Goal: Answer question/provide support

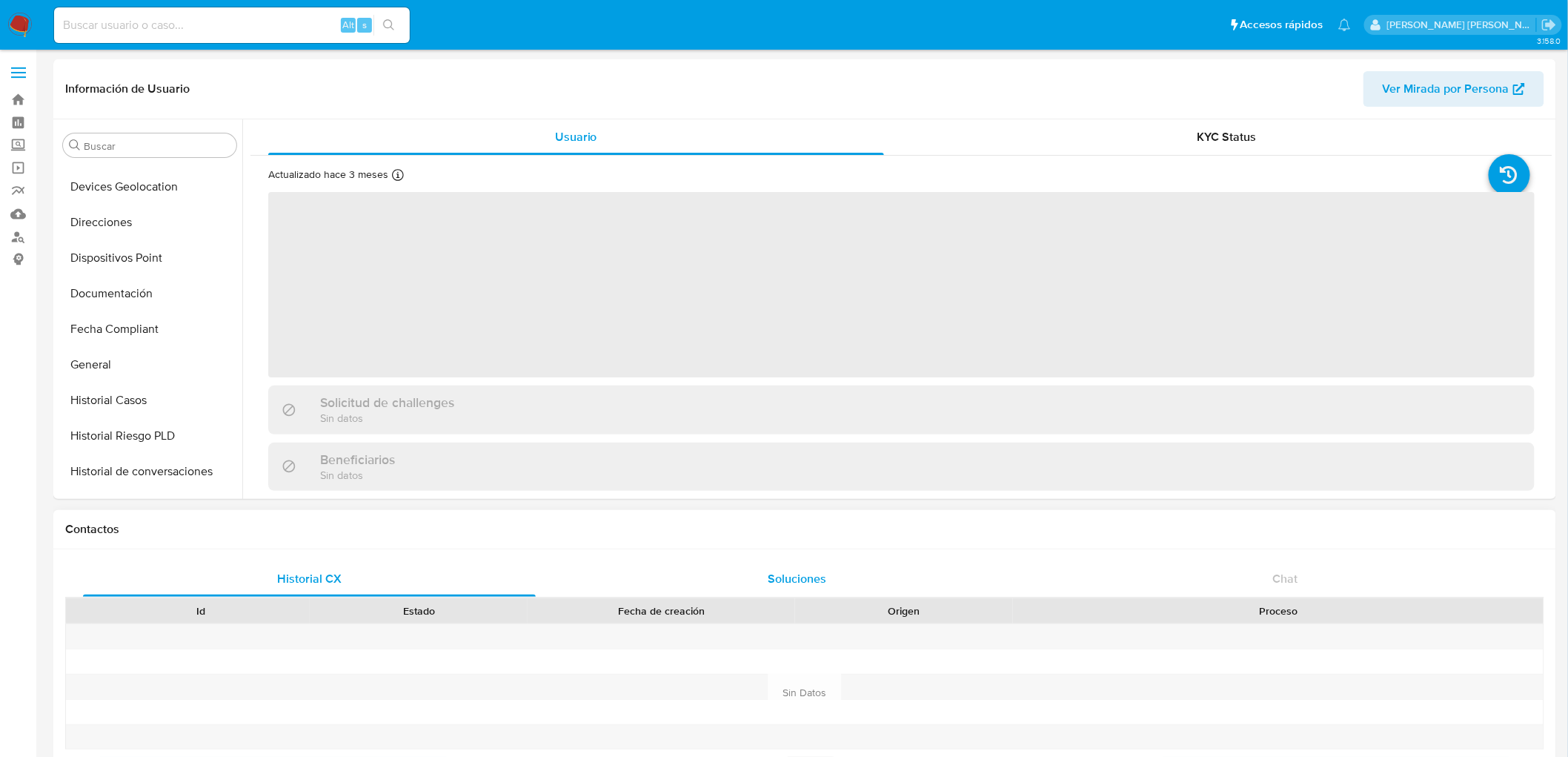
scroll to position [626, 0]
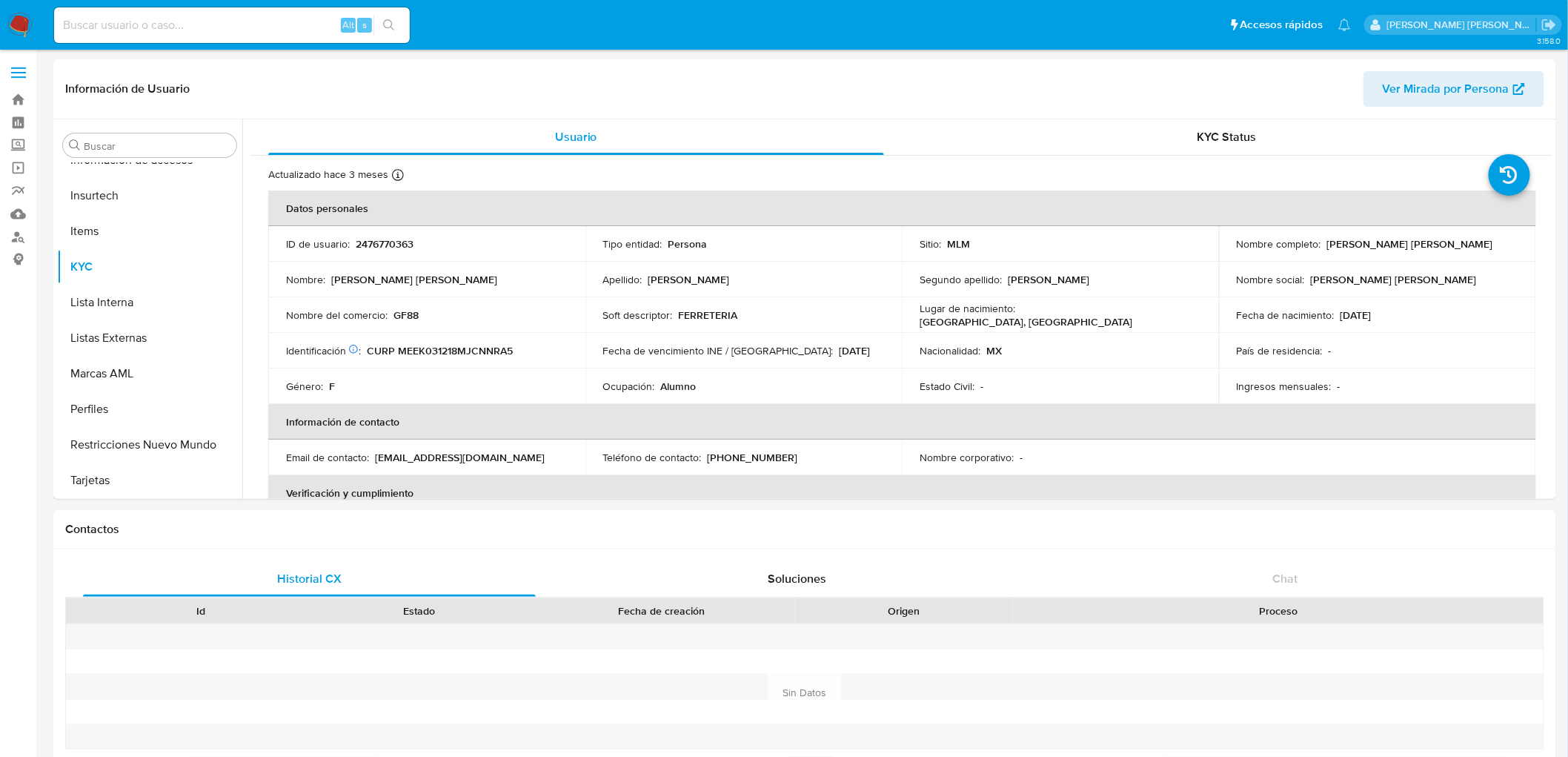
click at [20, 27] on img at bounding box center [20, 25] width 25 height 25
select select "10"
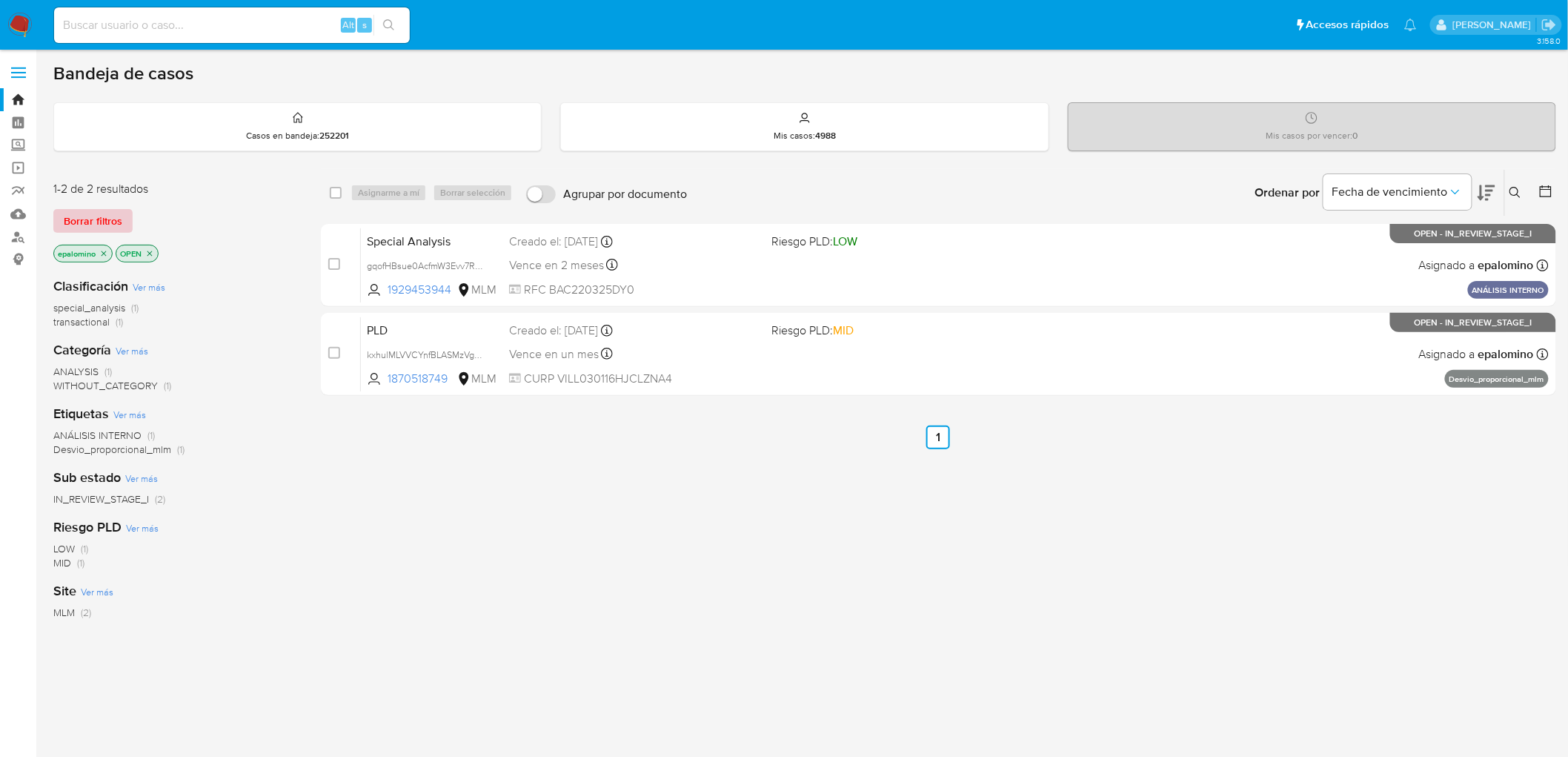
click at [91, 211] on span "Borrar filtros" at bounding box center [93, 221] width 58 height 21
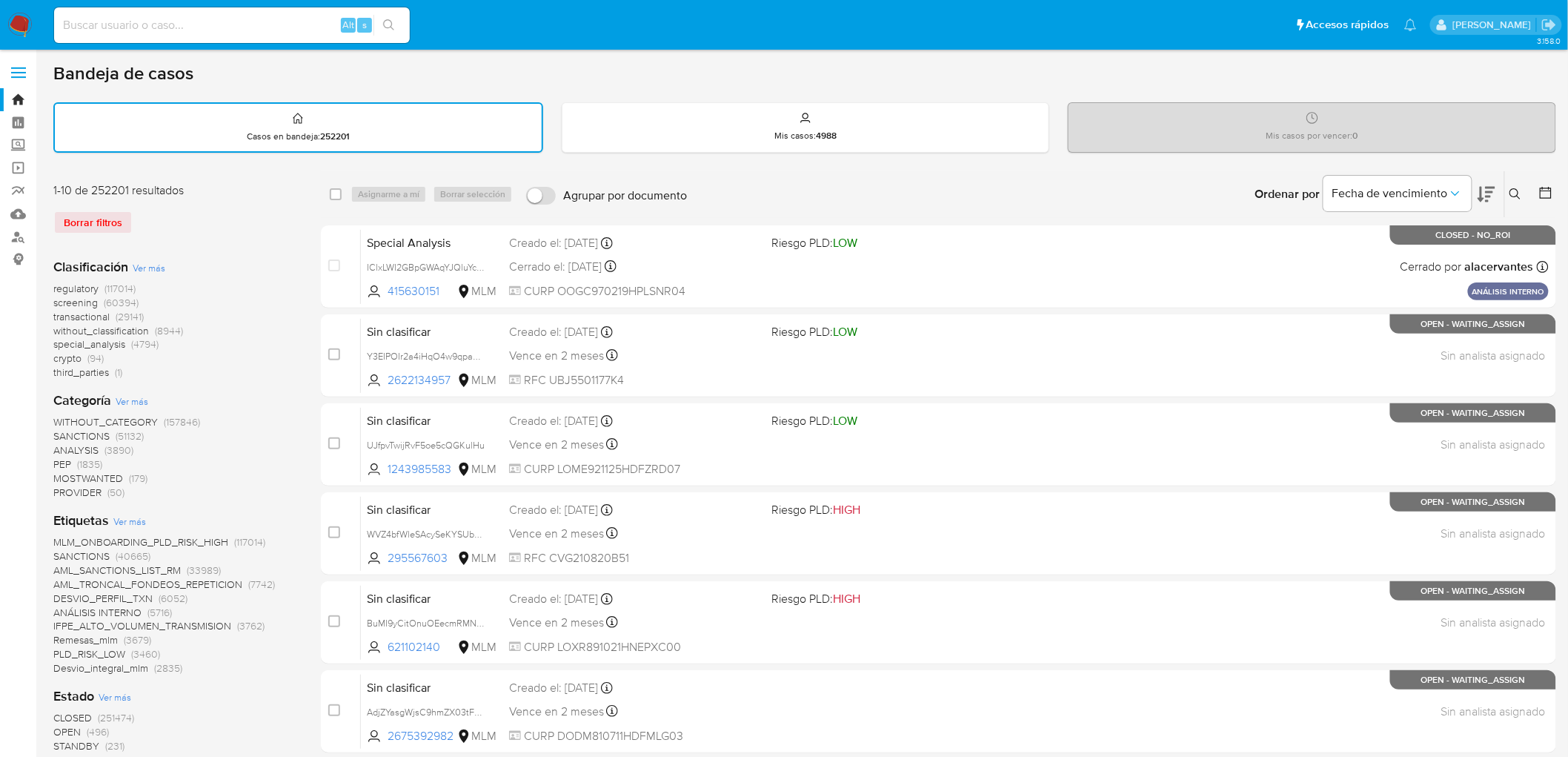
click at [14, 27] on img at bounding box center [20, 25] width 25 height 25
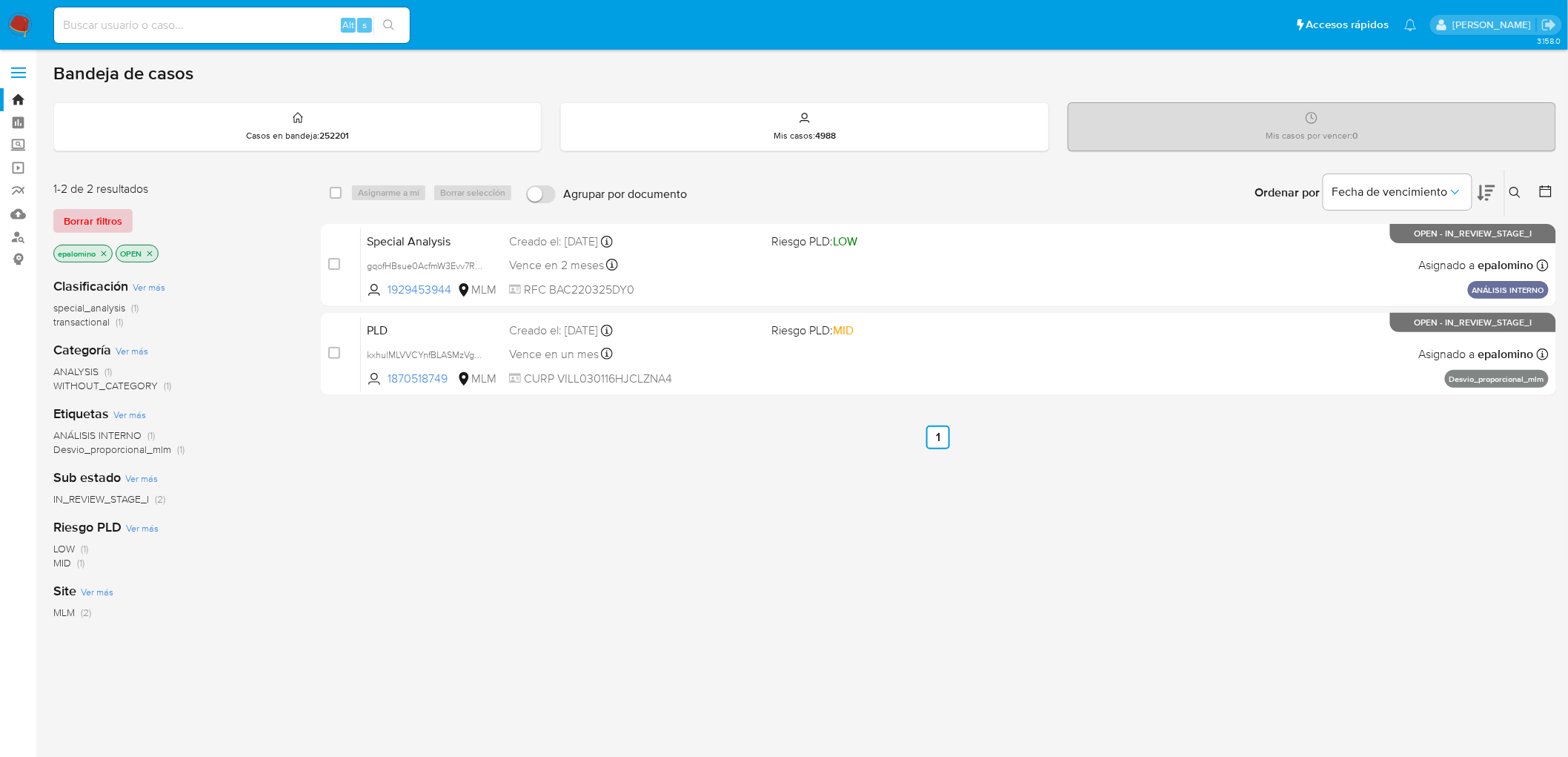
click at [108, 217] on span "Borrar filtros" at bounding box center [93, 221] width 58 height 21
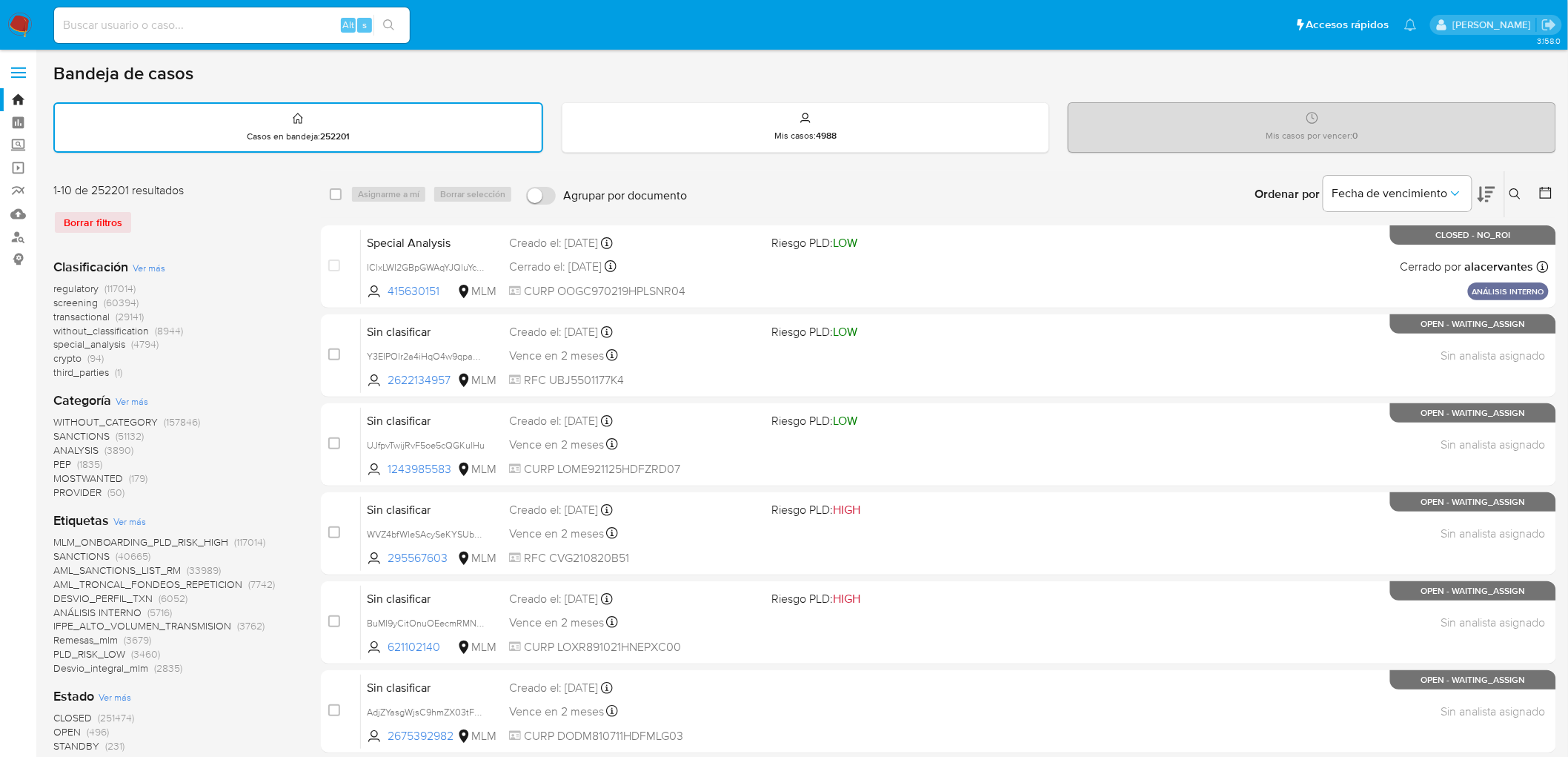
click at [1514, 178] on div "Ingrese ID de usuario o caso Buscar Borrar filtros" at bounding box center [1517, 194] width 25 height 46
drag, startPoint x: 1512, startPoint y: 183, endPoint x: 1342, endPoint y: 242, distance: 179.9
click at [1511, 185] on button at bounding box center [1517, 194] width 24 height 18
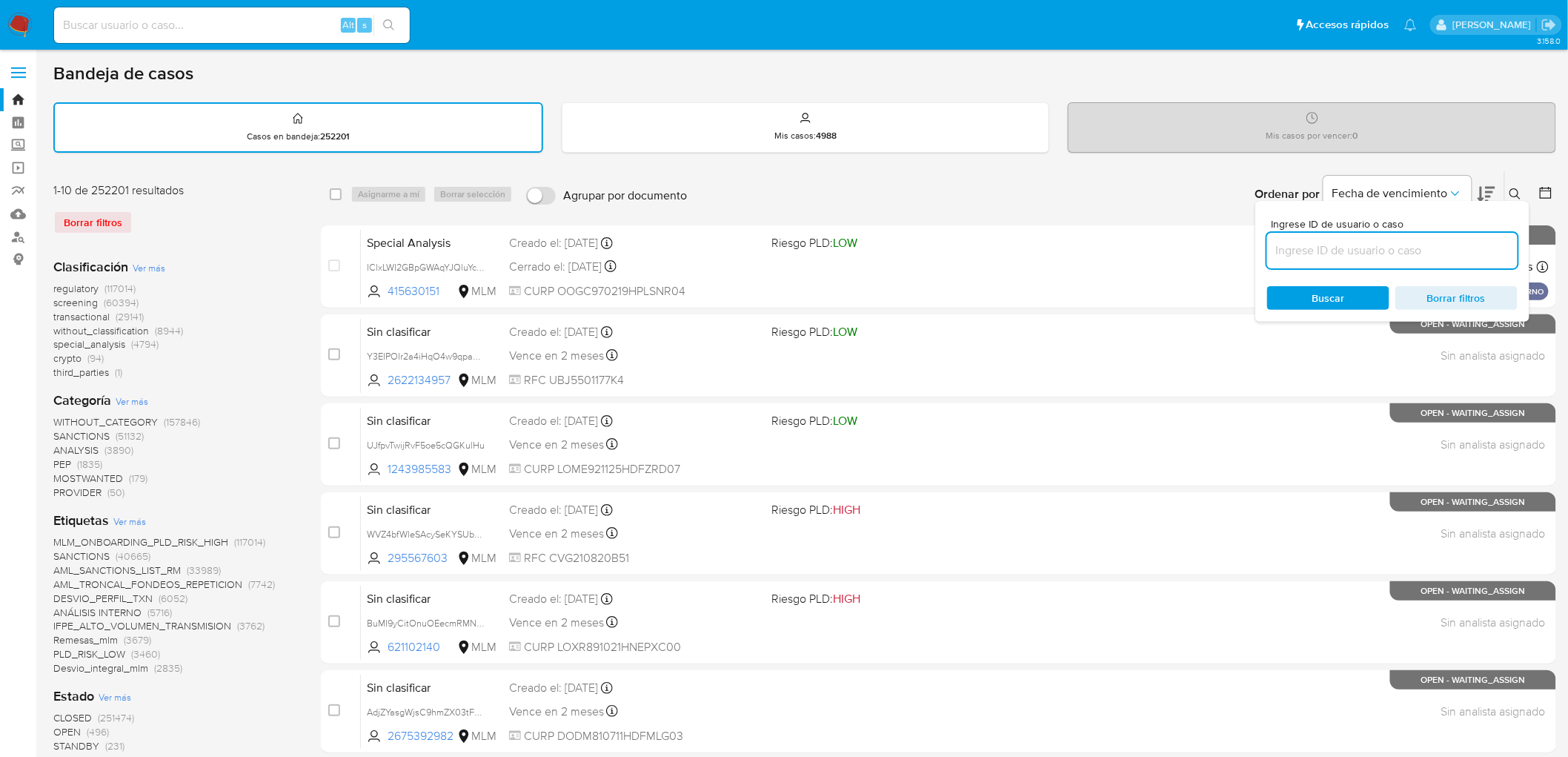
click at [1334, 242] on input at bounding box center [1392, 250] width 250 height 19
type input "1870518749"
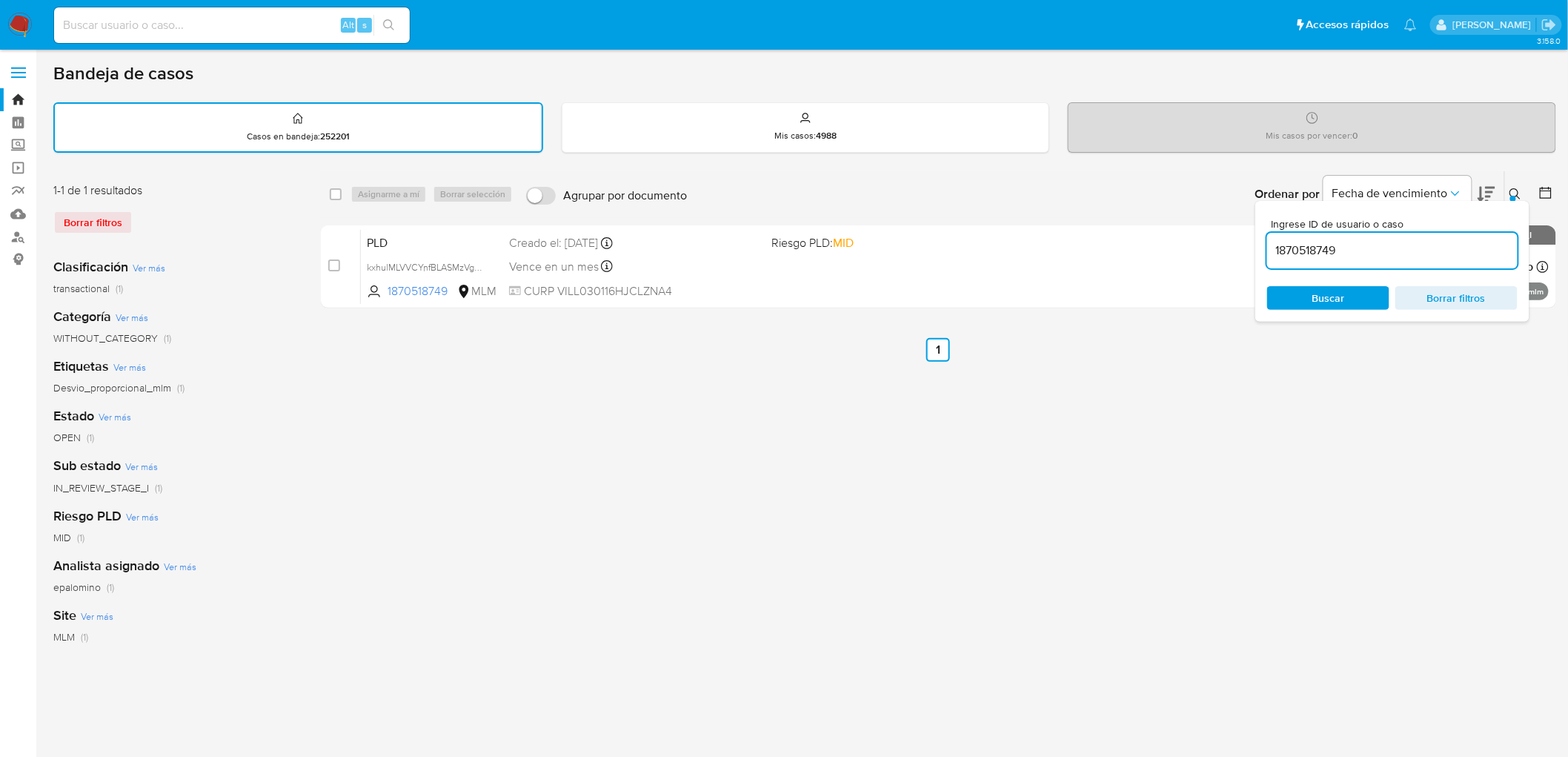
click at [1501, 187] on div "Ordenar por Fecha de vencimiento" at bounding box center [1374, 194] width 261 height 46
click at [1522, 194] on button at bounding box center [1517, 194] width 24 height 18
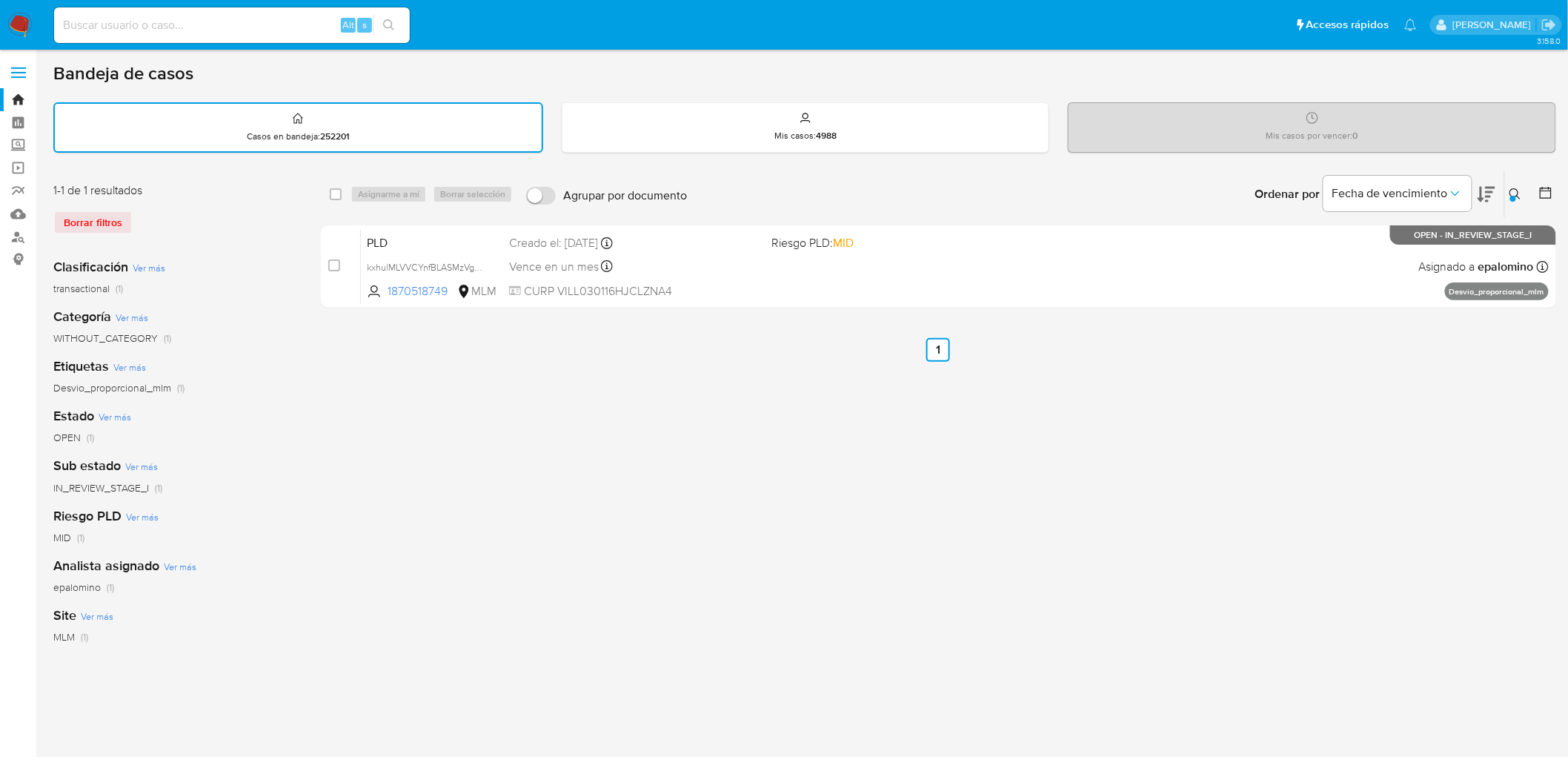
click at [22, 28] on img at bounding box center [20, 25] width 25 height 25
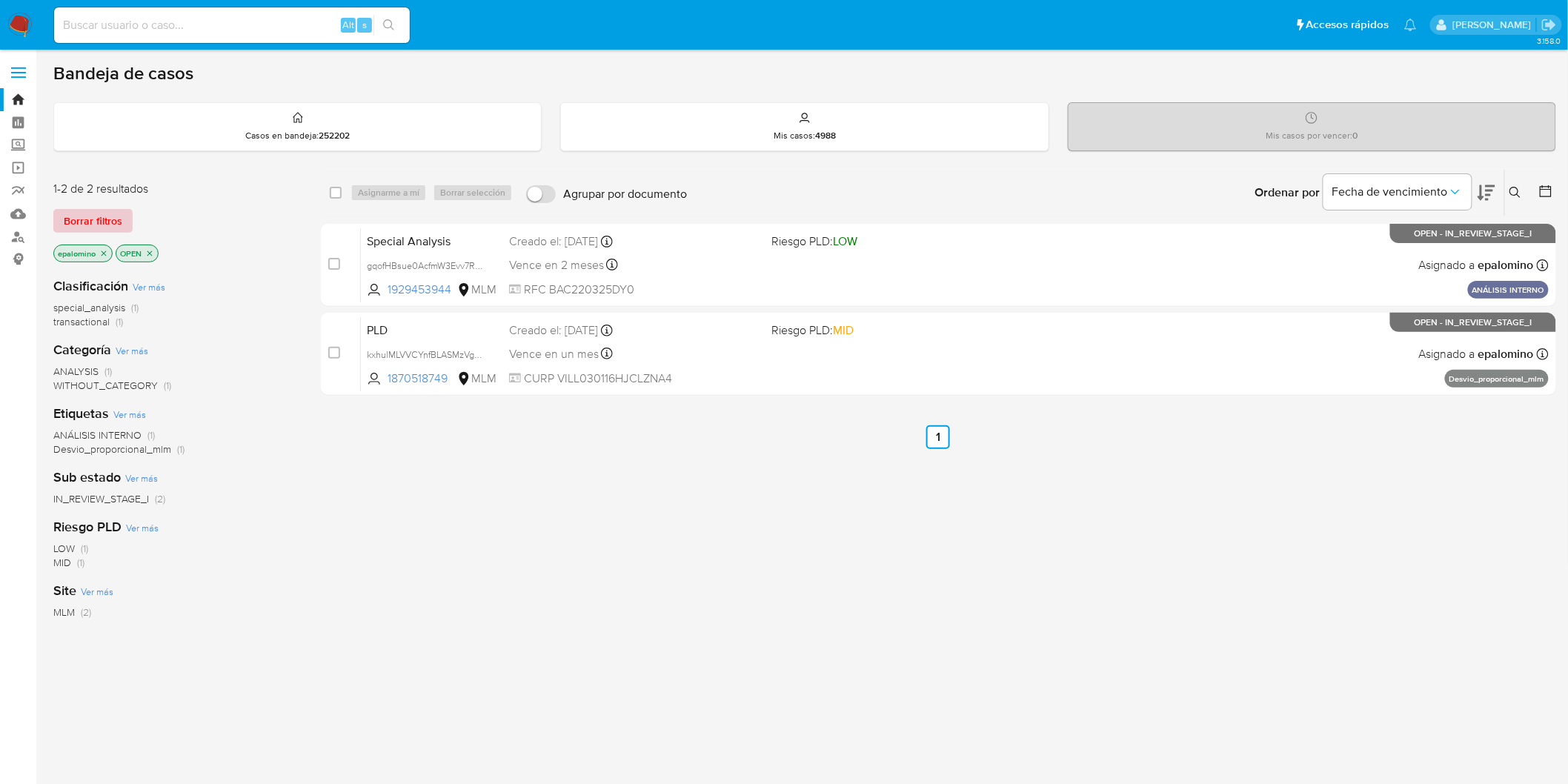
click at [84, 221] on span "Borrar filtros" at bounding box center [93, 221] width 58 height 21
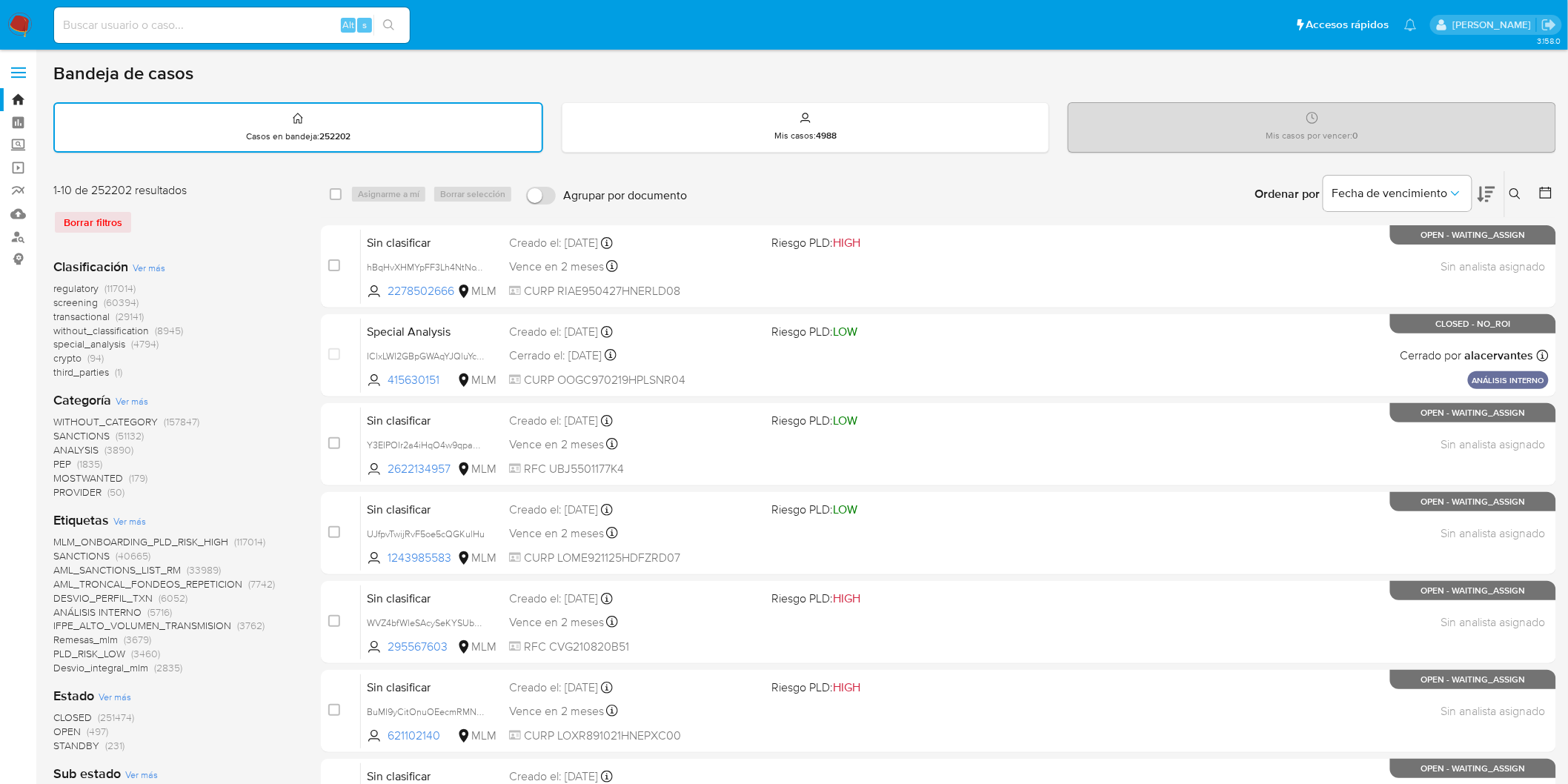
click at [1516, 193] on icon at bounding box center [1515, 194] width 12 height 12
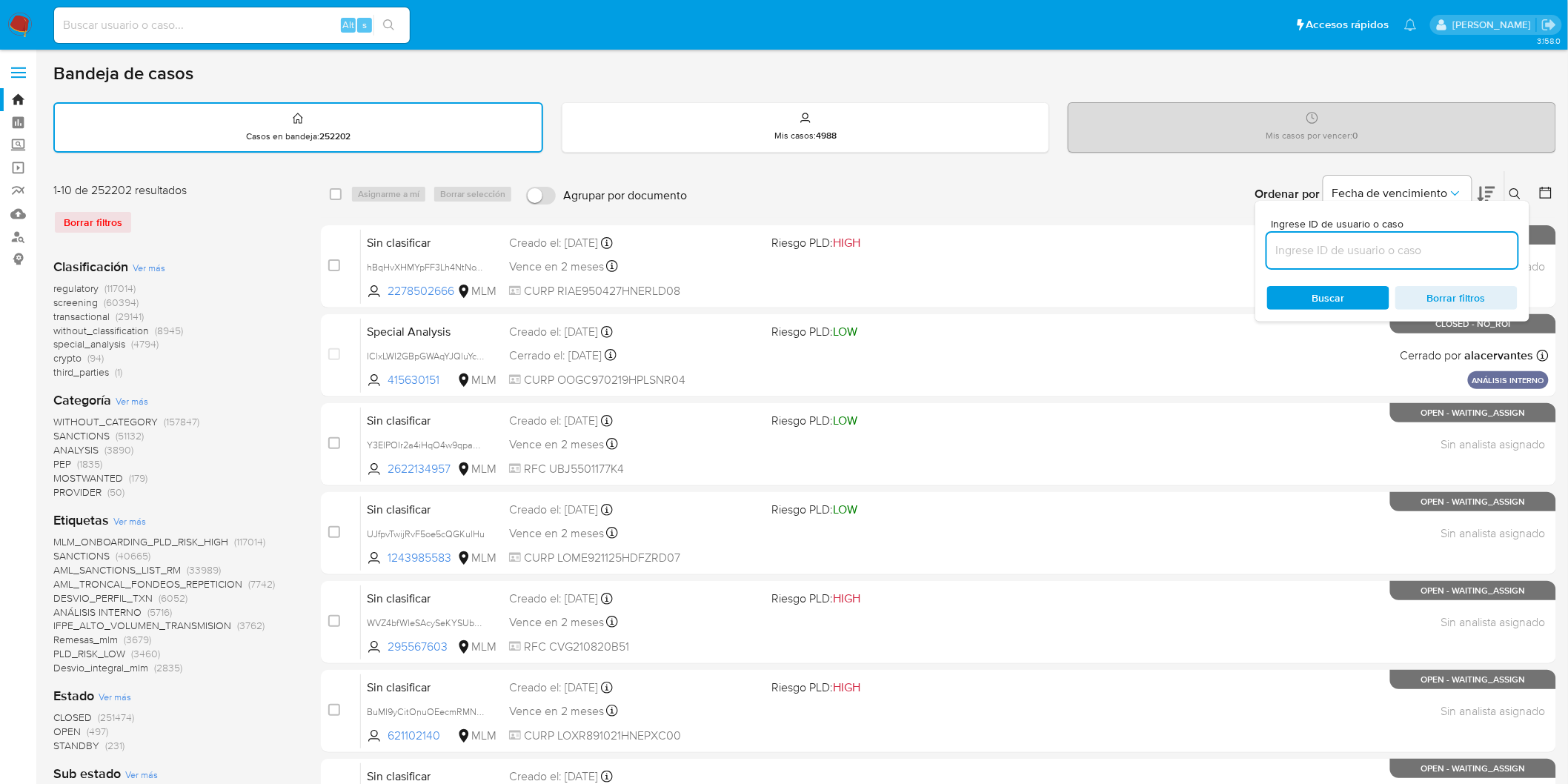
click at [1342, 254] on input at bounding box center [1392, 250] width 250 height 19
type input "1870518749"
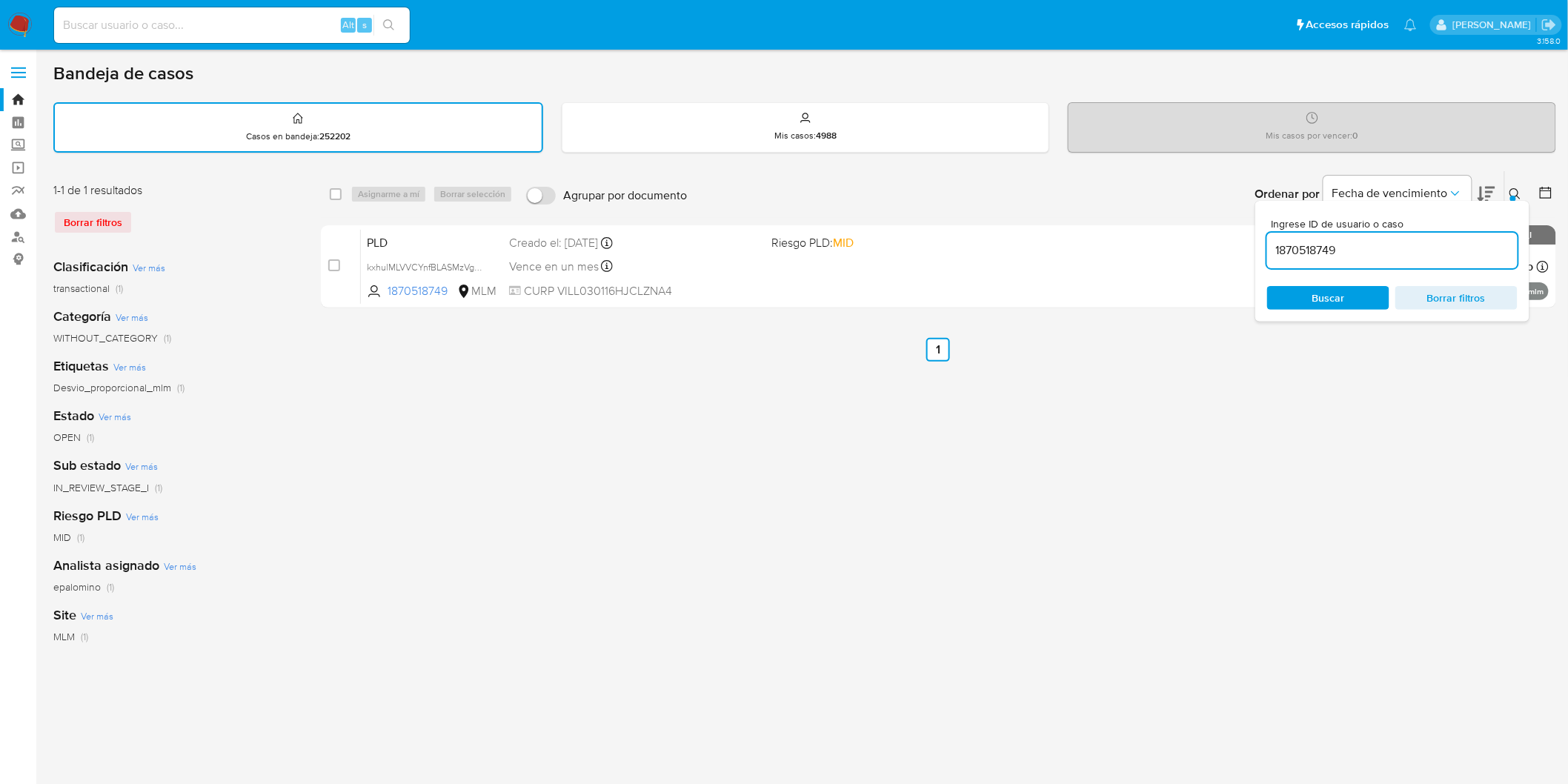
click at [1522, 185] on button at bounding box center [1517, 194] width 24 height 18
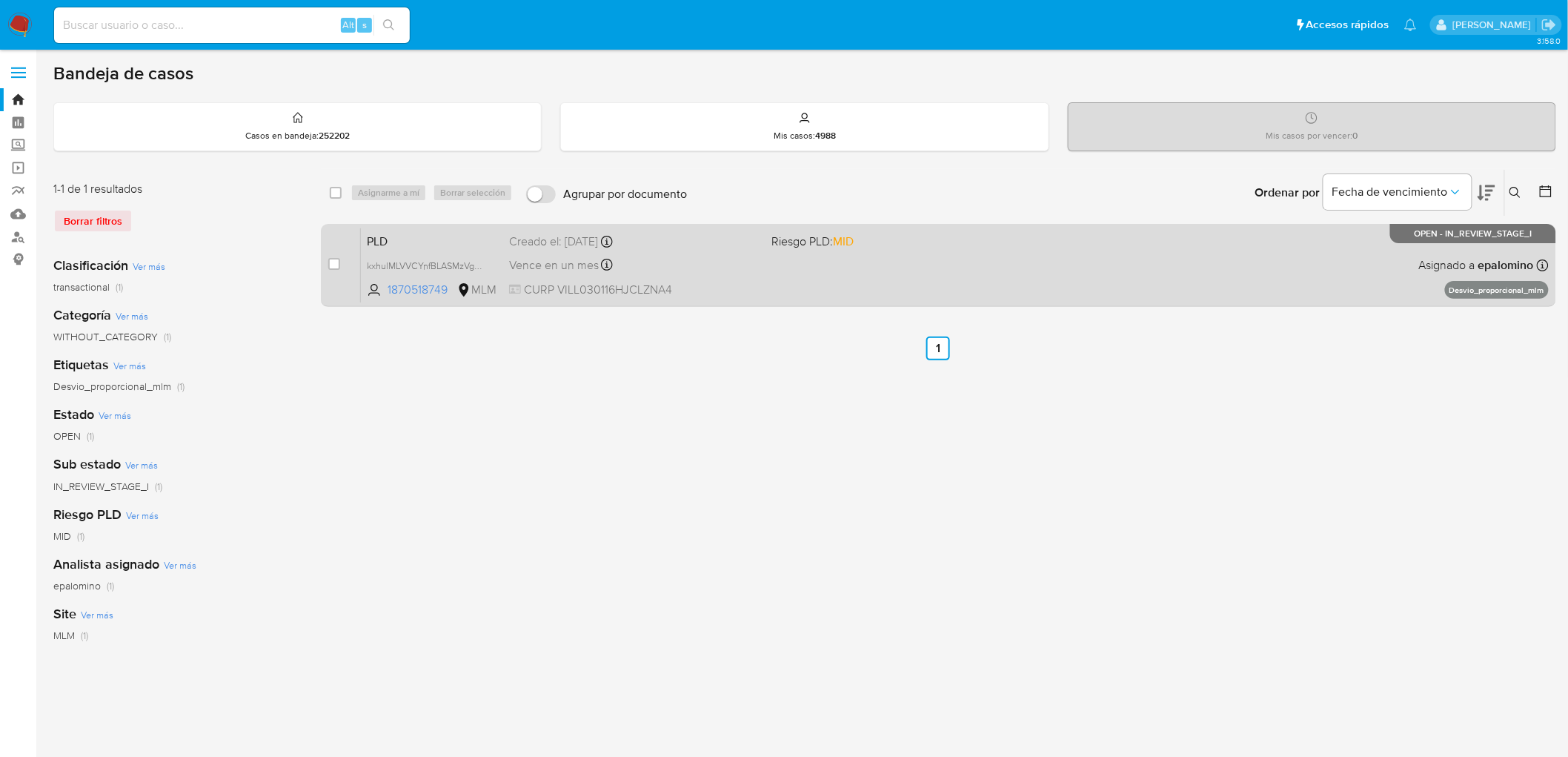
click at [396, 238] on span "PLD" at bounding box center [432, 239] width 130 height 19
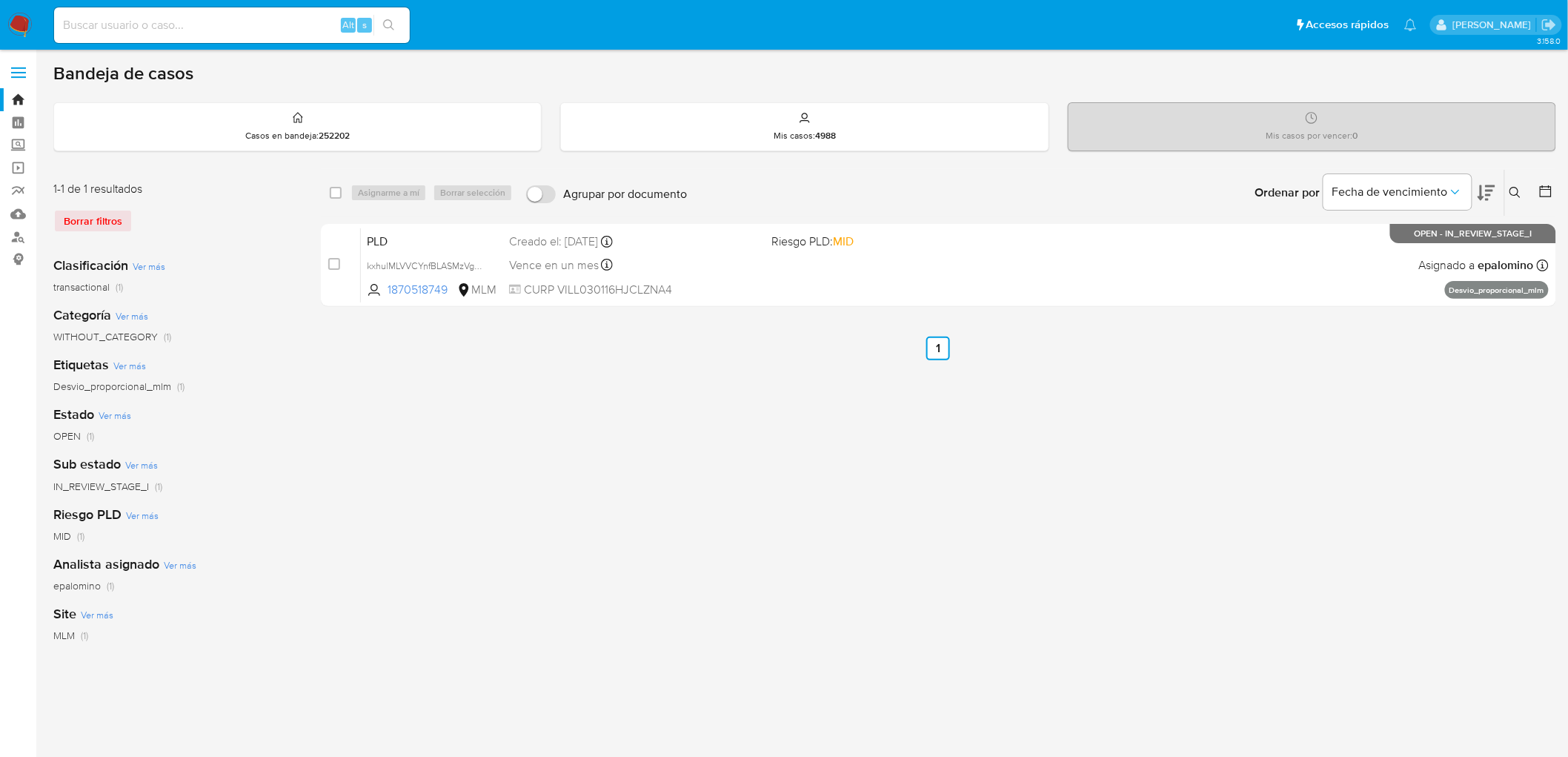
click at [1519, 193] on icon at bounding box center [1515, 193] width 12 height 12
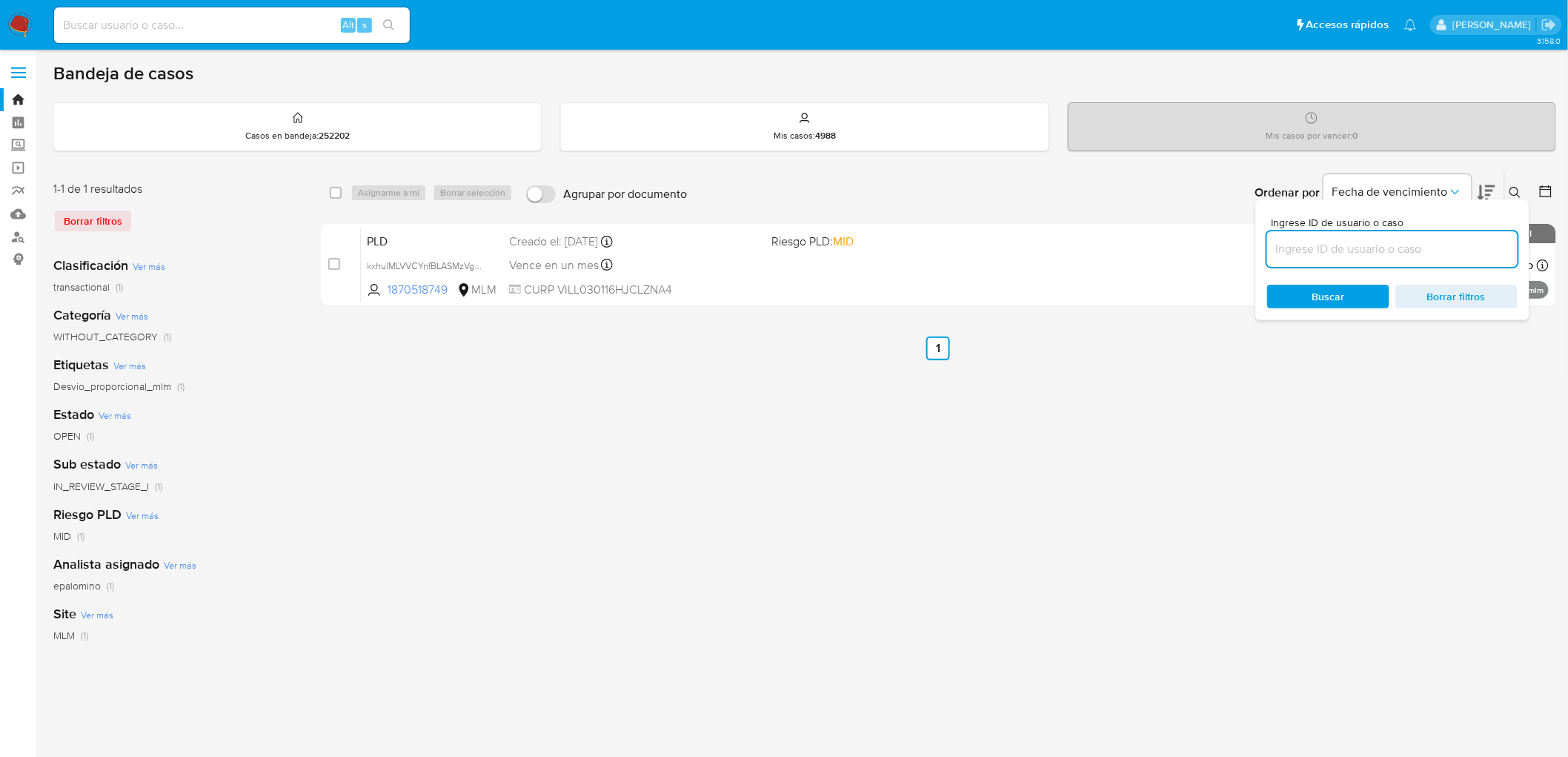
click at [1328, 240] on input at bounding box center [1392, 248] width 250 height 19
type input "2476770363"
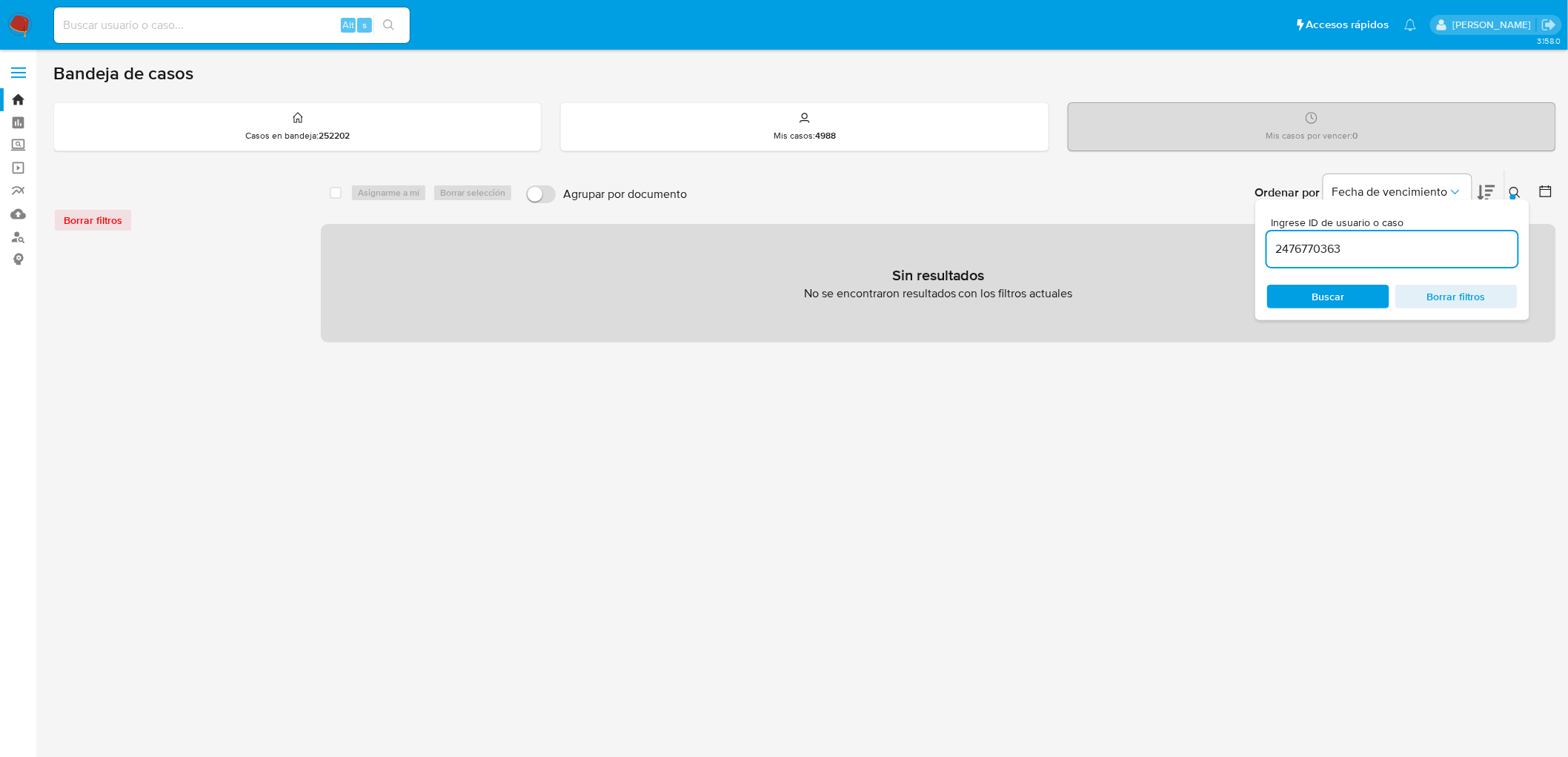
click at [202, 24] on input at bounding box center [231, 24] width 355 height 19
paste input "2476770363"
type input "2476770363"
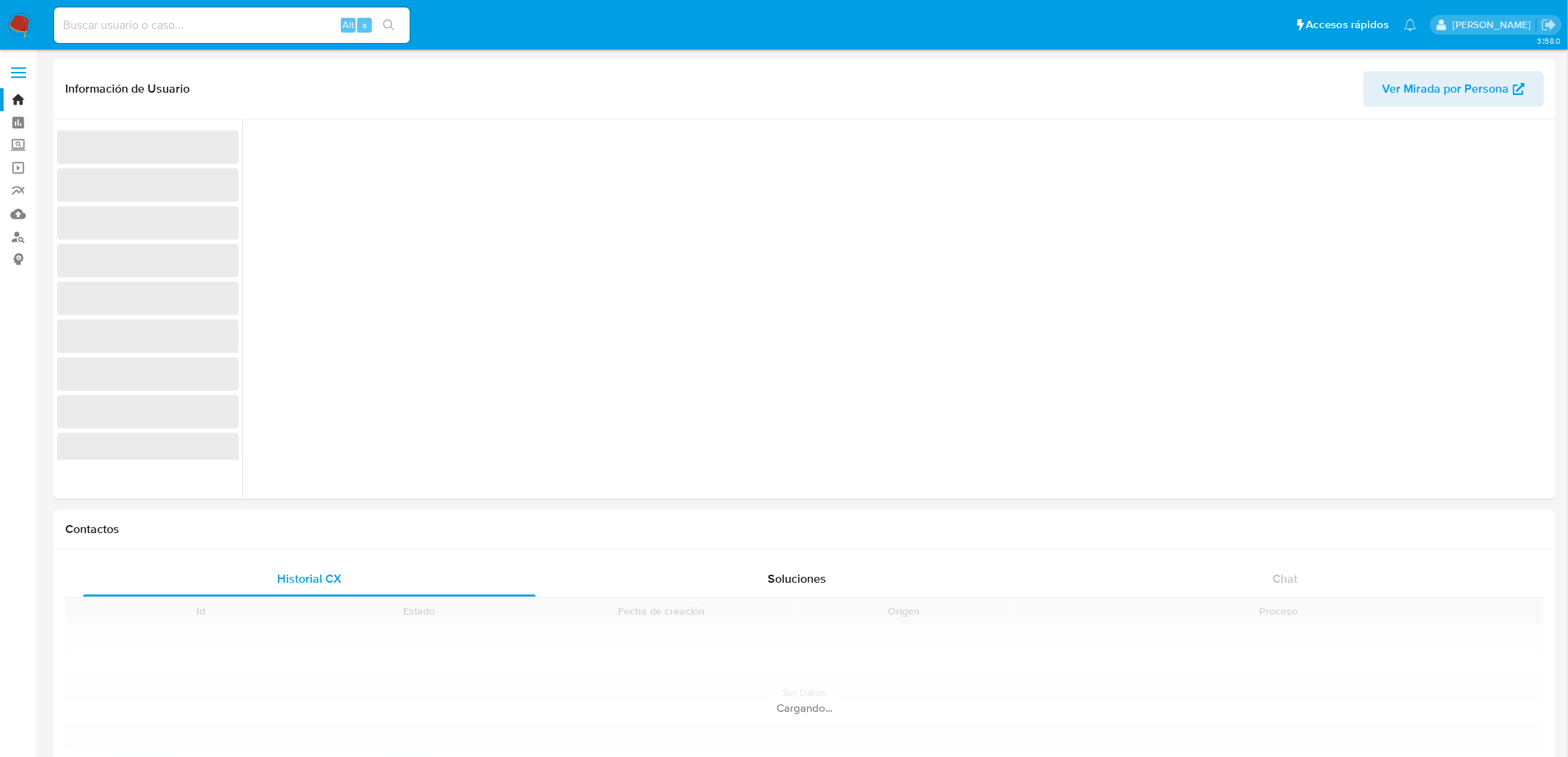
scroll to position [26, 0]
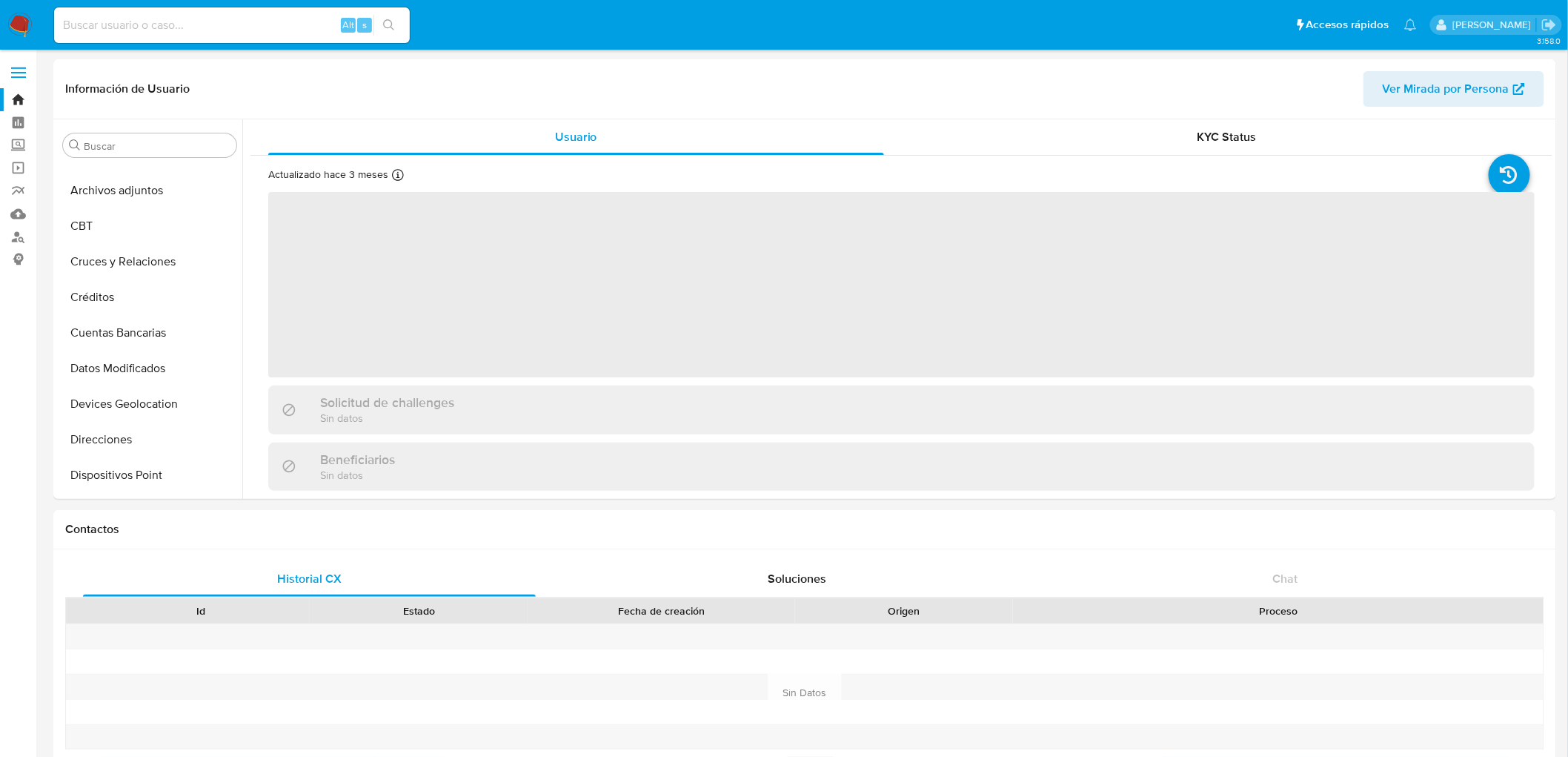
select select "10"
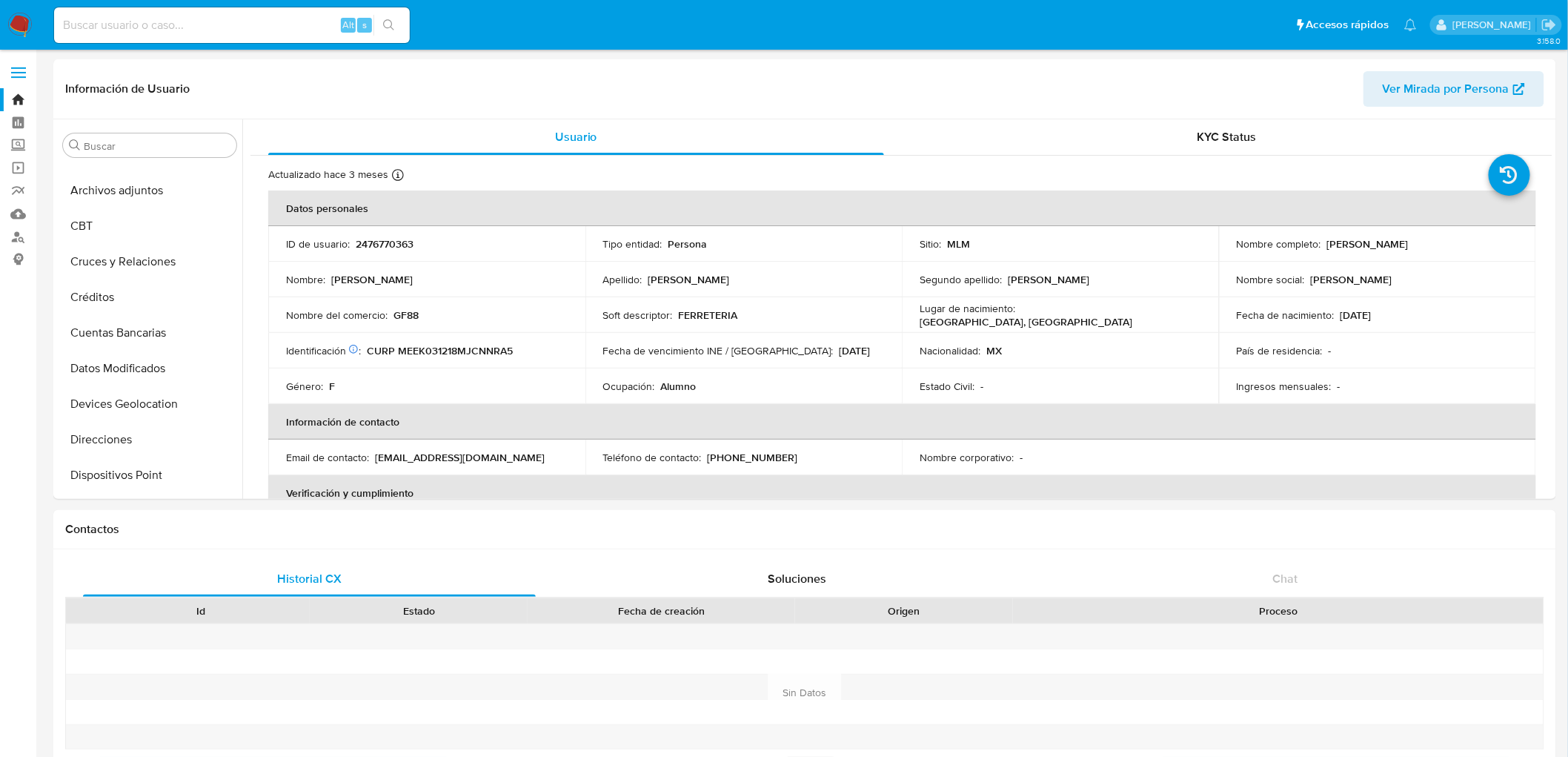
scroll to position [626, 0]
click at [546, 365] on td "Identificación CIC: 224554769 : CURP MEEK031218MJCNNRA5" at bounding box center [426, 351] width 318 height 36
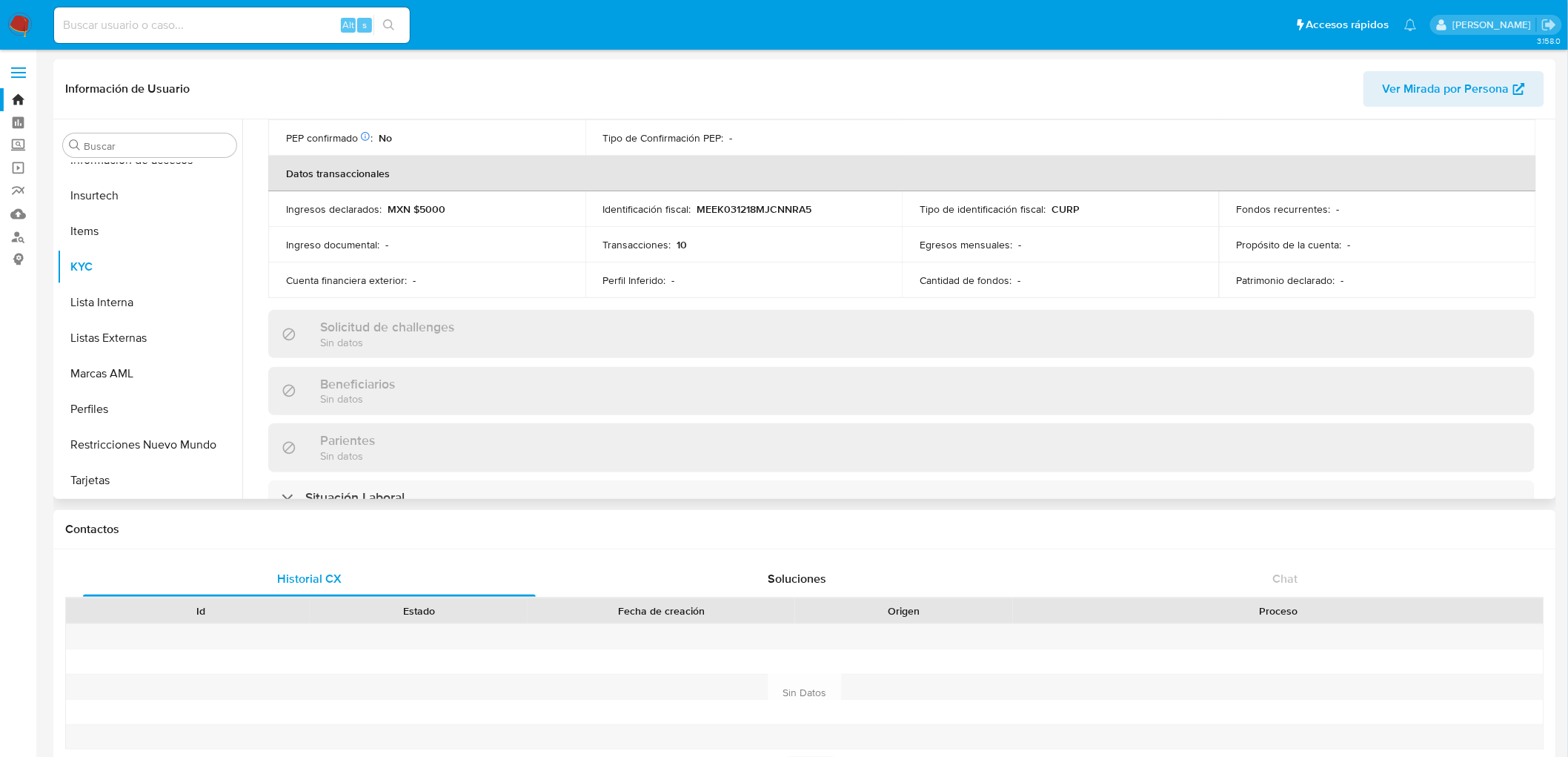
scroll to position [0, 0]
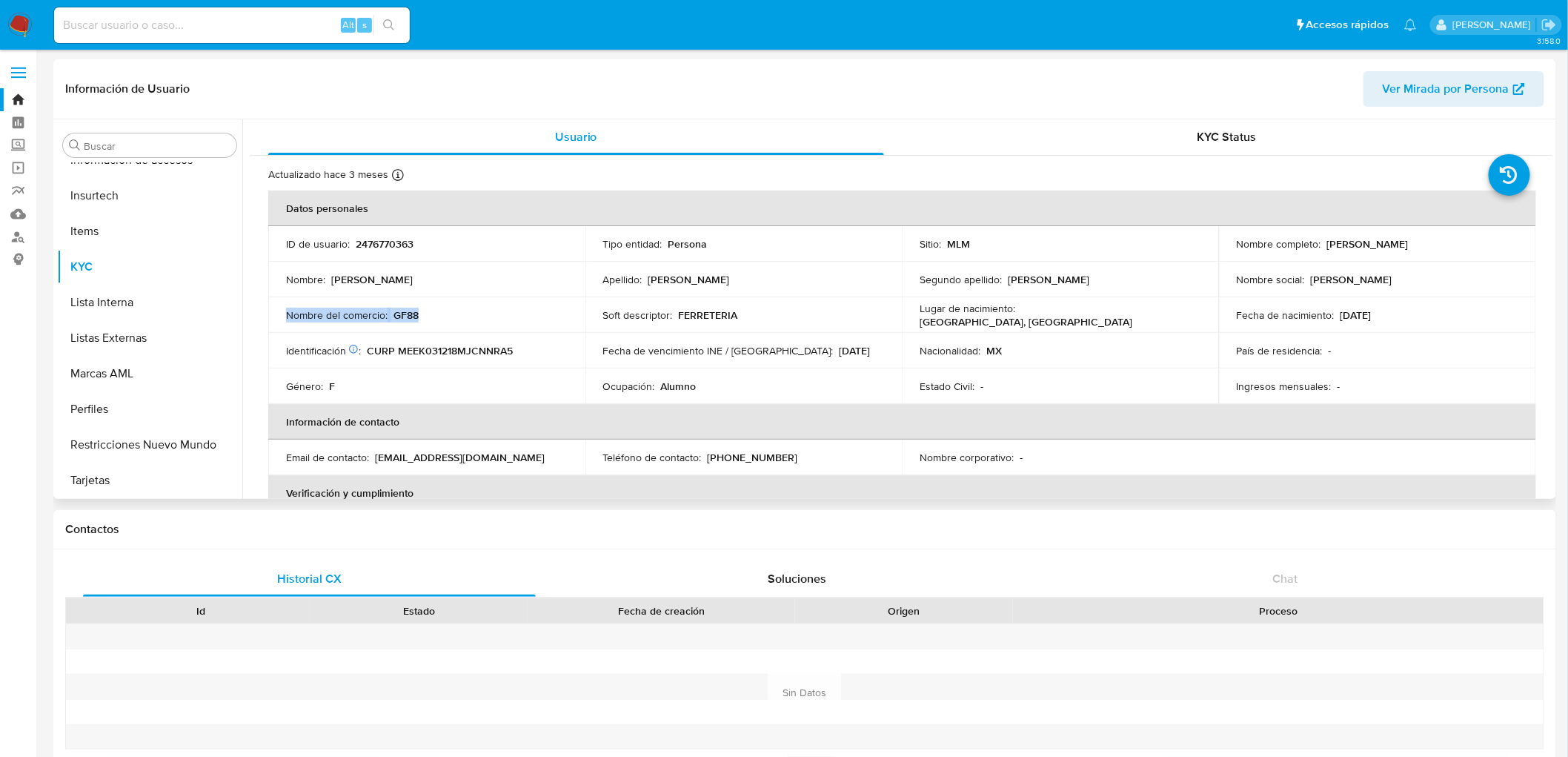
drag, startPoint x: 447, startPoint y: 316, endPoint x: 284, endPoint y: 316, distance: 163.0
click at [284, 316] on td "Nombre del comercio : GF88" at bounding box center [426, 315] width 318 height 36
copy div "Nombre del comercio : GF88"
click at [18, 24] on img at bounding box center [20, 25] width 25 height 25
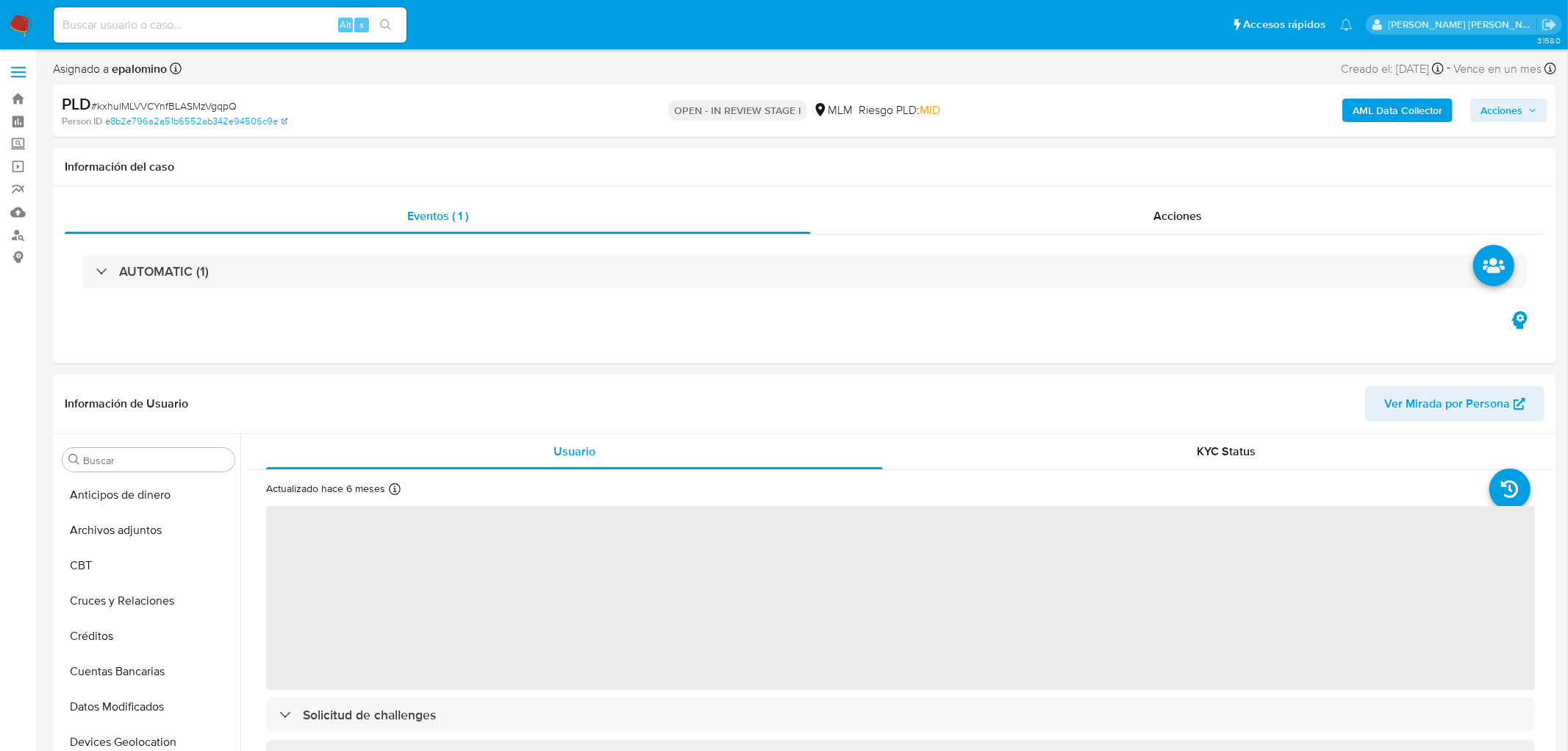
select select "10"
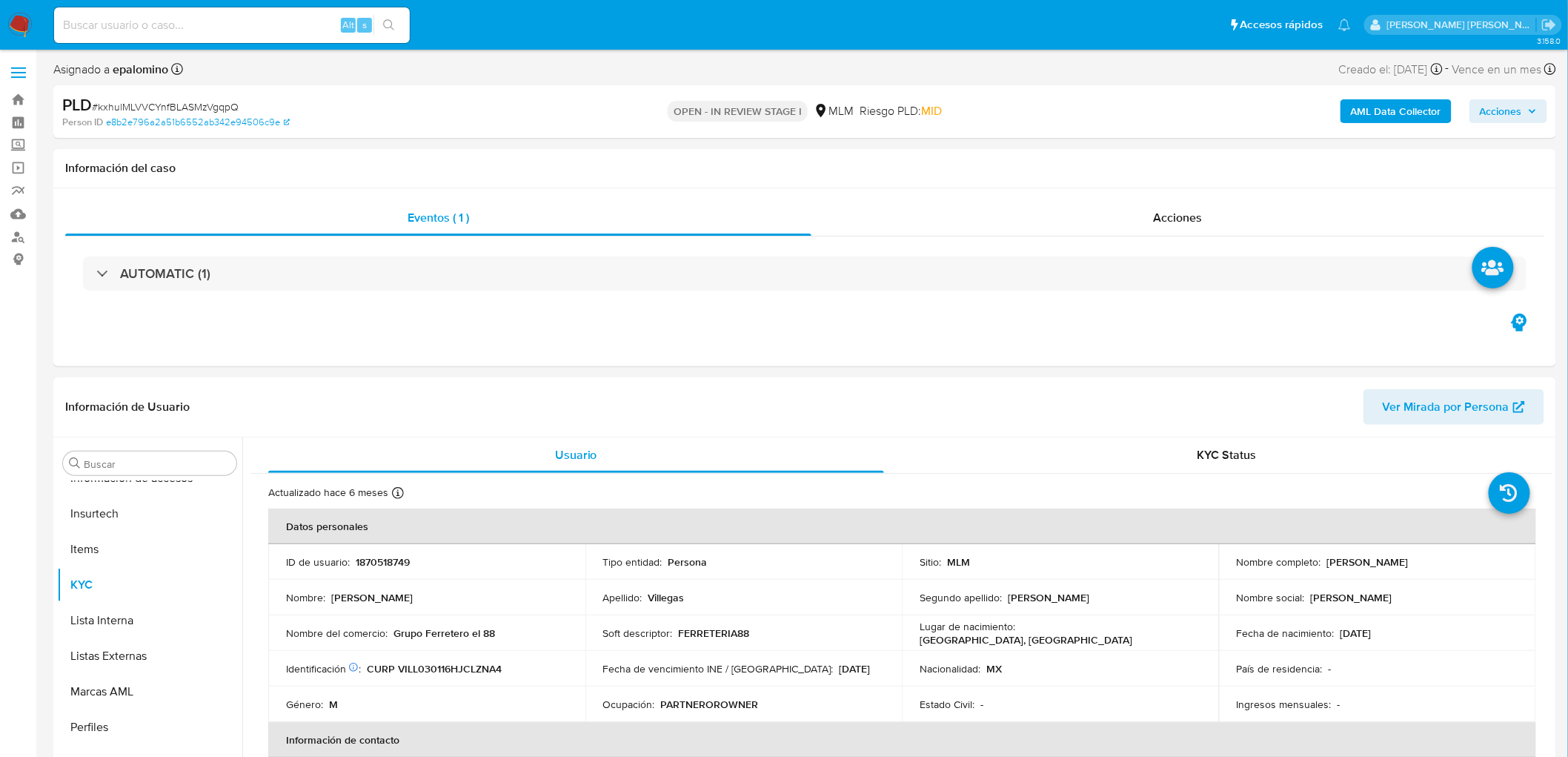
scroll to position [152, 0]
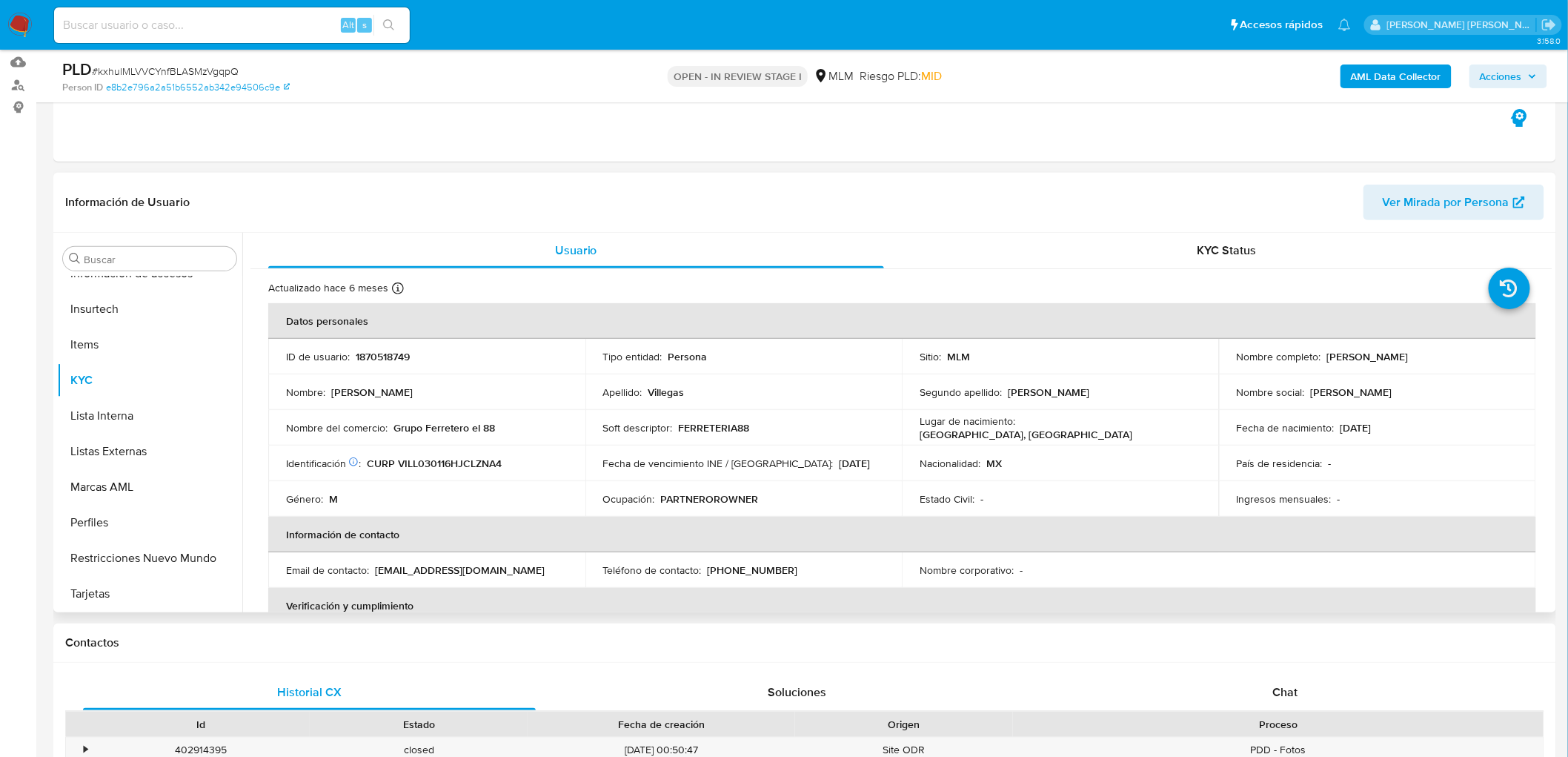
click at [746, 434] on p "FERRETERIA88" at bounding box center [713, 428] width 71 height 14
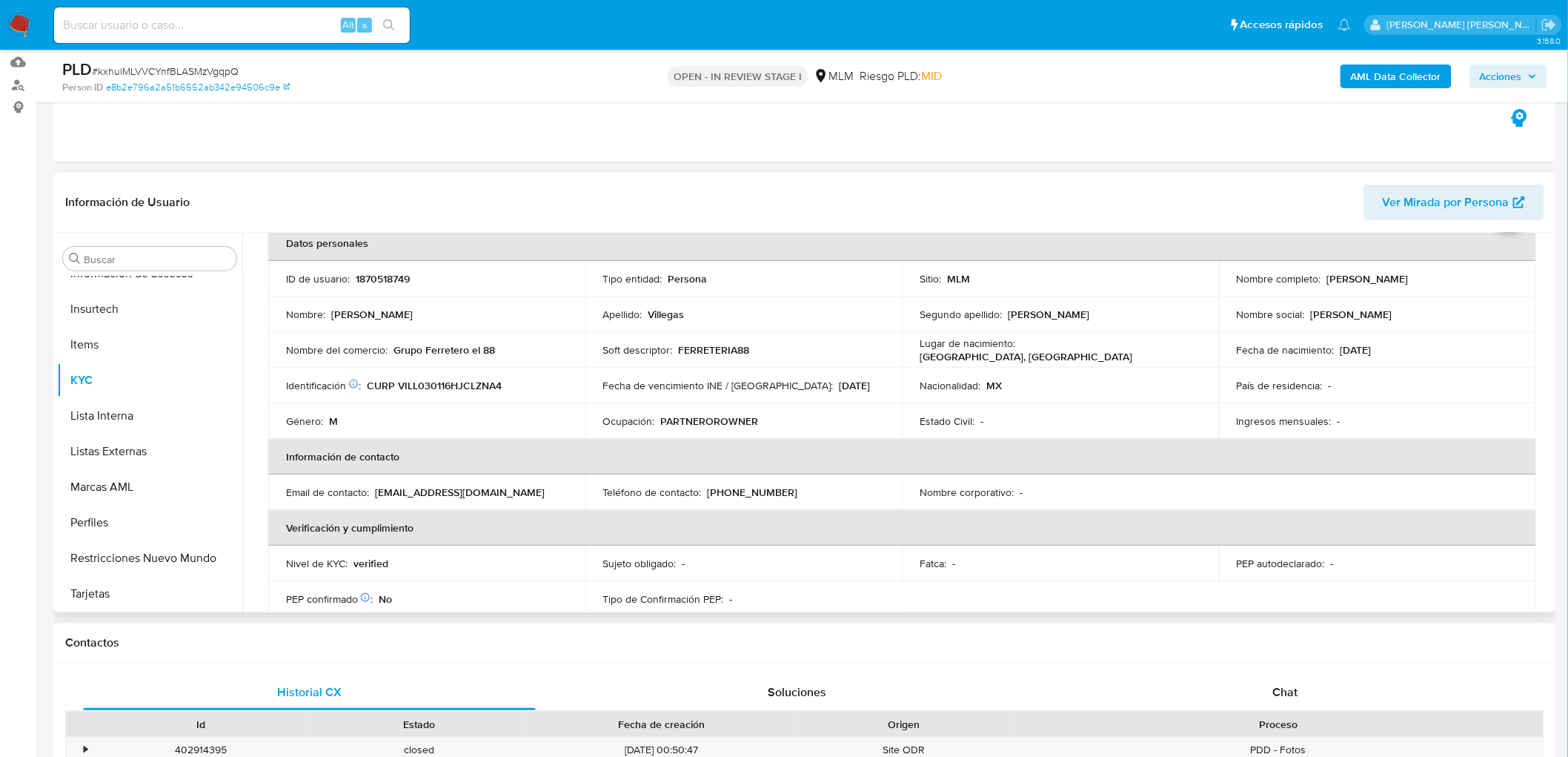
scroll to position [0, 0]
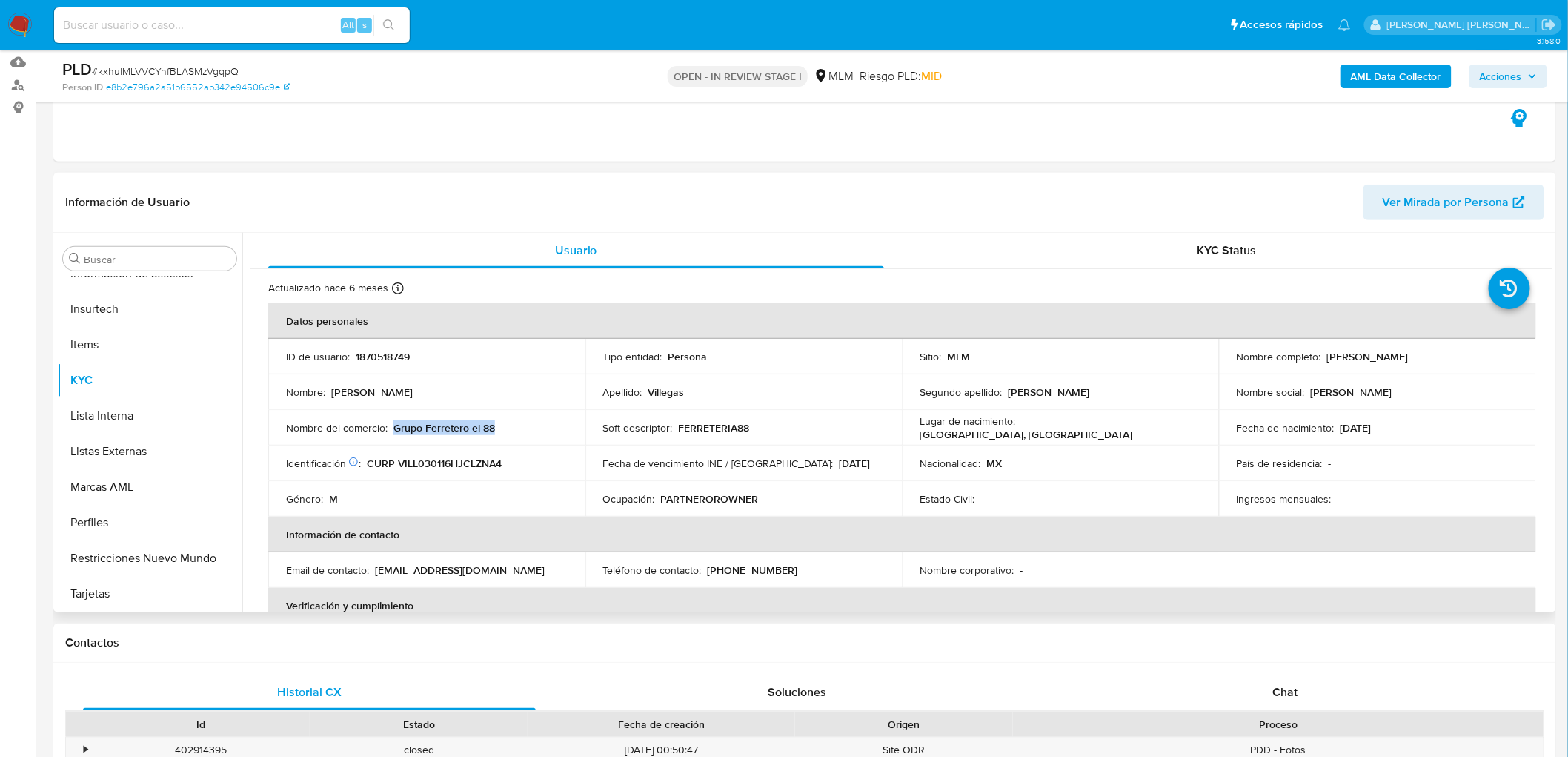
drag, startPoint x: 511, startPoint y: 423, endPoint x: 390, endPoint y: 425, distance: 121.0
click at [390, 425] on div "Nombre del comercio : Grupo Ferretero el 88" at bounding box center [426, 428] width 282 height 14
copy p "Grupo Ferretero el 88"
drag, startPoint x: 1456, startPoint y: 357, endPoint x: 1320, endPoint y: 356, distance: 136.0
click at [1319, 355] on div "Nombre completo : Leonardo Villegas Lozano" at bounding box center [1377, 356] width 282 height 14
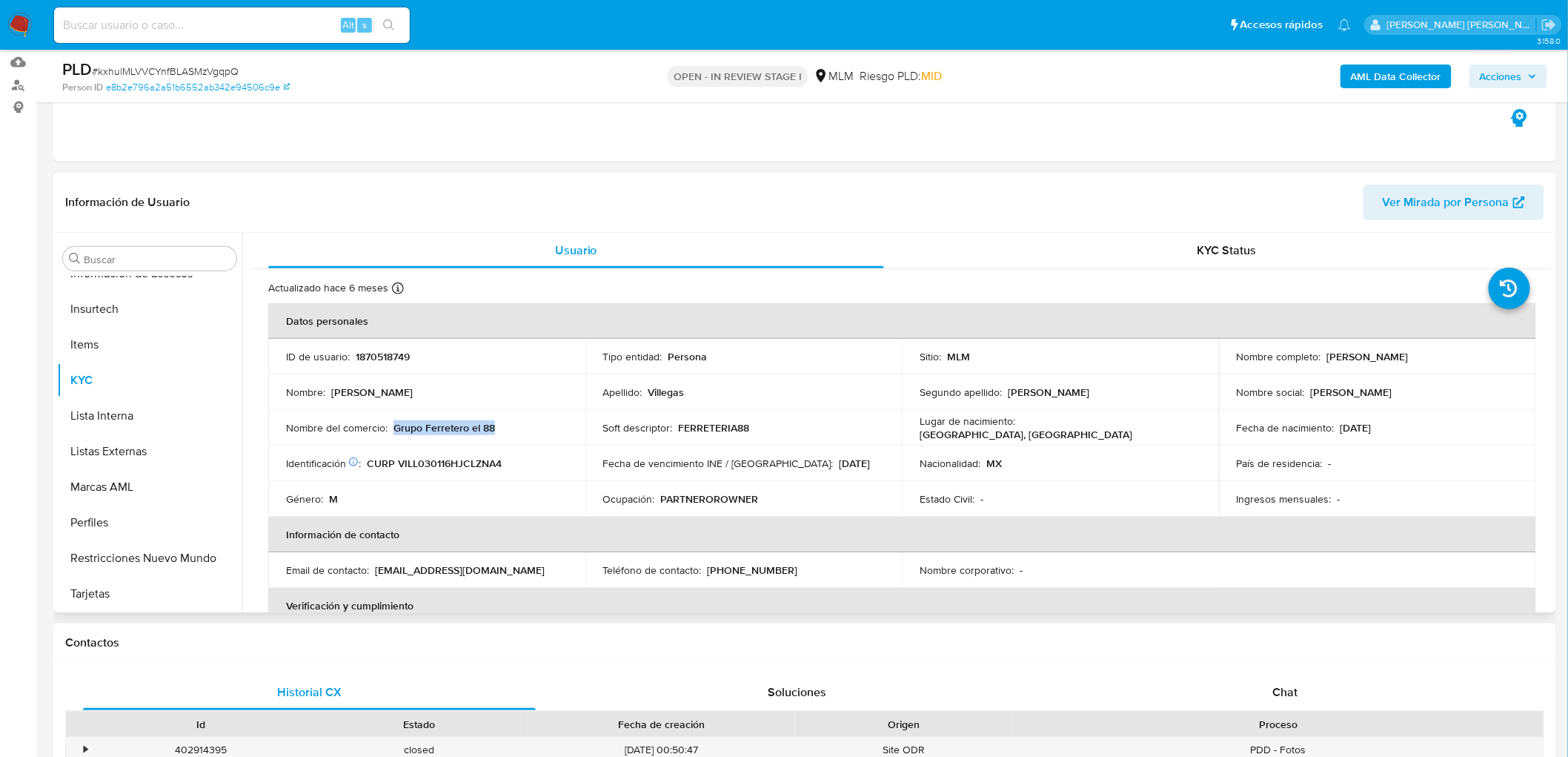
copy div "[PERSON_NAME]"
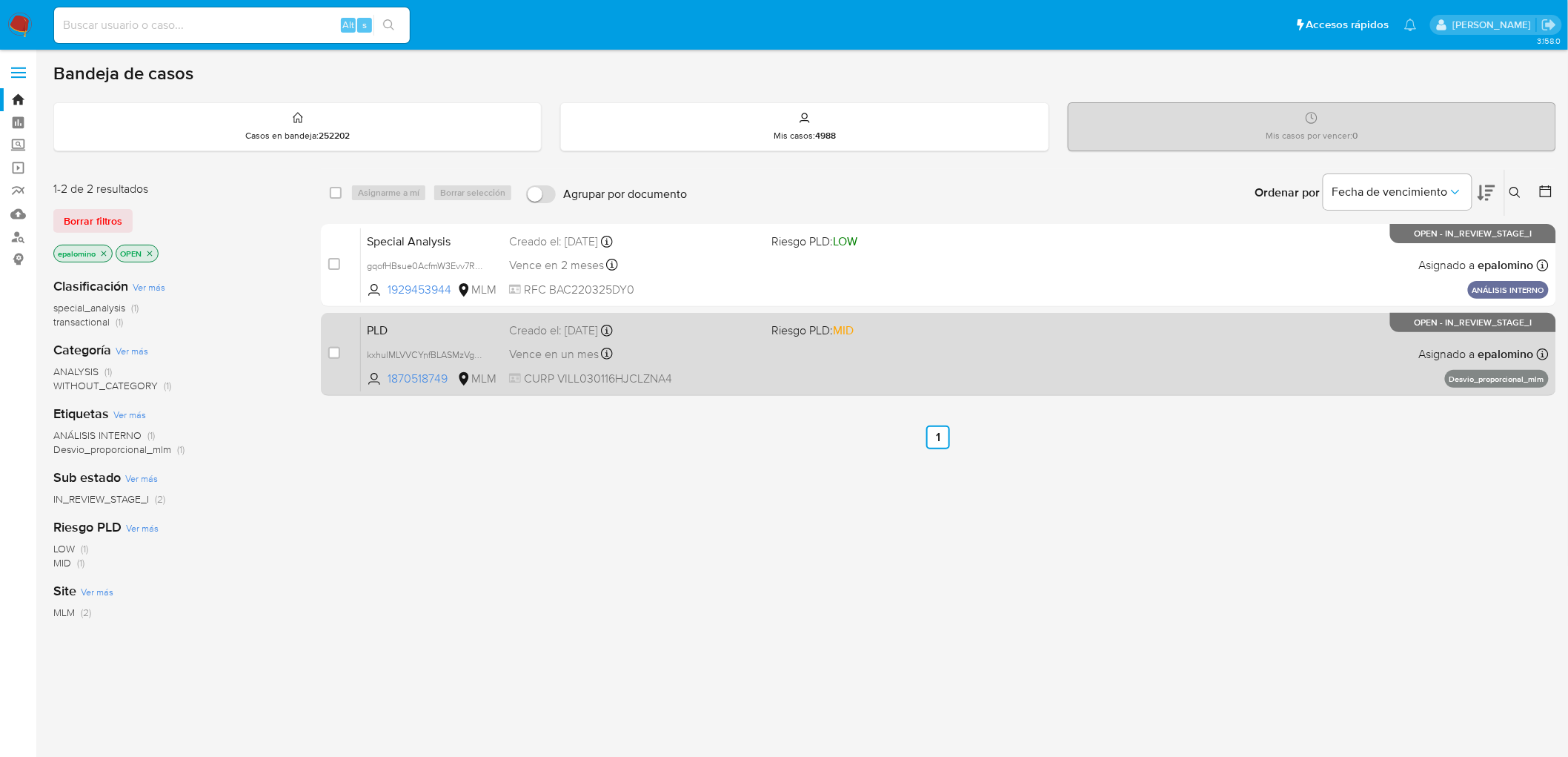
click at [368, 322] on span "PLD" at bounding box center [432, 329] width 130 height 19
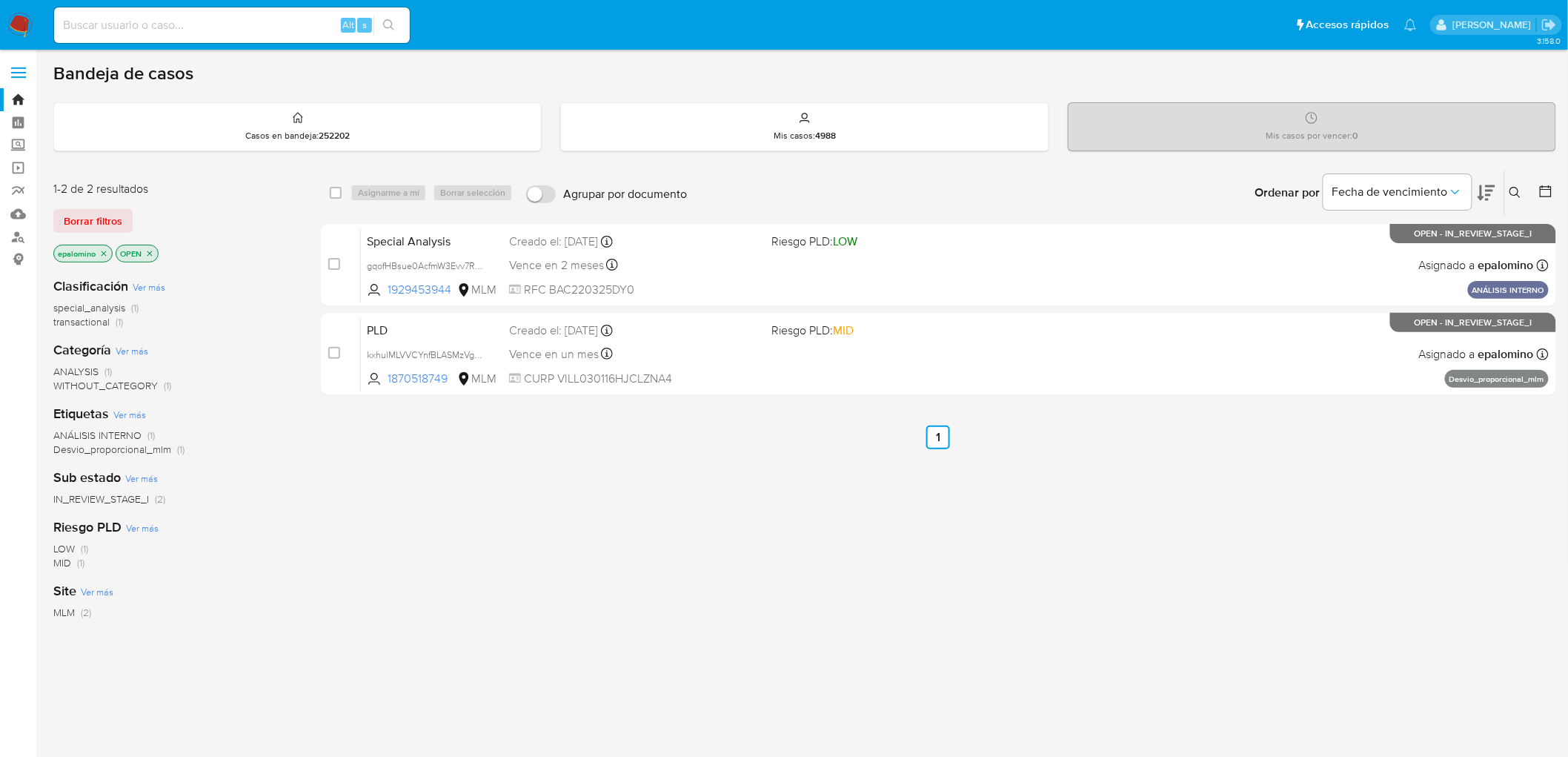
click at [23, 16] on img at bounding box center [20, 25] width 25 height 25
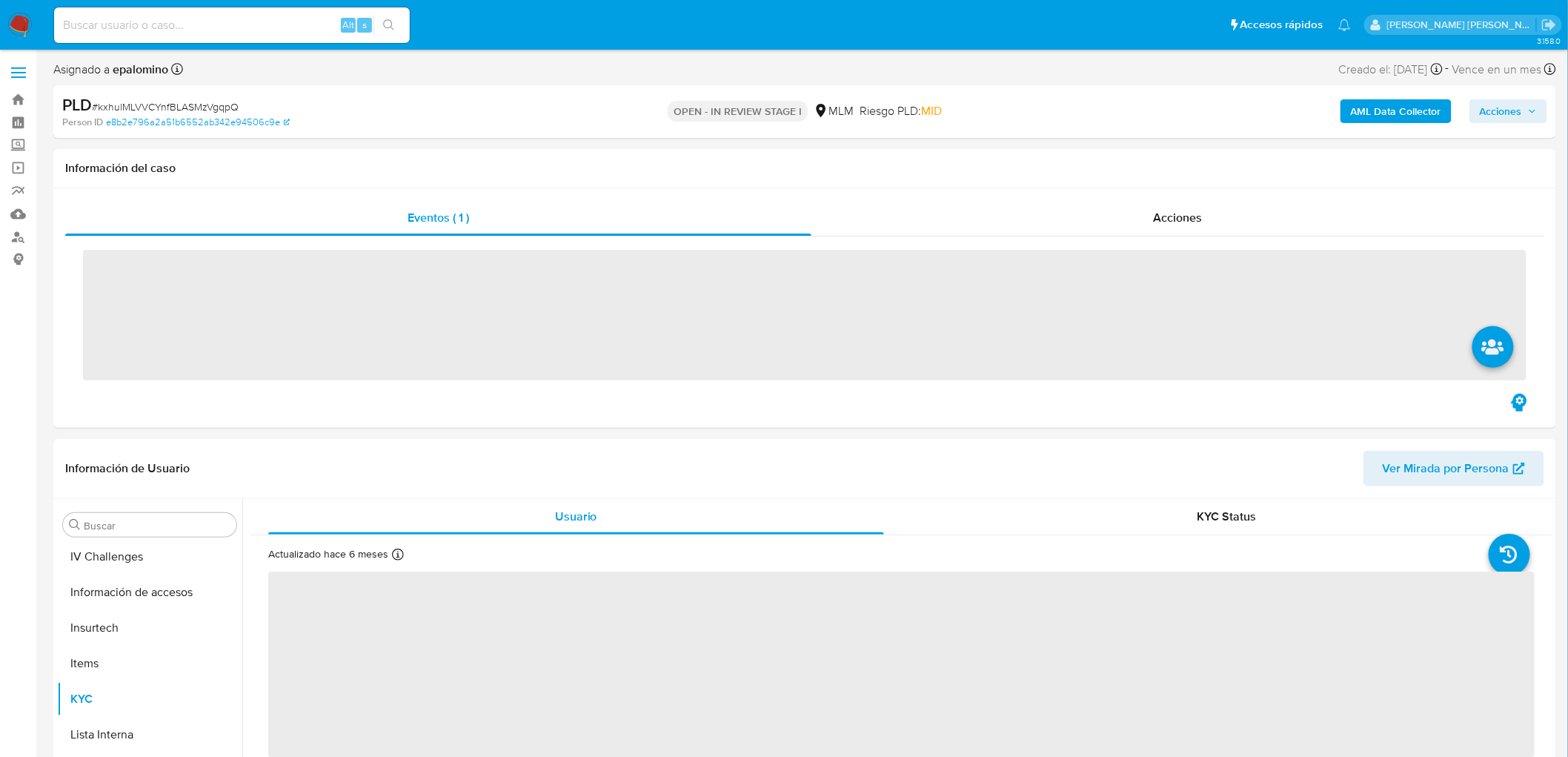
scroll to position [626, 0]
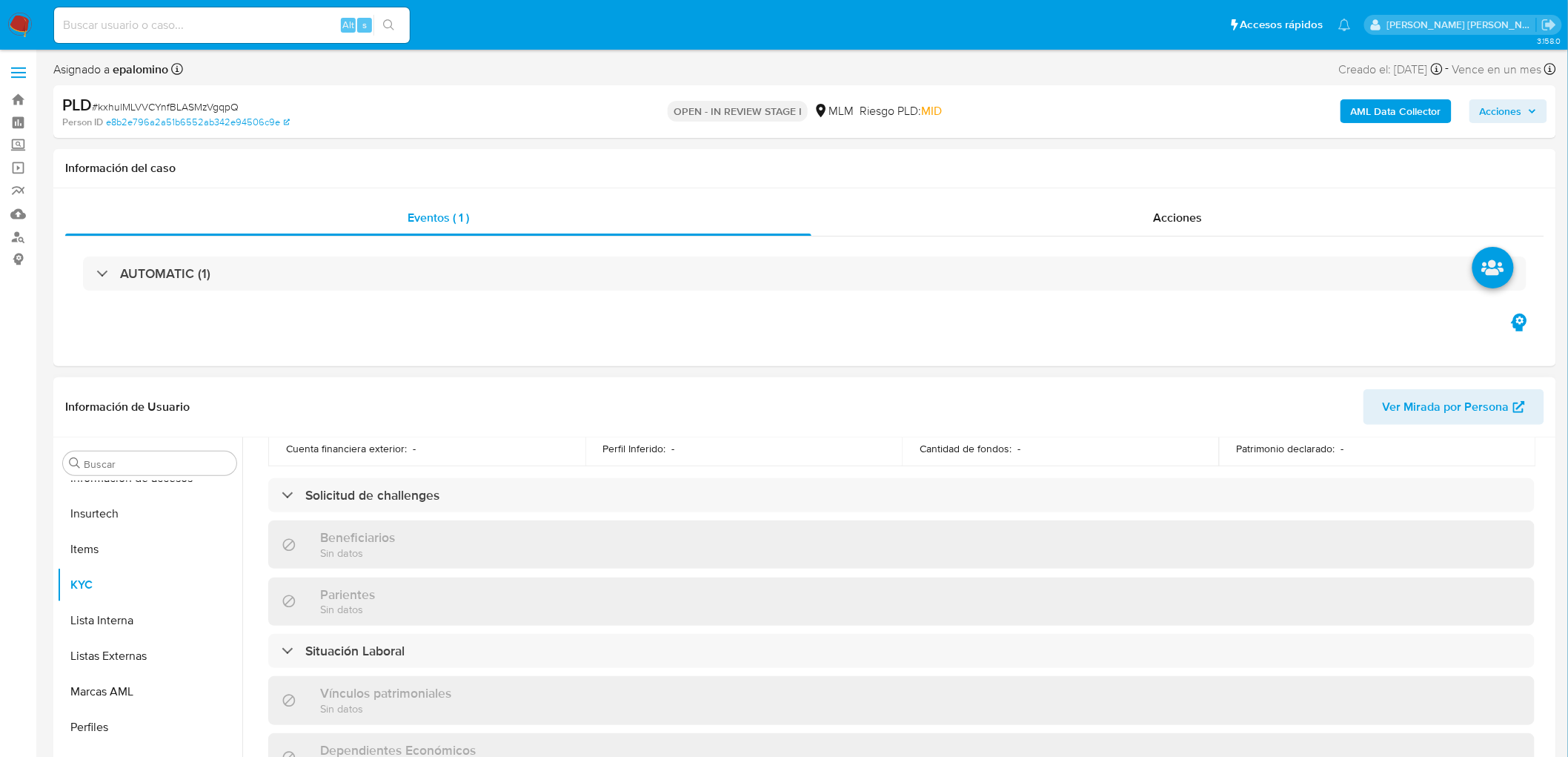
select select "10"
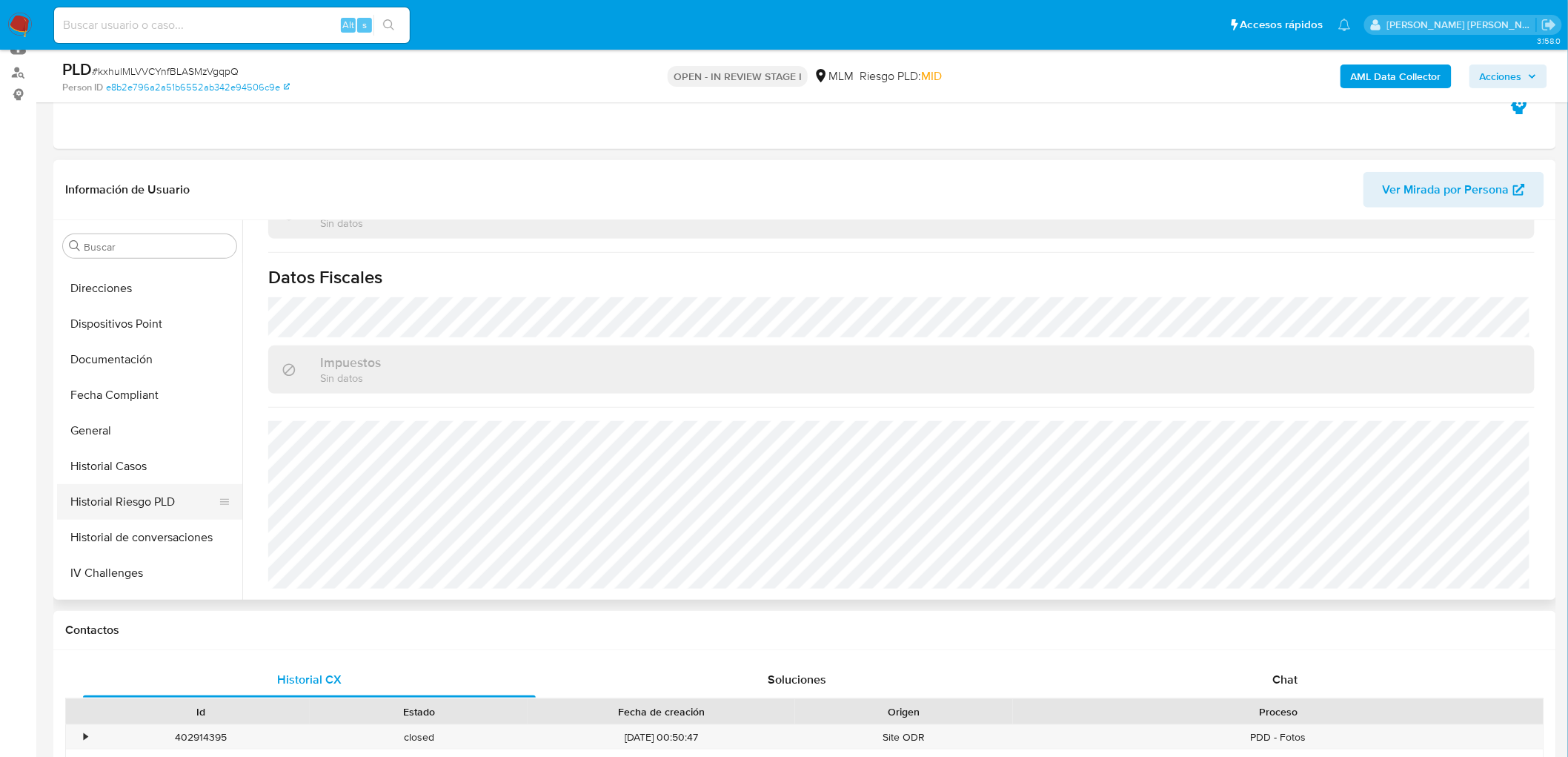
scroll to position [49, 0]
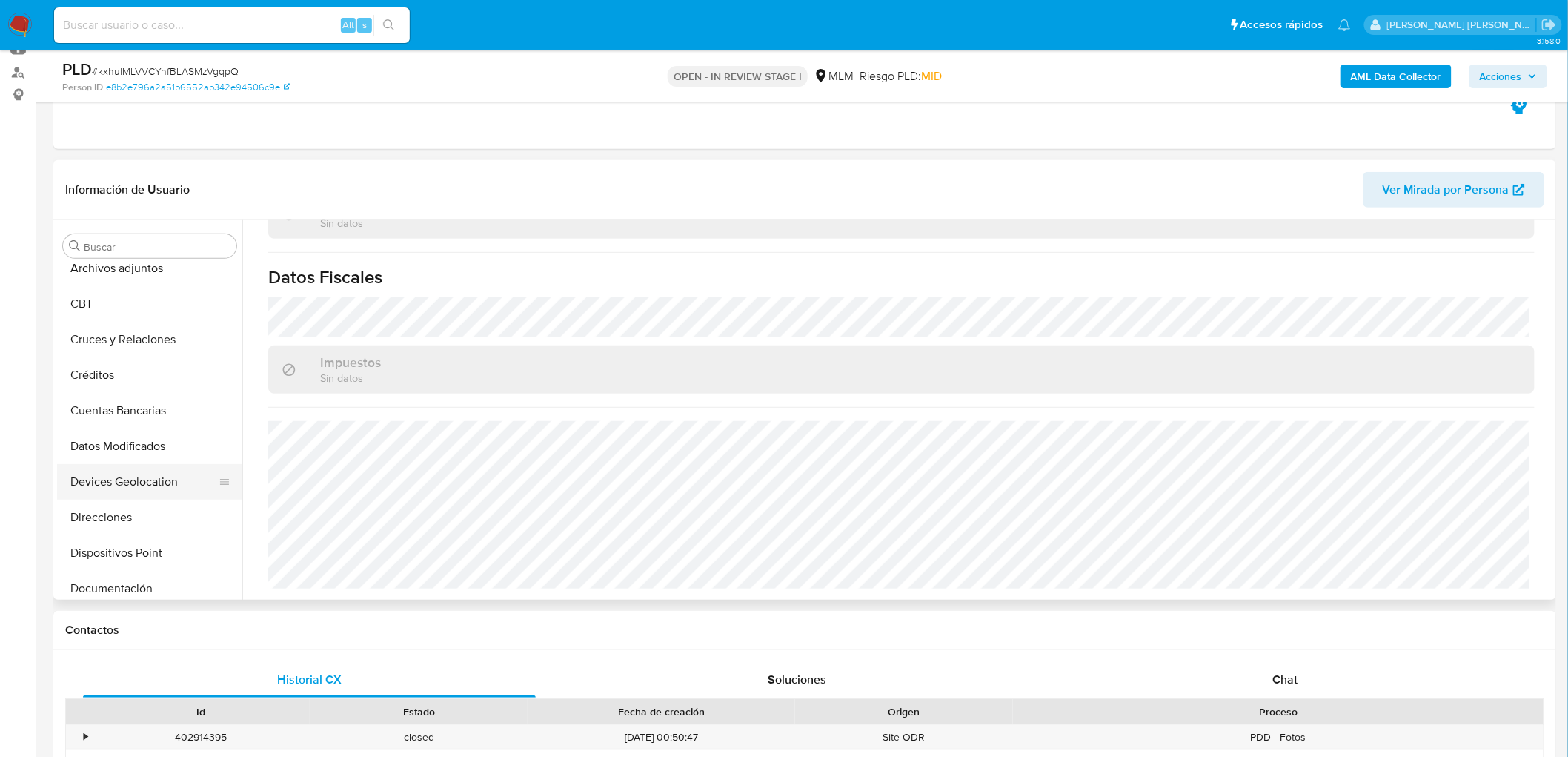
click at [183, 485] on button "Devices Geolocation" at bounding box center [143, 482] width 174 height 36
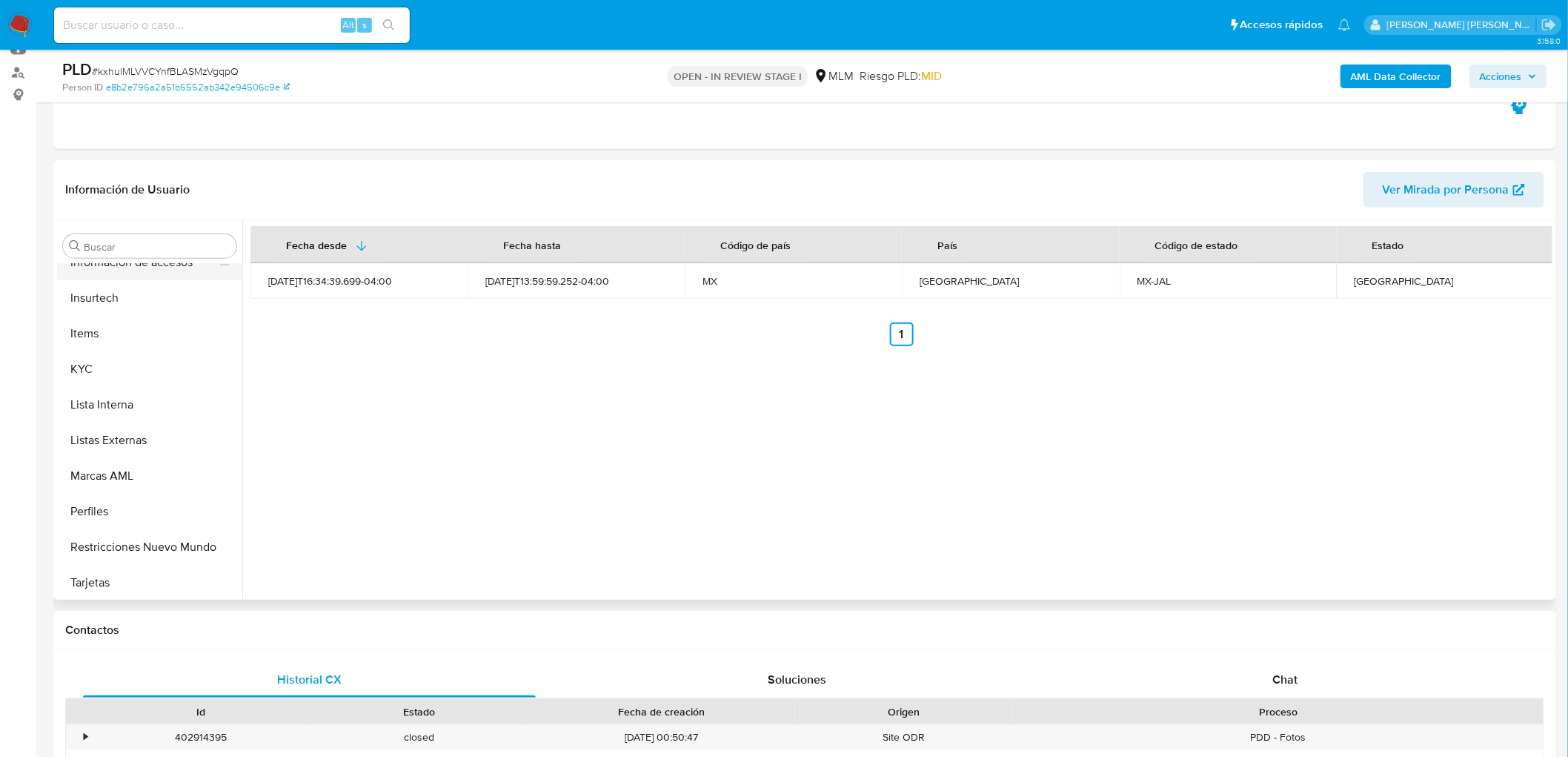
scroll to position [625, 0]
click at [130, 361] on button "KYC" at bounding box center [143, 369] width 174 height 36
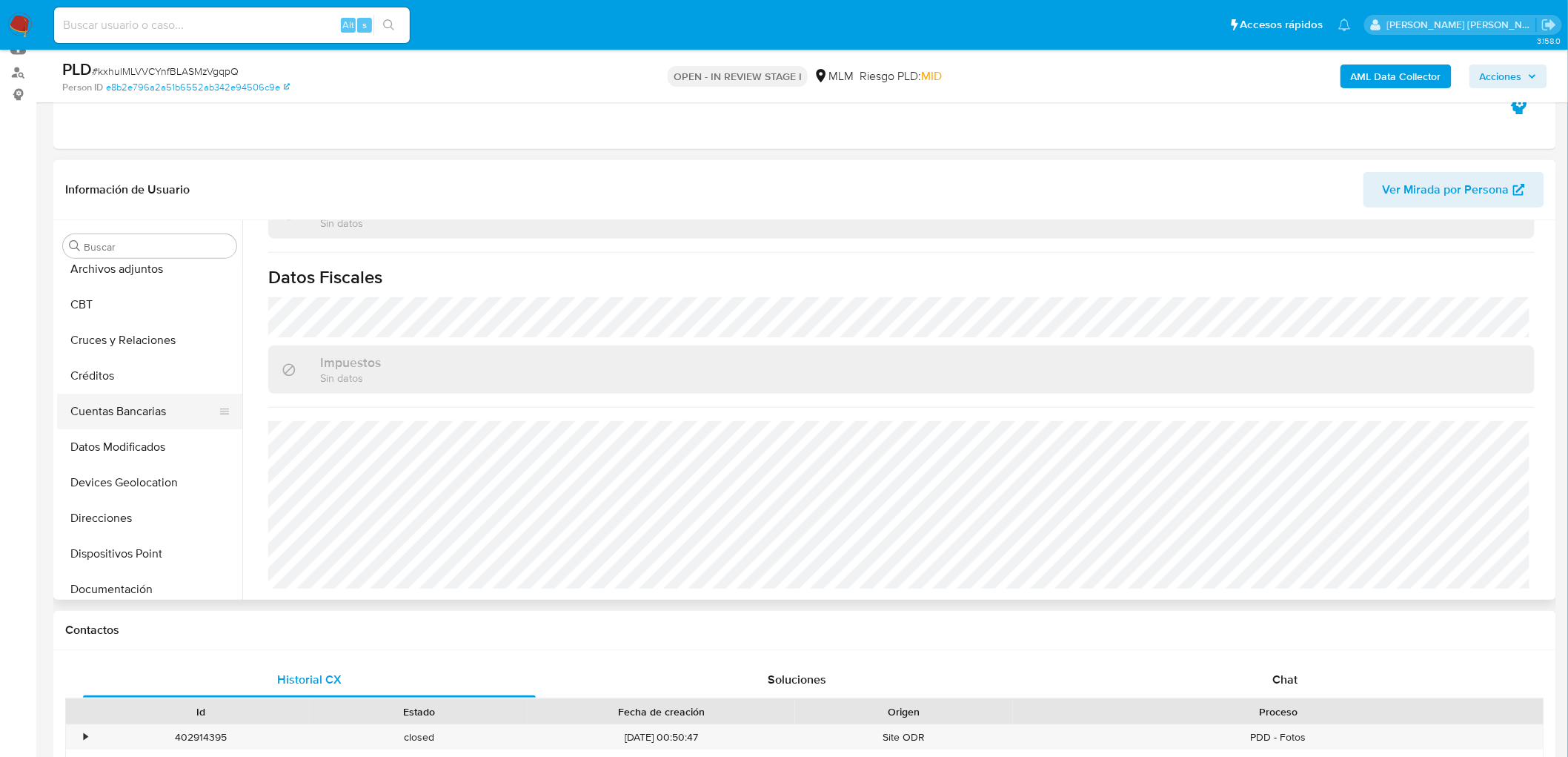
scroll to position [0, 0]
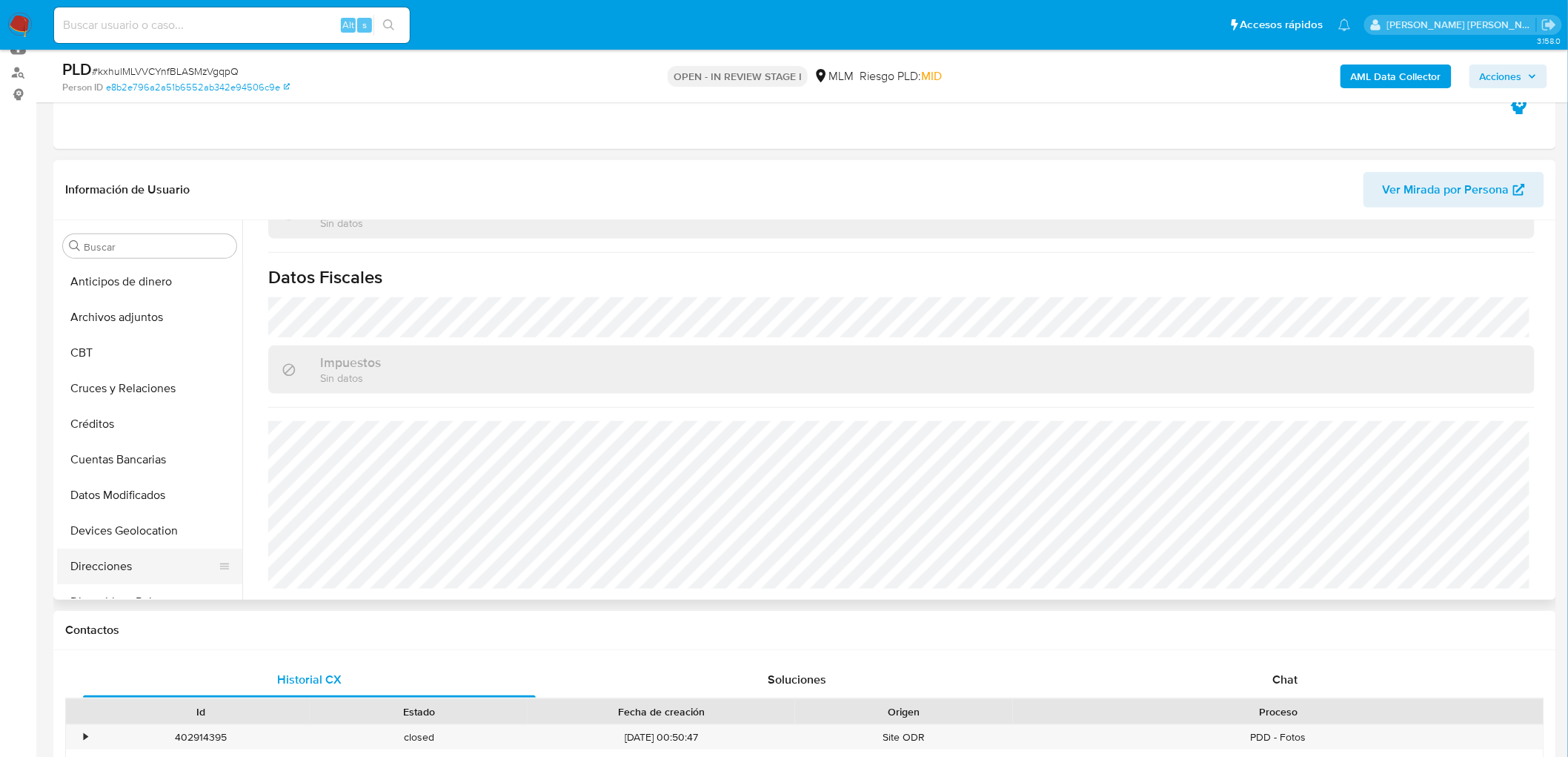
click at [149, 553] on button "Direcciones" at bounding box center [143, 566] width 174 height 36
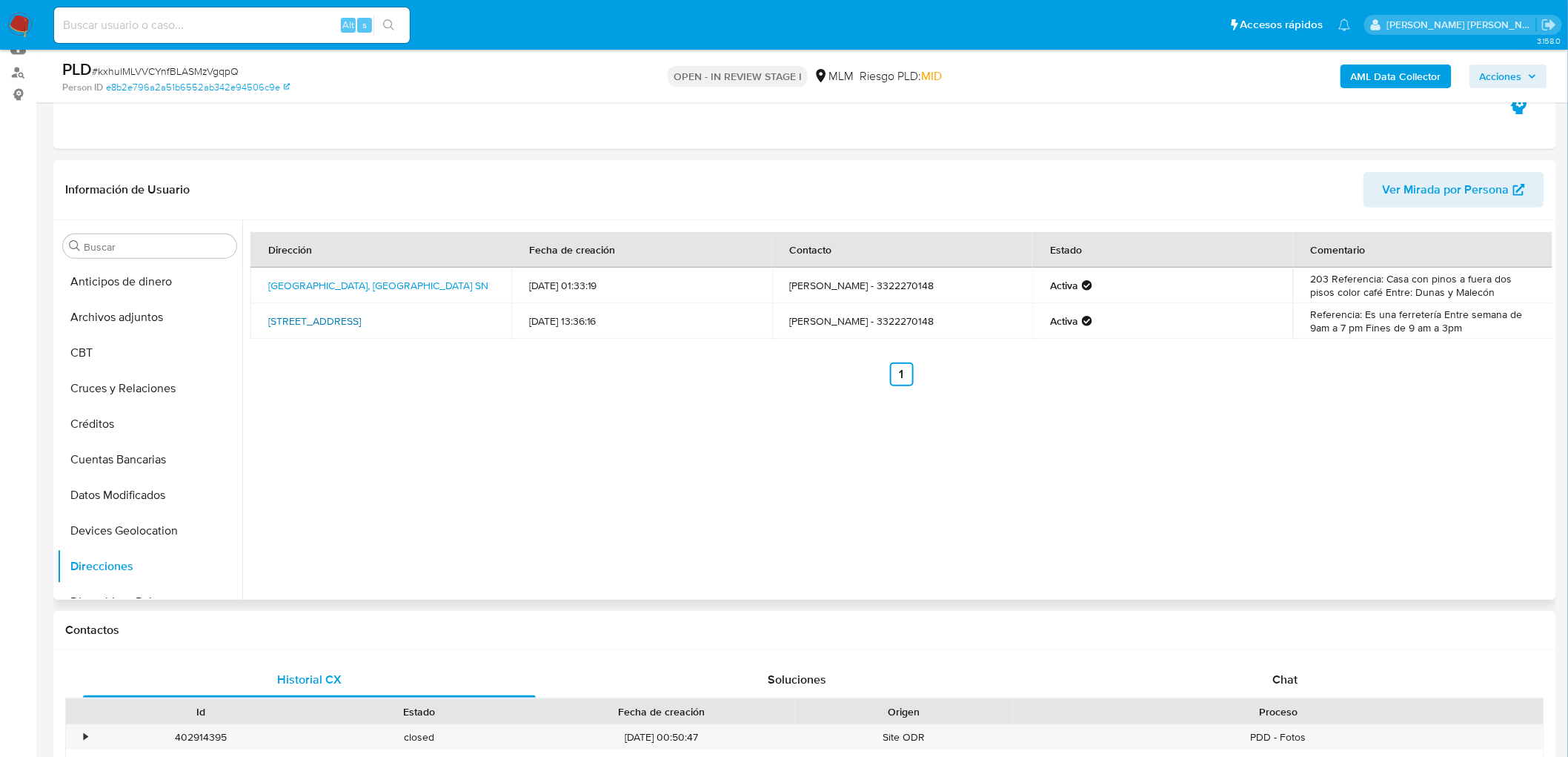
click at [361, 315] on link "18 De Marzo 128, Tlaquepaque, Jalisco, 45629, Mexico 128" at bounding box center [314, 320] width 93 height 14
click at [384, 283] on link "Calle Mango Sn, Tonala, Jalisco, 45403, Mexico SN" at bounding box center [378, 285] width 220 height 14
drag, startPoint x: 334, startPoint y: 334, endPoint x: 259, endPoint y: 319, distance: 76.5
click at [259, 319] on td "18 De Marzo 128, Tlaquepaque, Jalisco, 45629, Mexico 128" at bounding box center [381, 321] width 261 height 36
copy link "18 De Marzo 128, Tlaquepaque, Jalisco, 45629, Mexico 128"
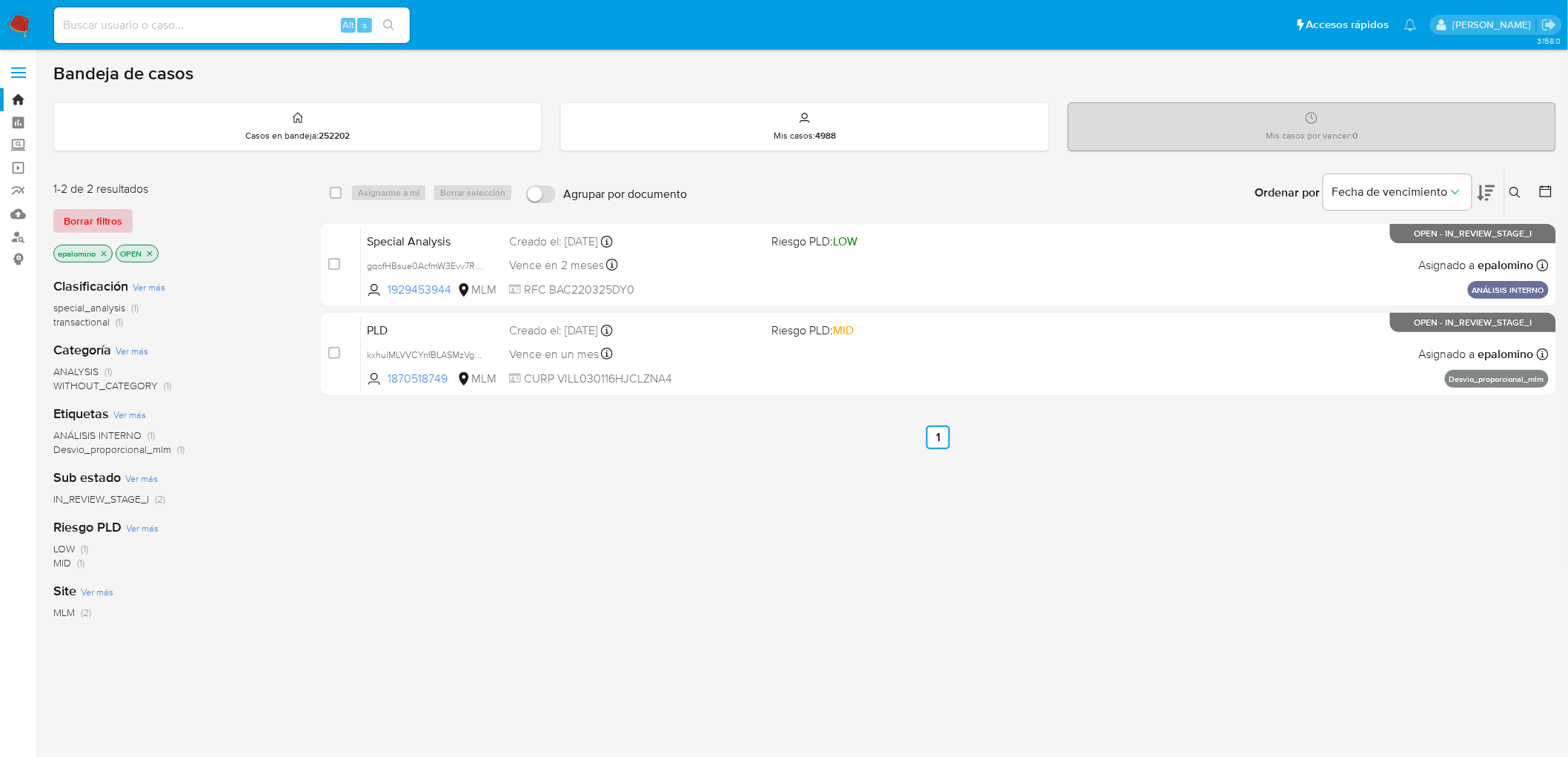
click at [92, 217] on span "Borrar filtros" at bounding box center [93, 221] width 58 height 21
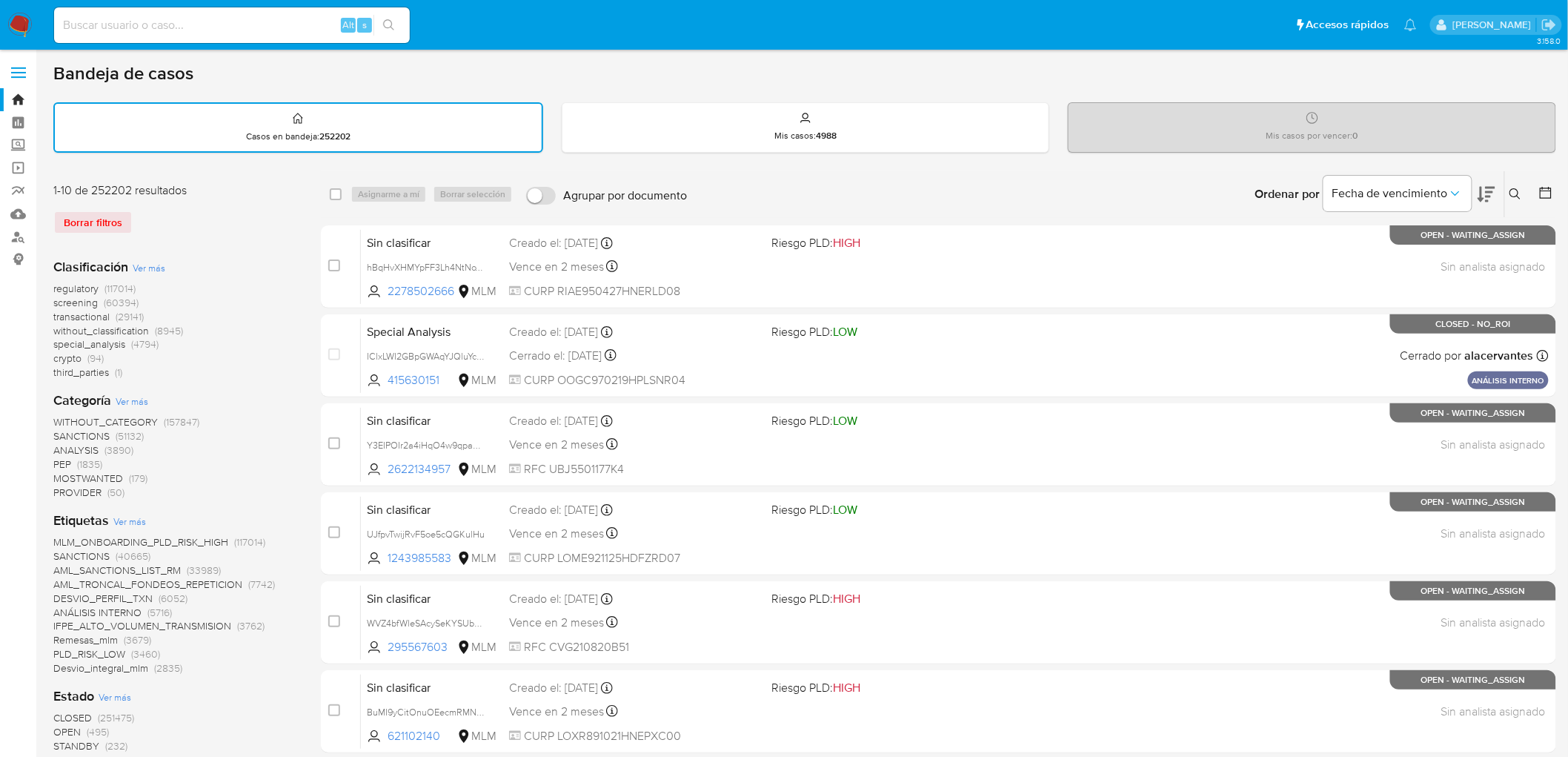
click at [1515, 196] on icon at bounding box center [1515, 194] width 12 height 12
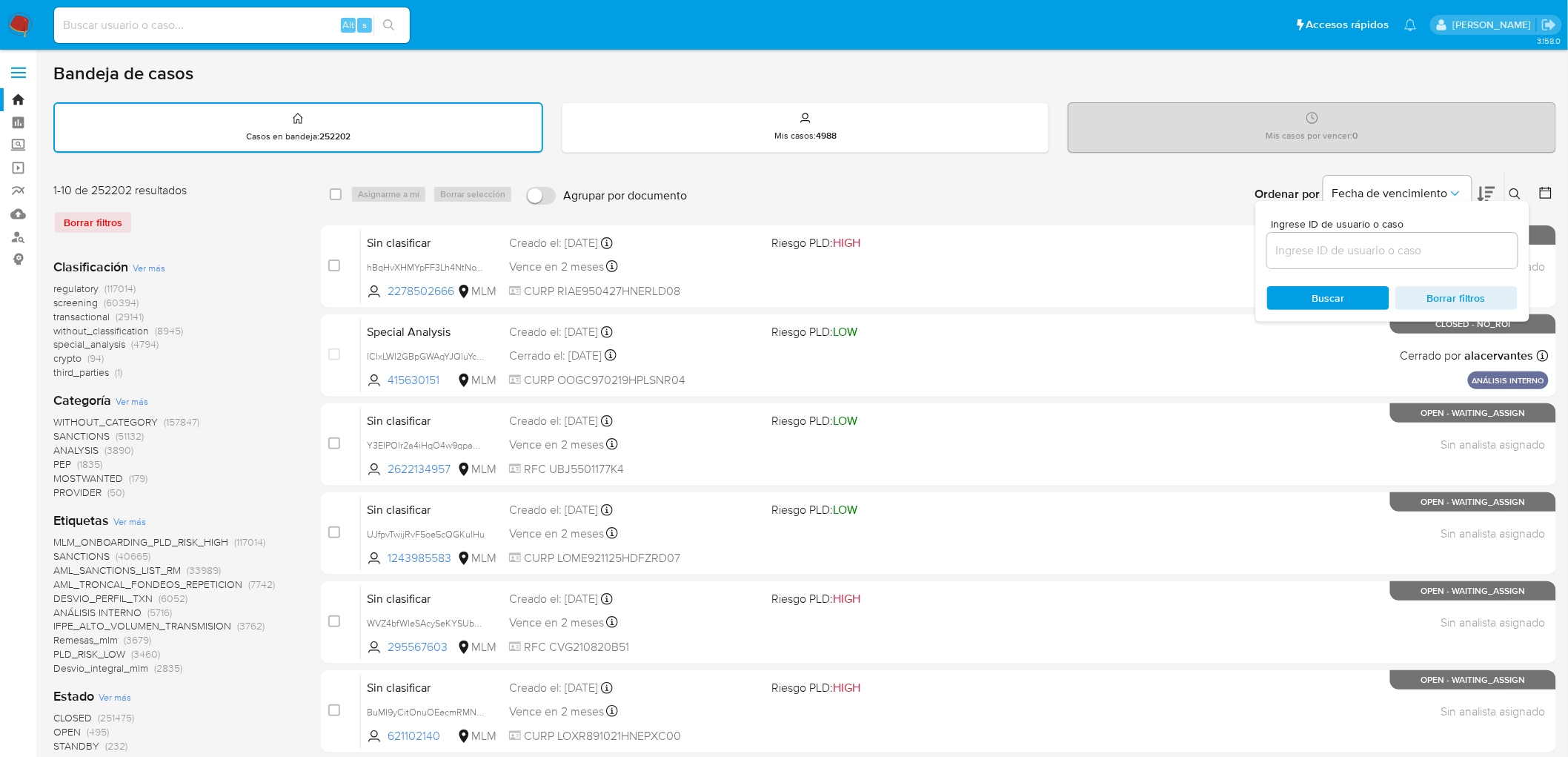
click at [1313, 243] on input at bounding box center [1392, 250] width 250 height 19
type input "1870518749"
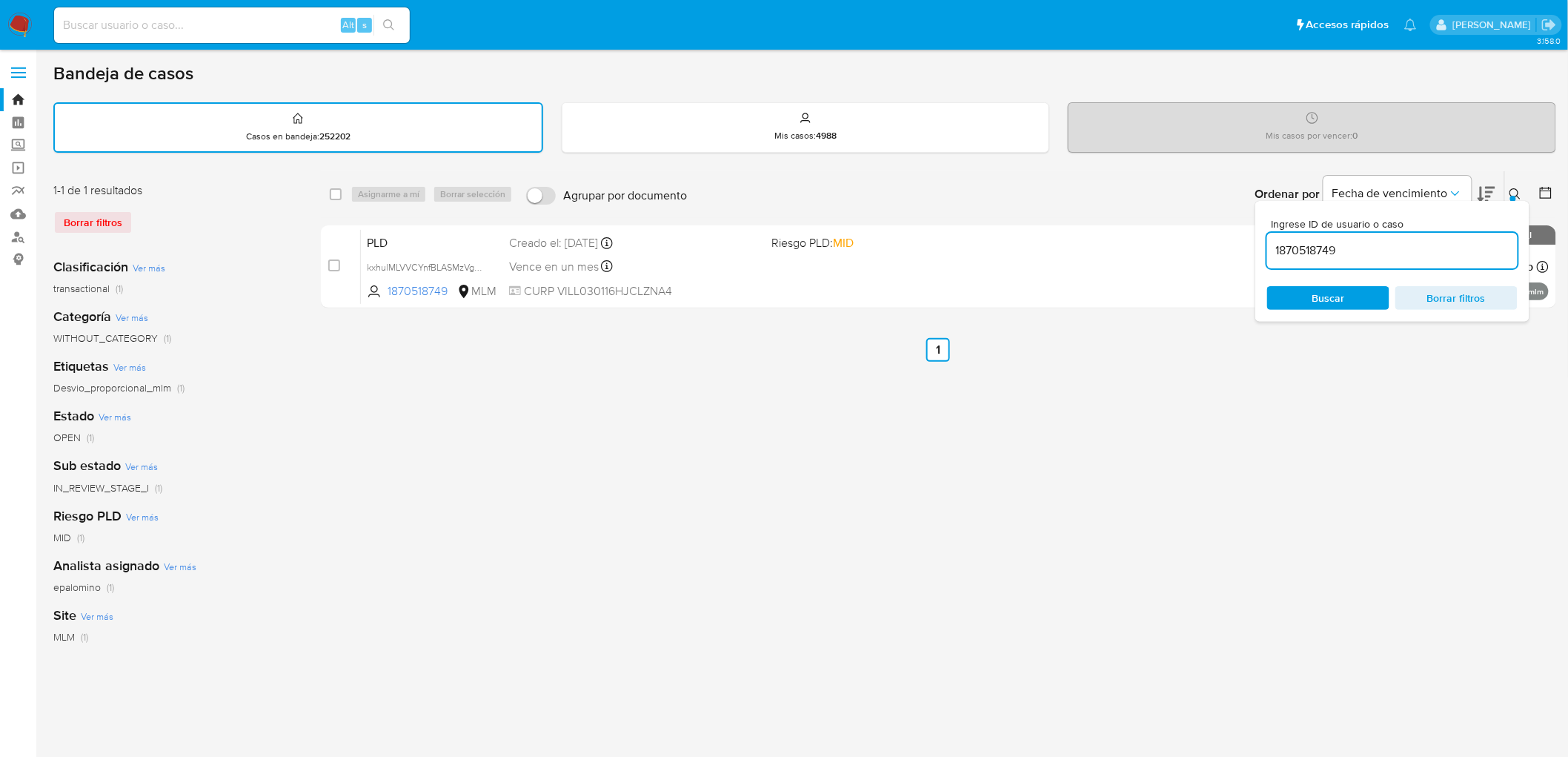
click at [1513, 193] on icon at bounding box center [1515, 194] width 12 height 12
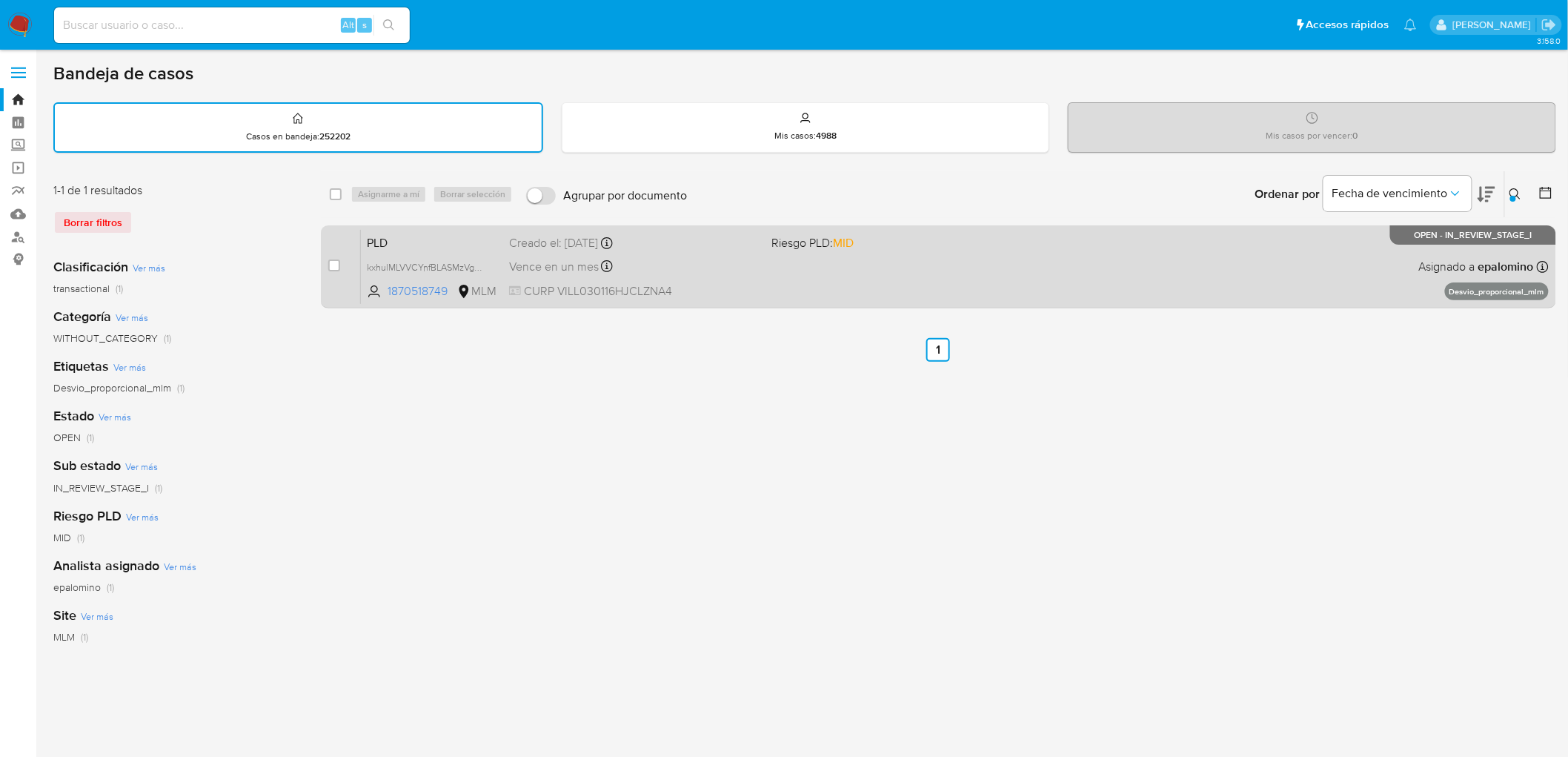
click at [405, 234] on span "PLD" at bounding box center [432, 241] width 130 height 19
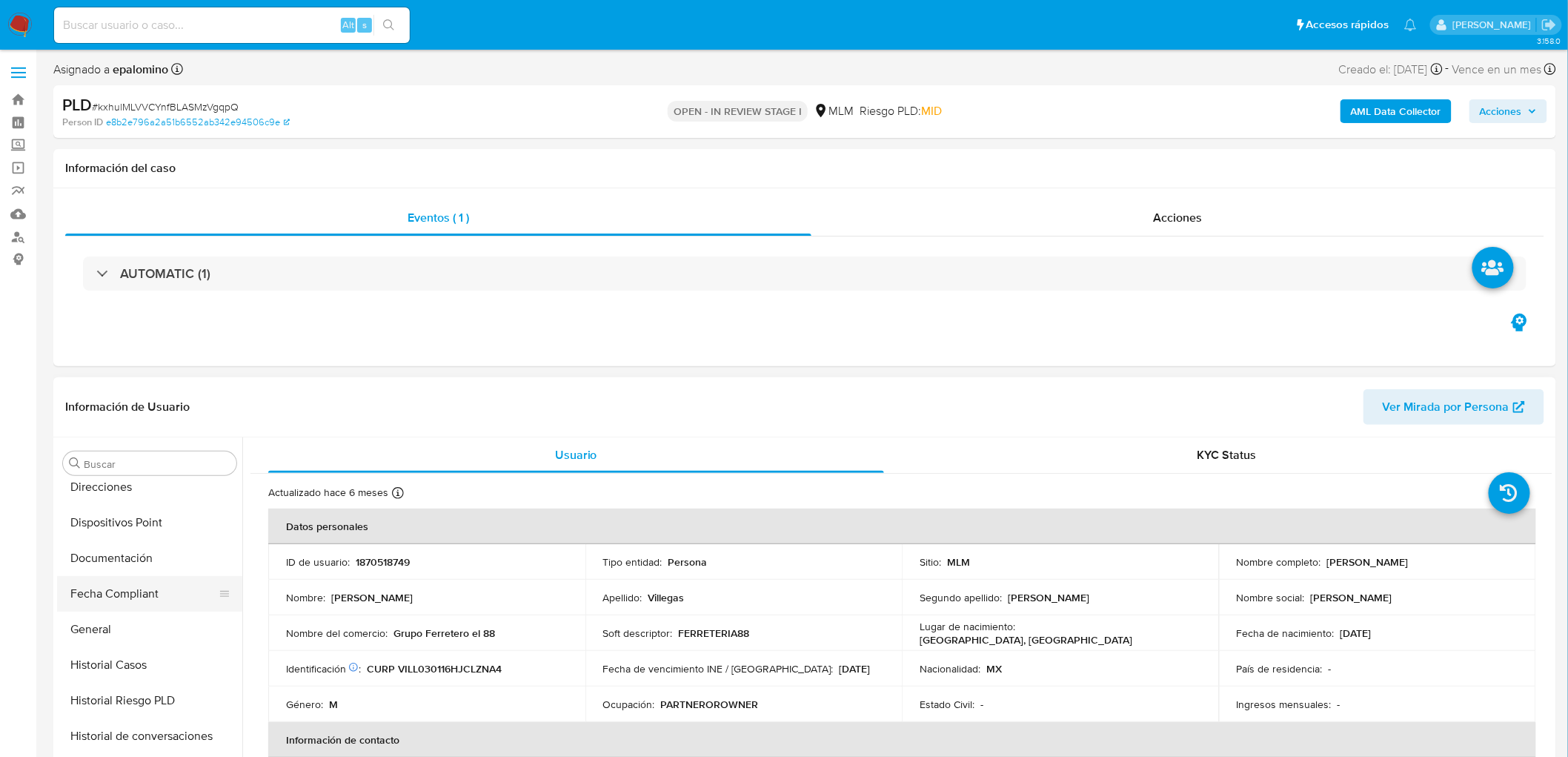
select select "10"
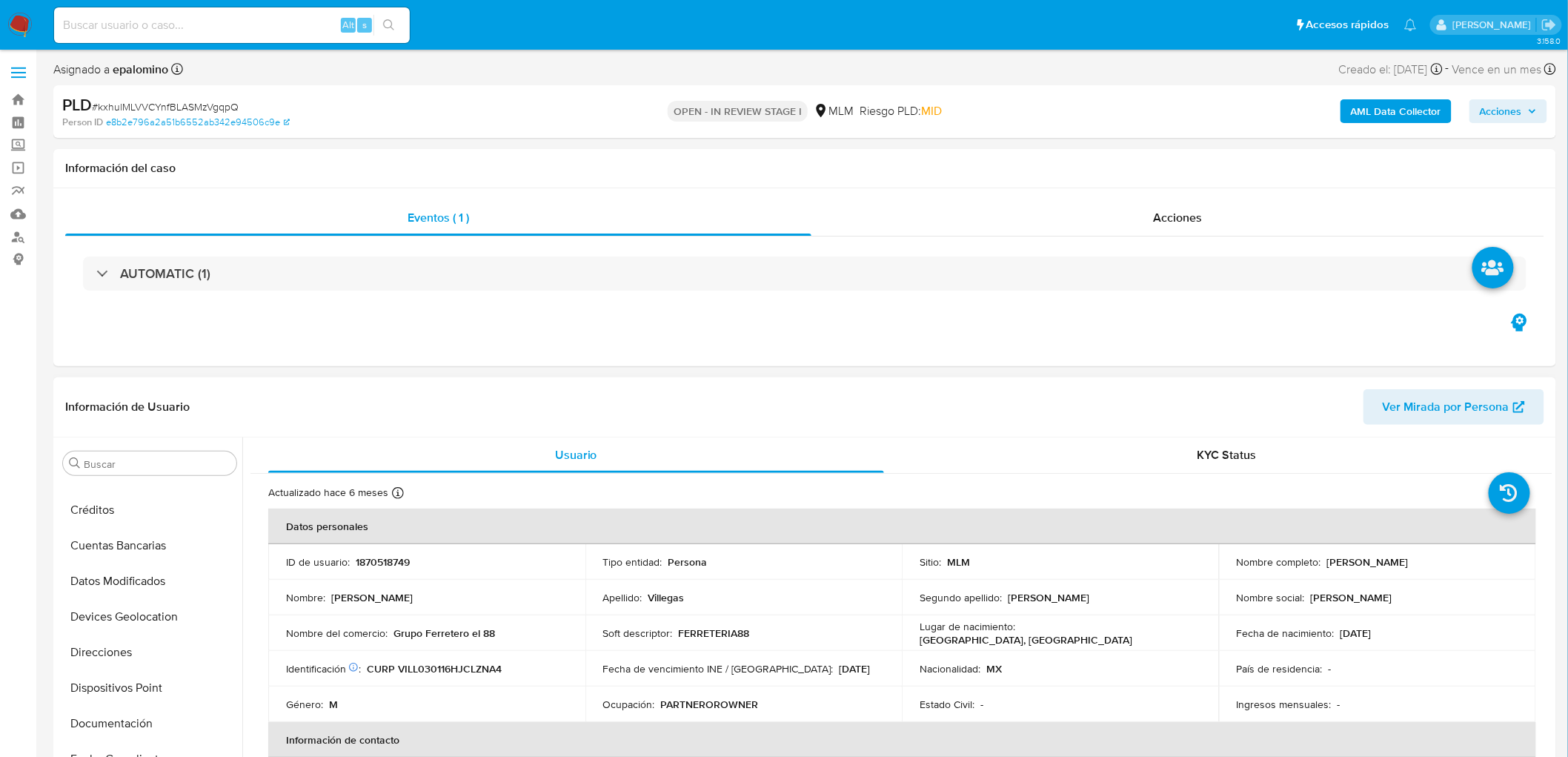
click at [170, 620] on button "Devices Geolocation" at bounding box center [149, 617] width 185 height 36
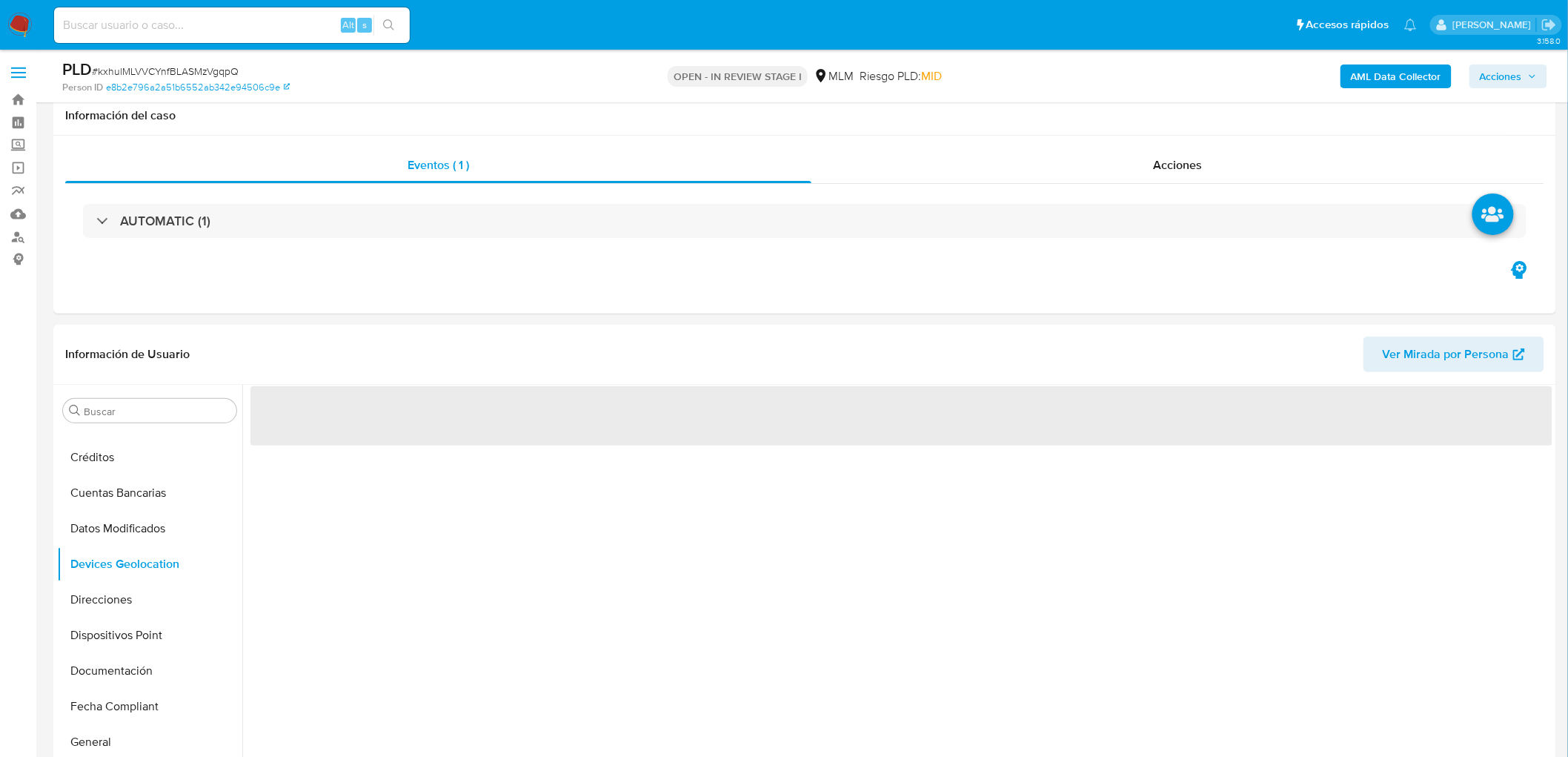
scroll to position [90, 0]
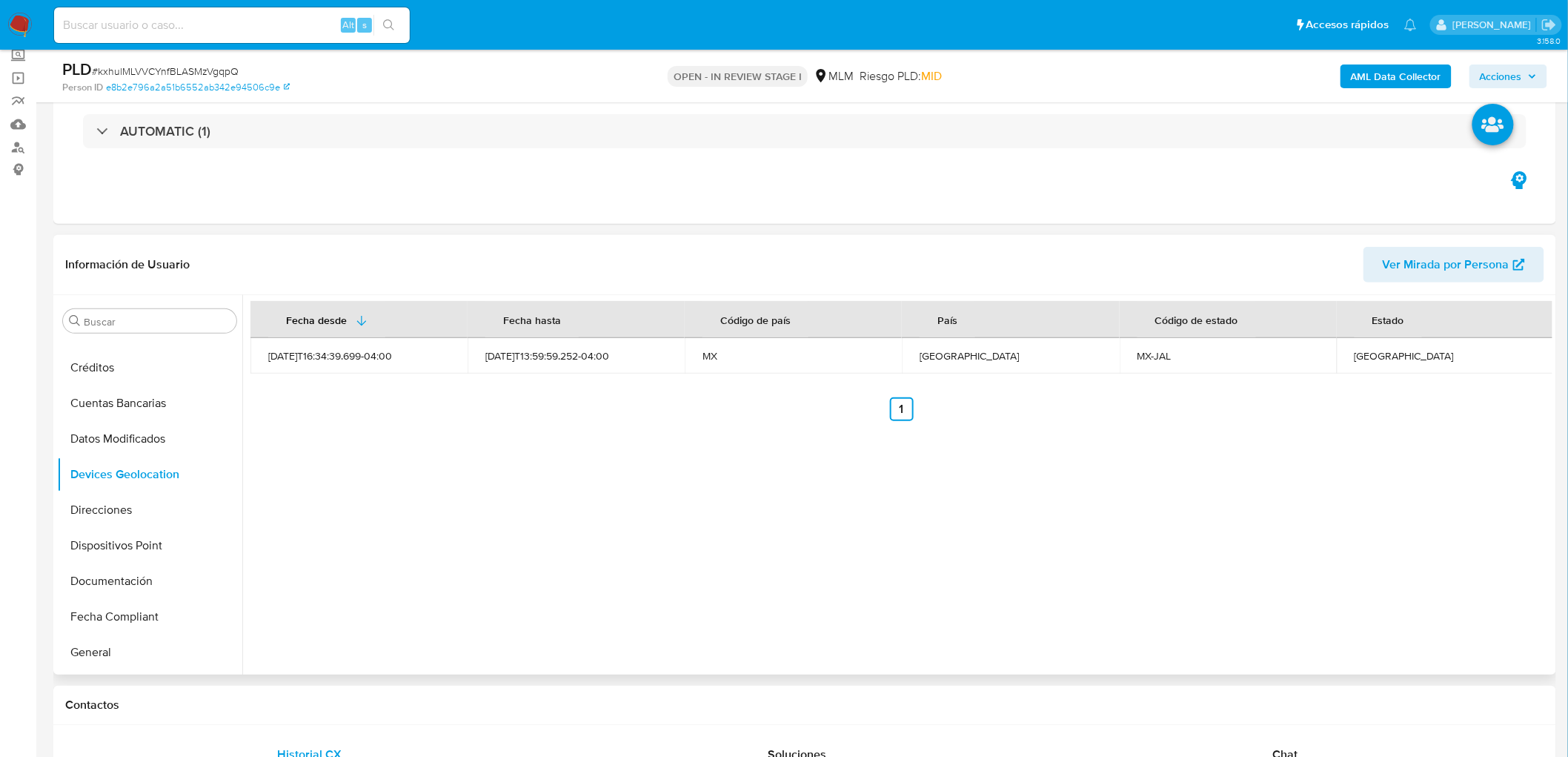
click at [715, 547] on div "Fecha desde Fecha hasta Código de país País Código de estado Estado 2024-06-24T…" at bounding box center [897, 485] width 1310 height 380
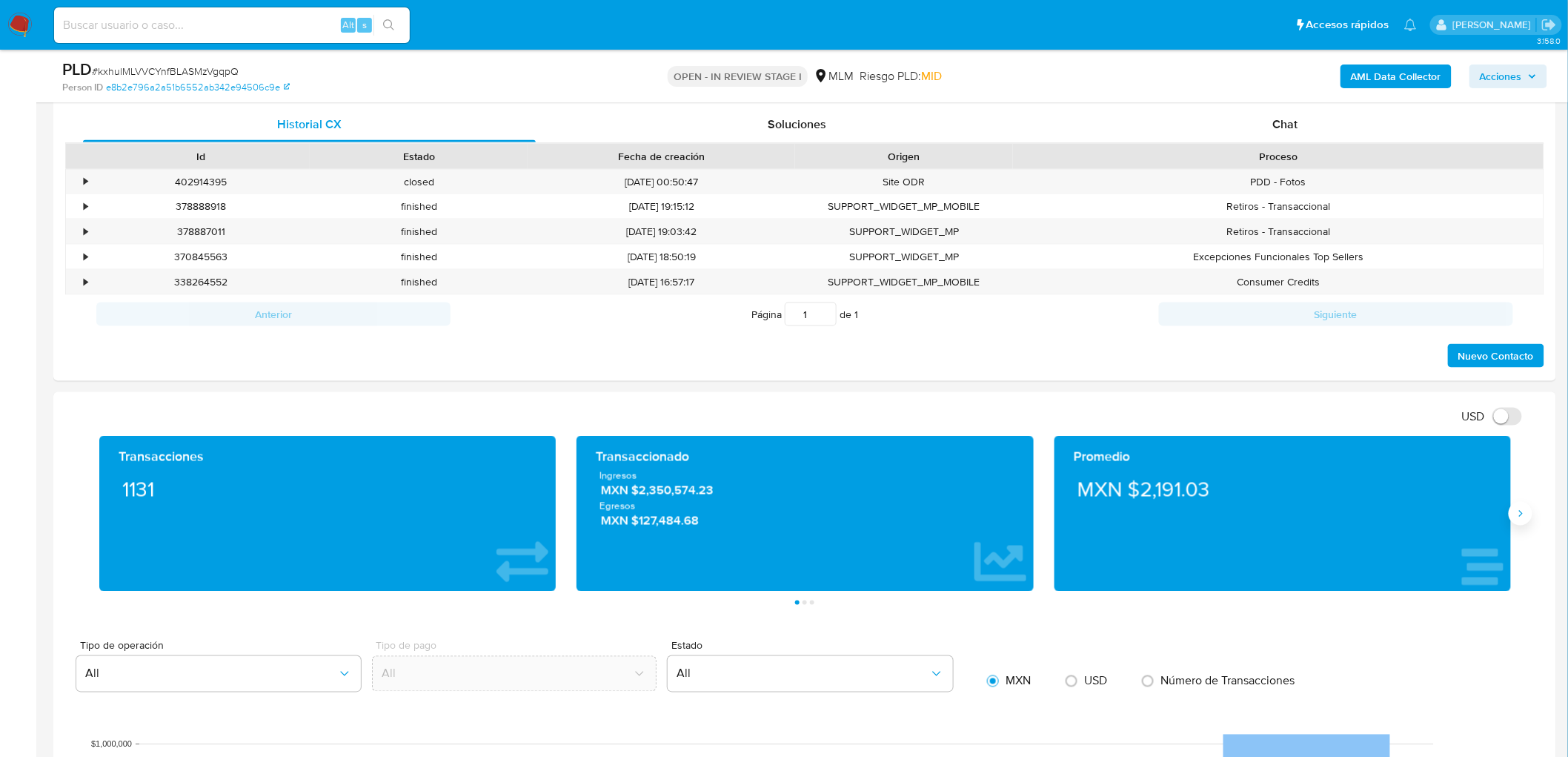
scroll to position [749, 0]
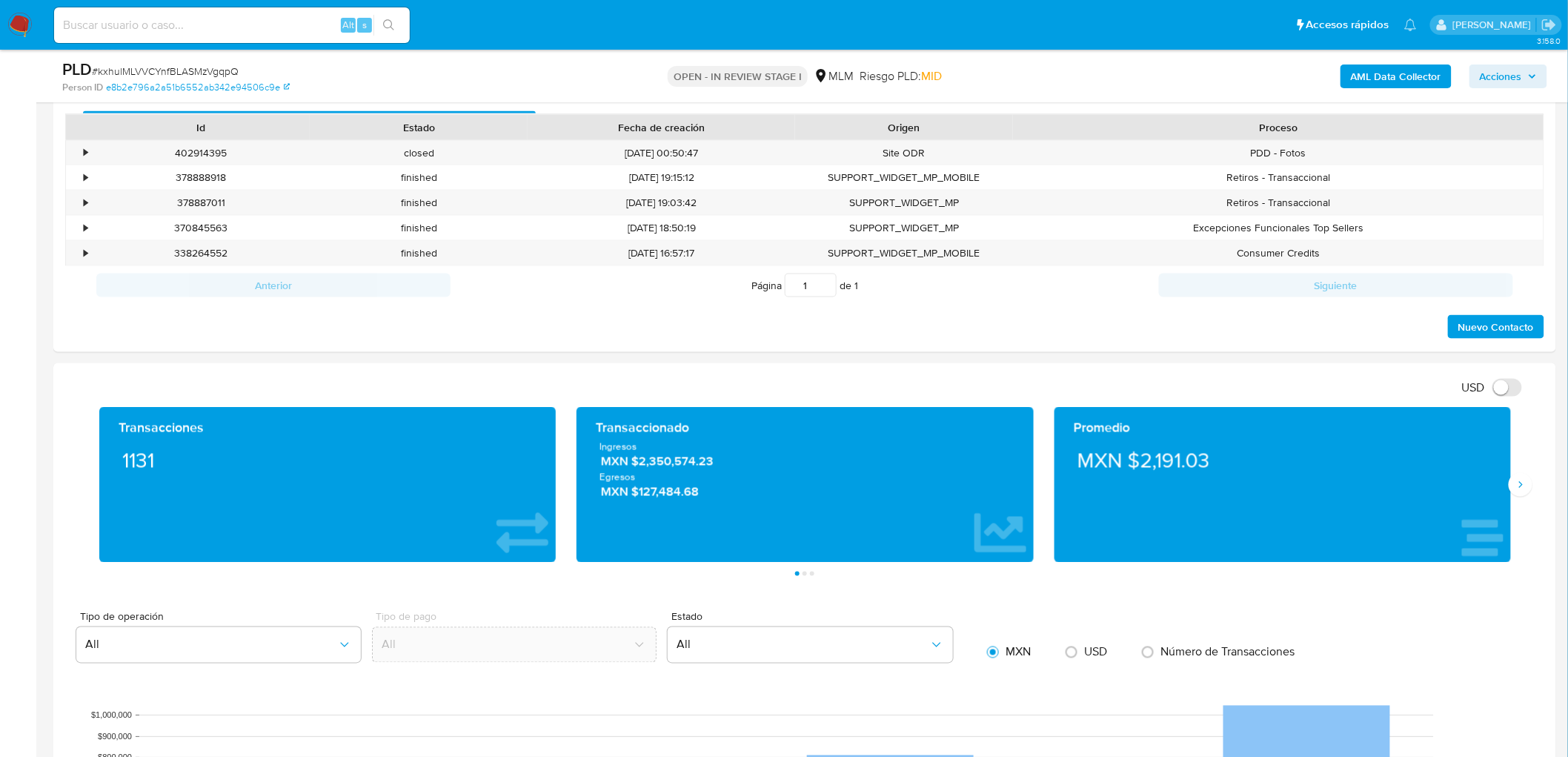
click at [1535, 487] on div "Transacciones 1131 Transaccionado Ingresos MXN $2,350,574.23 Egresos MXN $127,4…" at bounding box center [804, 491] width 1479 height 169
click at [1520, 480] on icon "Siguiente" at bounding box center [1520, 484] width 12 height 12
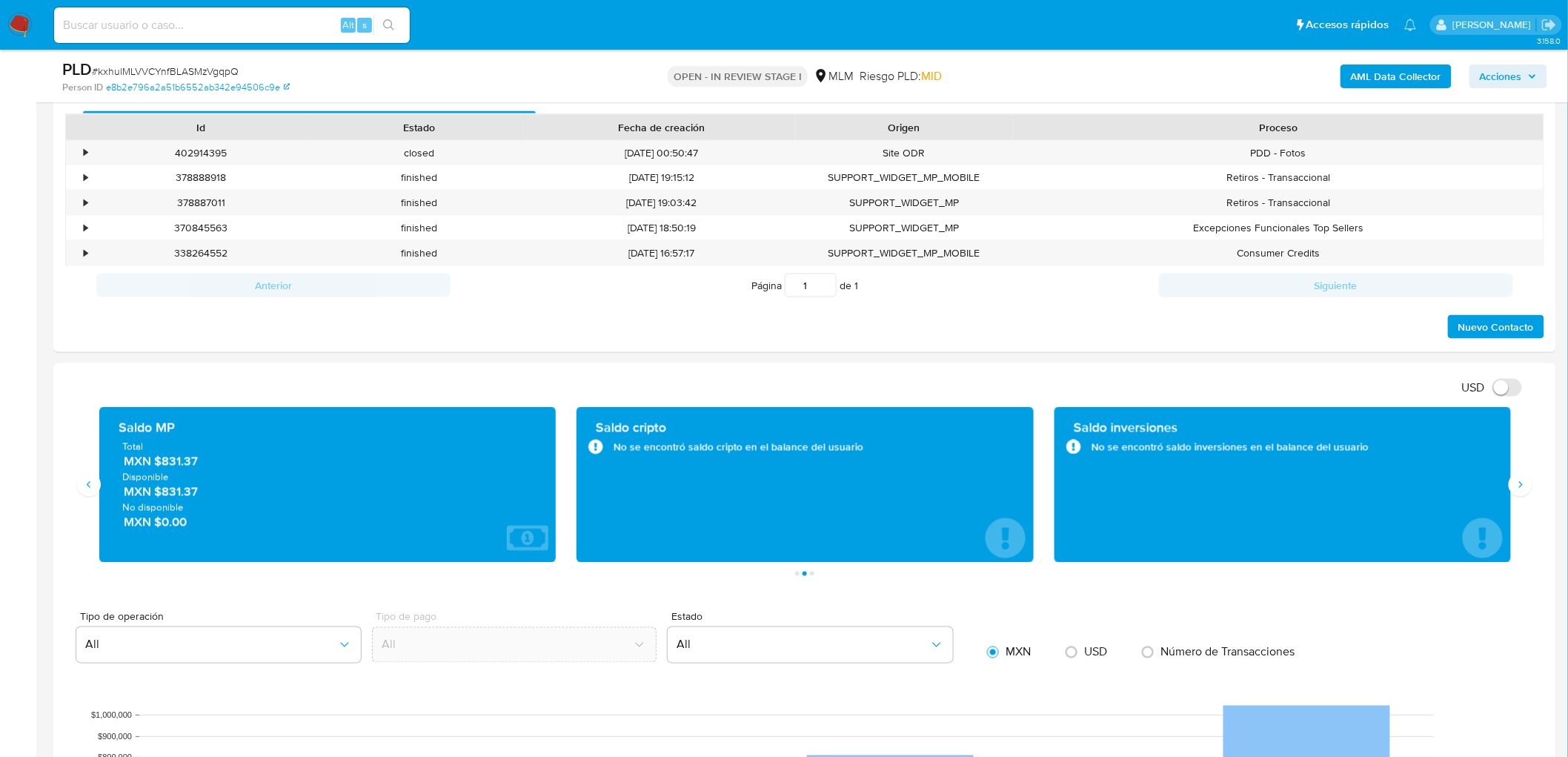
drag, startPoint x: 162, startPoint y: 492, endPoint x: 202, endPoint y: 491, distance: 40.0
click at [202, 491] on span "MXN $831.37" at bounding box center [328, 491] width 409 height 17
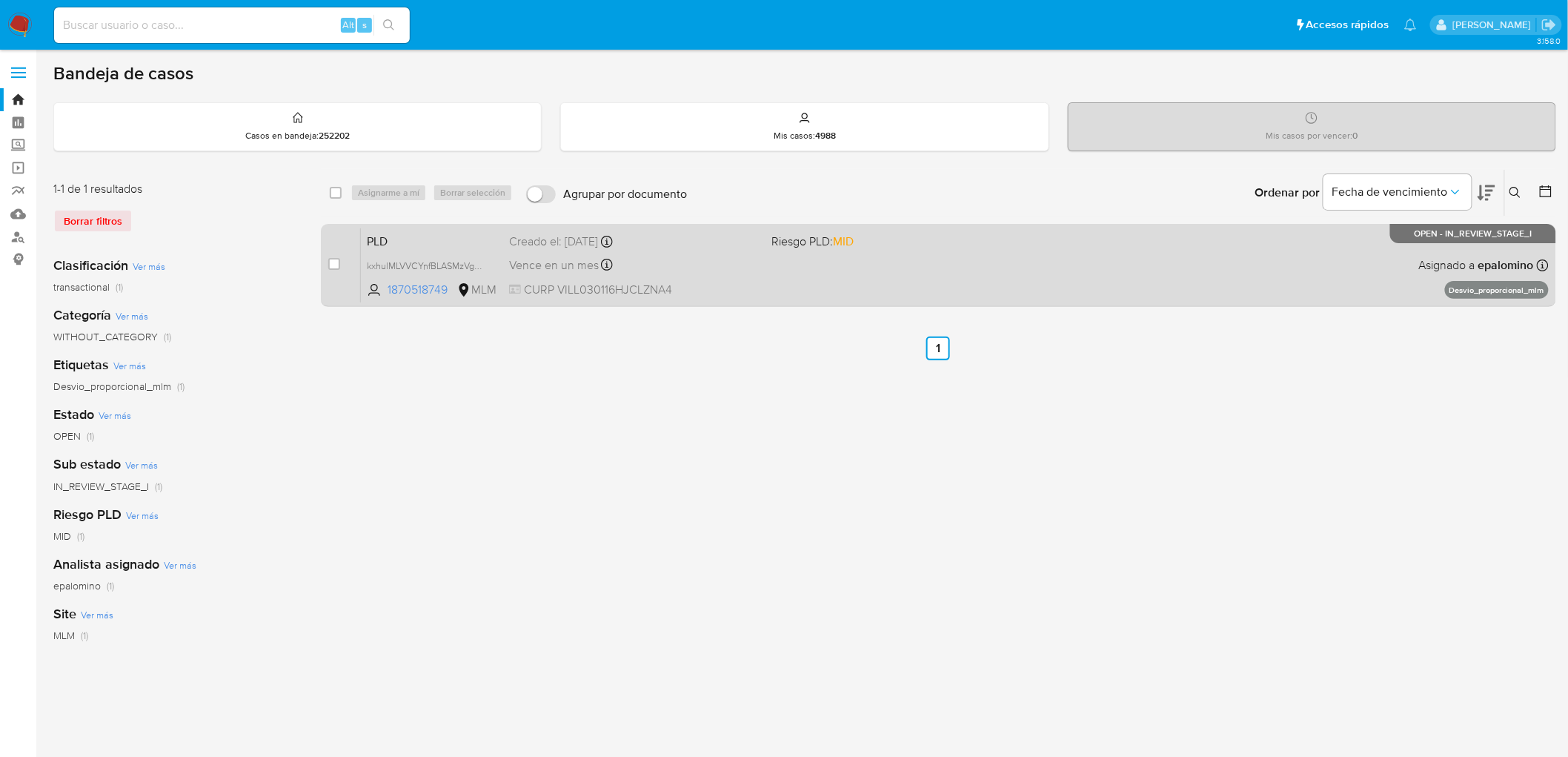
click at [427, 232] on span "PLD" at bounding box center [432, 239] width 130 height 19
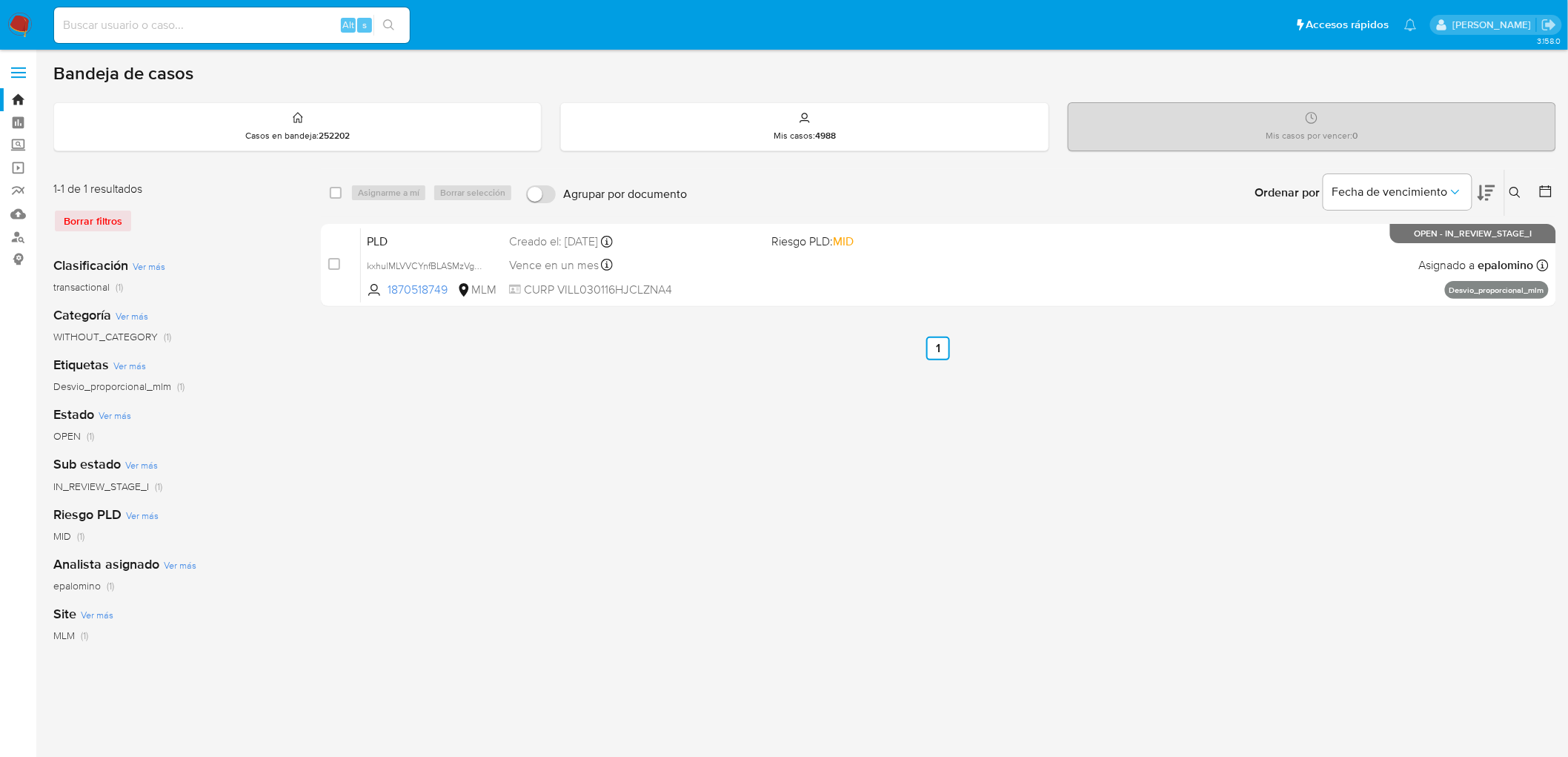
click at [13, 19] on img at bounding box center [20, 25] width 25 height 25
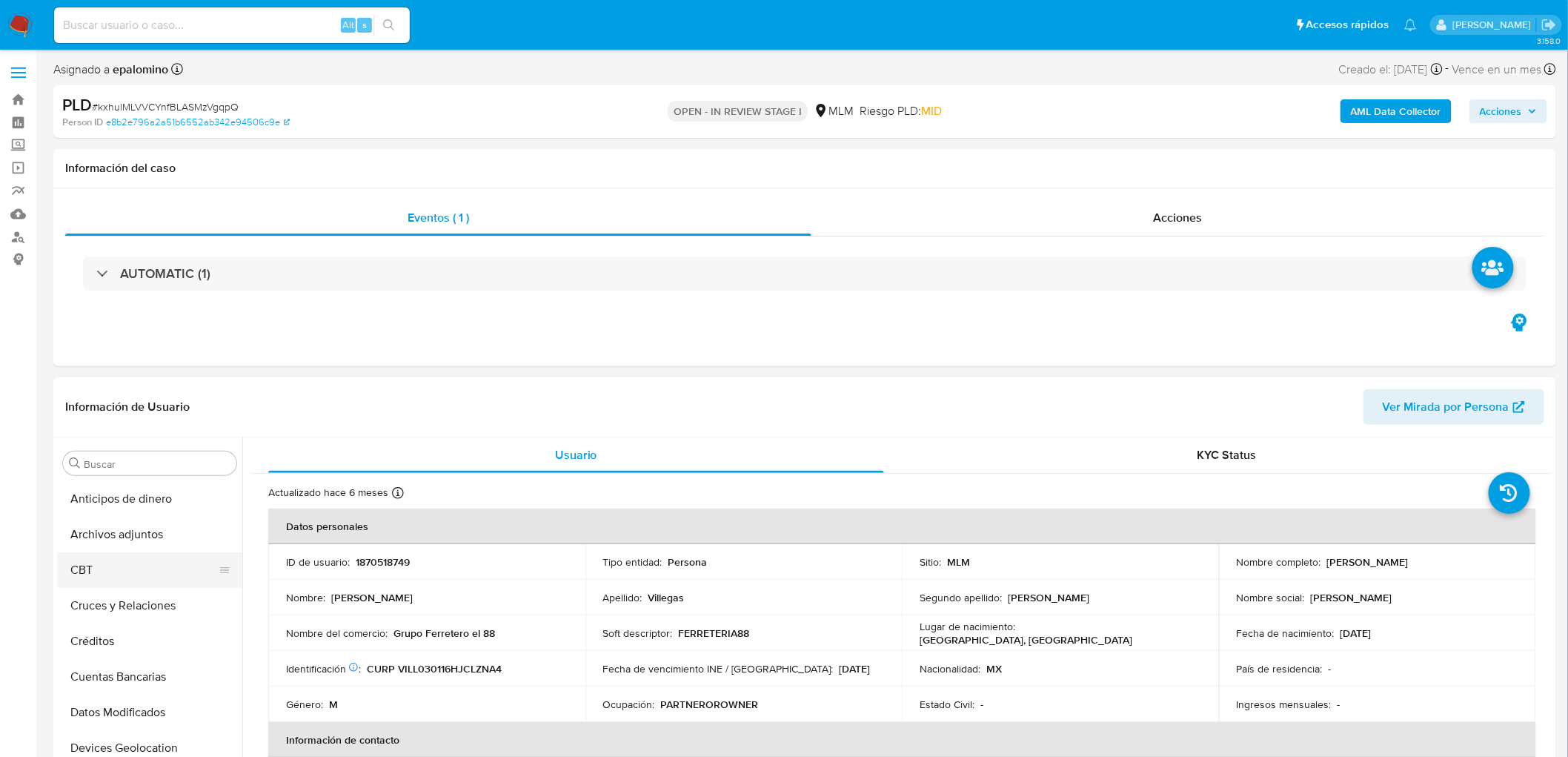
select select "10"
click at [145, 528] on button "Archivos adjuntos" at bounding box center [143, 535] width 174 height 36
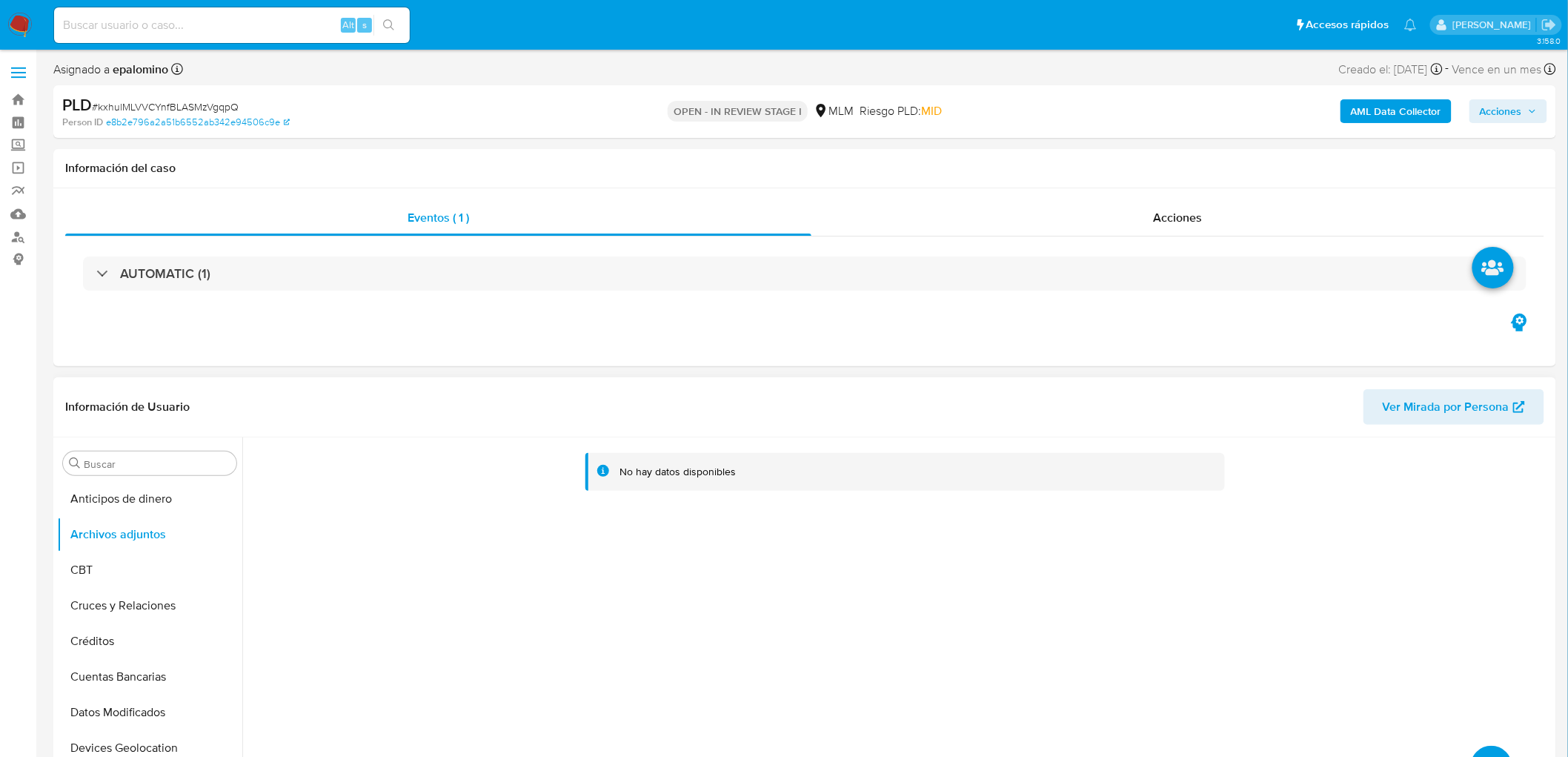
click at [1486, 750] on button "upload-file" at bounding box center [1492, 767] width 41 height 41
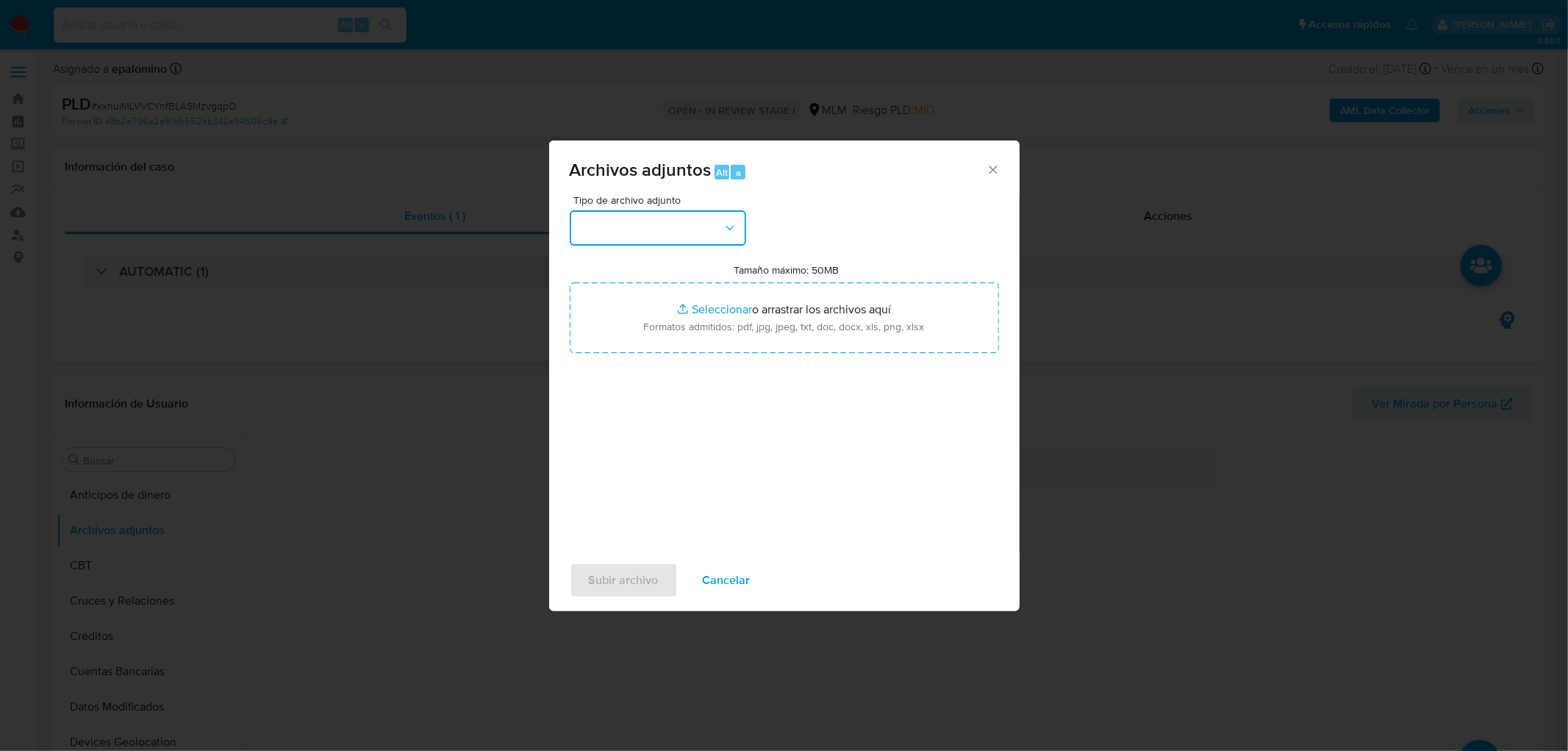
click at [727, 223] on icon "button" at bounding box center [730, 228] width 14 height 14
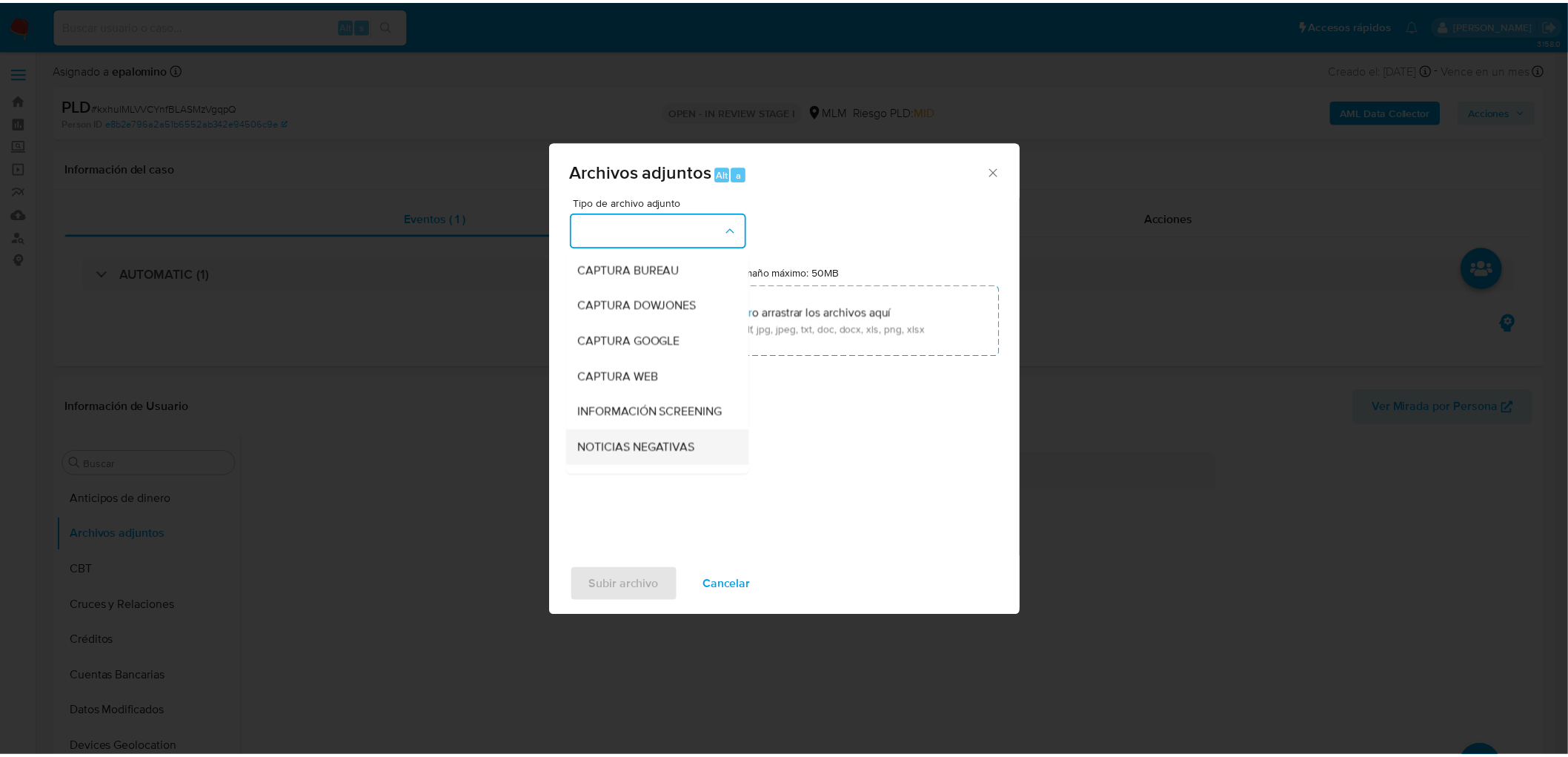
scroll to position [165, 0]
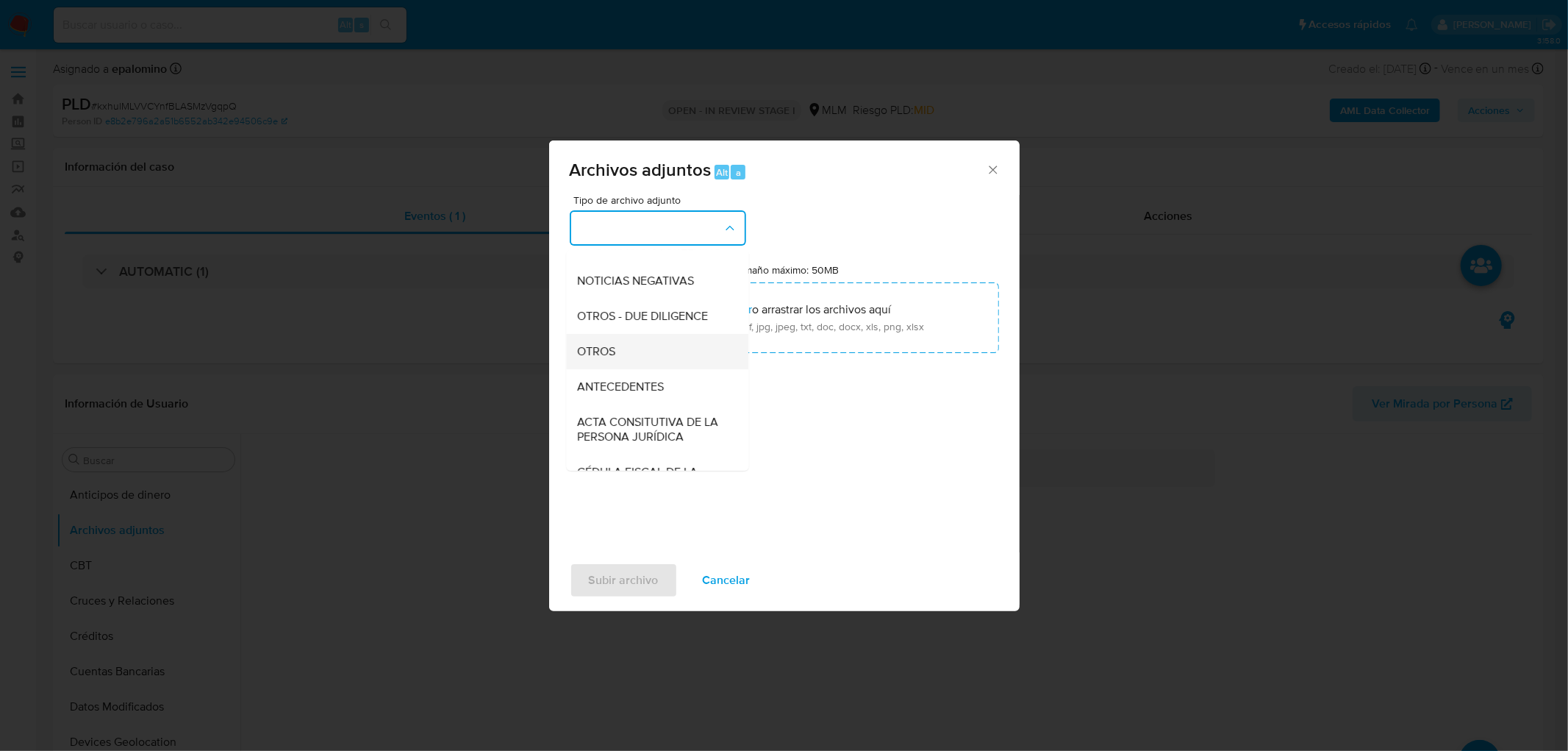
drag, startPoint x: 657, startPoint y: 344, endPoint x: 657, endPoint y: 355, distance: 11.0
click at [657, 355] on ul "CAPTURA BUREAU CAPTURA DOWJONES CAPTURA GOOGLE CAPTURA WEB INFORMACIÓN SCREENIN…" at bounding box center [657, 525] width 182 height 877
click at [651, 358] on div "OTROS" at bounding box center [652, 352] width 150 height 36
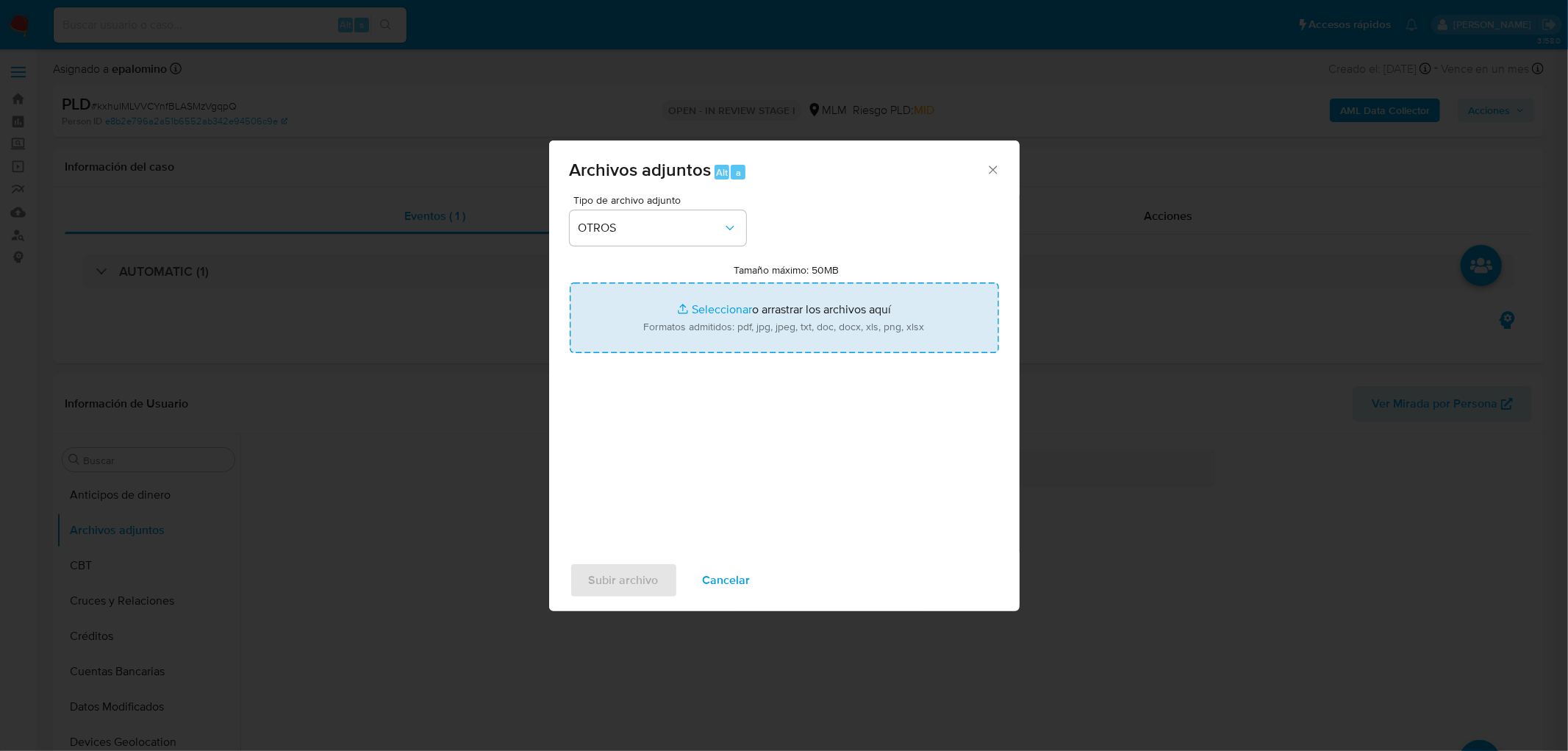
type input "C:\fakepath\1870518749_Leonardo [PERSON_NAME] Lozano_AGO2025..xlsx"
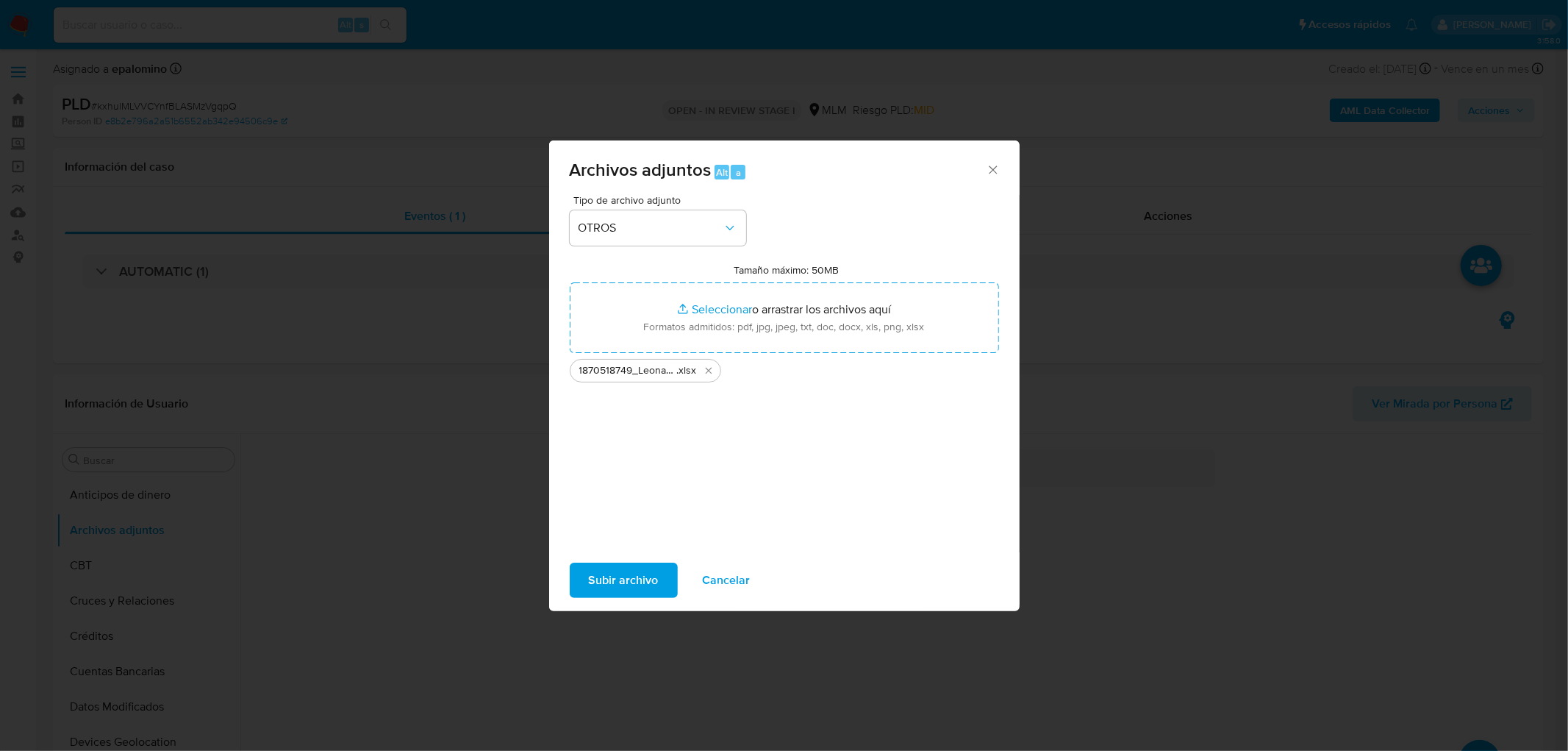
click at [629, 571] on span "Subir archivo" at bounding box center [624, 580] width 70 height 32
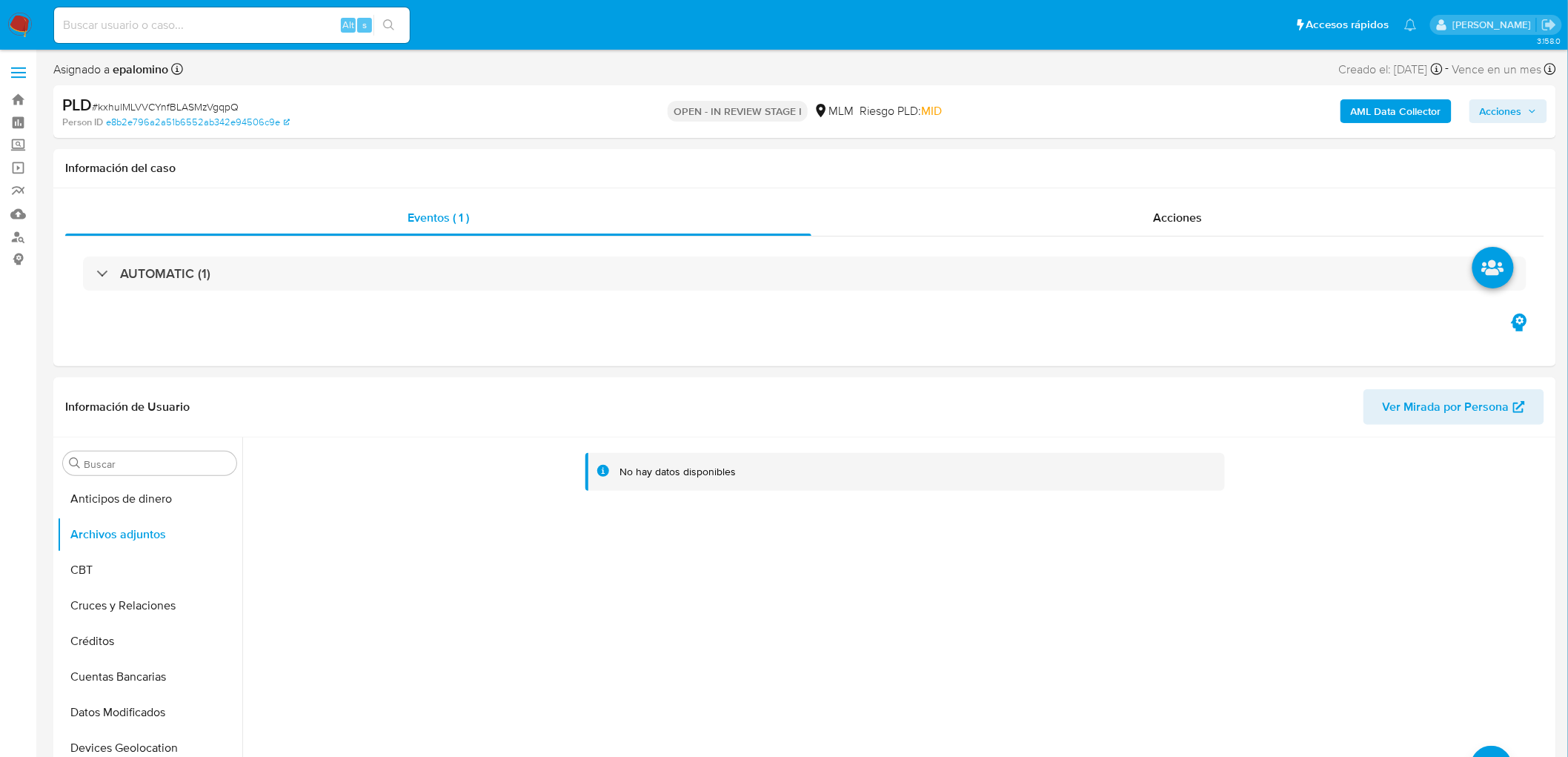
click at [231, 104] on span "# kxhulMLVVCYnfBLASMzVgqpQ" at bounding box center [165, 106] width 147 height 14
copy span "kxhulMLVVCYnfBLASMzVgqpQ"
click at [112, 582] on button "CBT" at bounding box center [143, 571] width 174 height 36
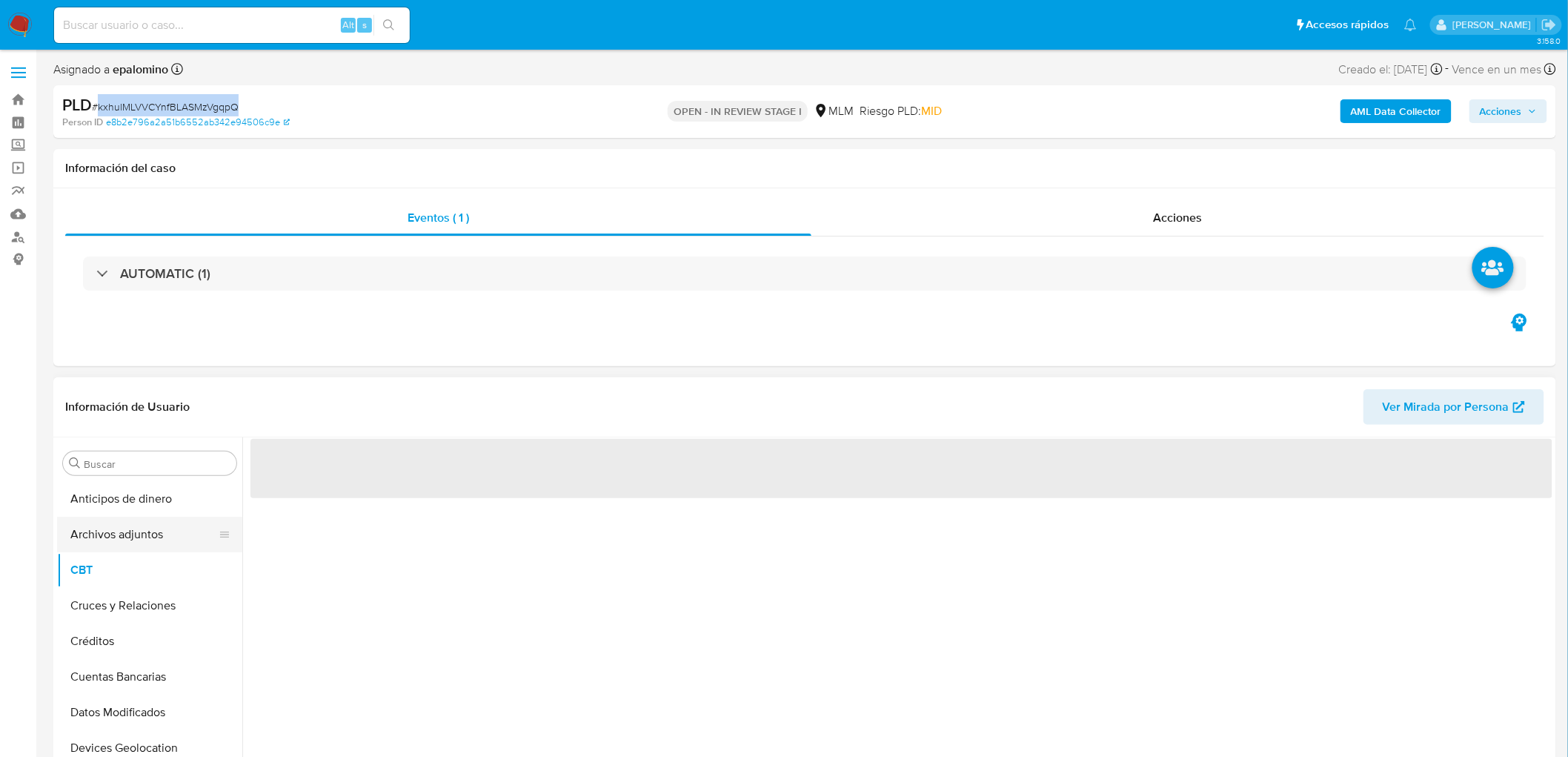
click at [148, 536] on button "Archivos adjuntos" at bounding box center [143, 535] width 174 height 36
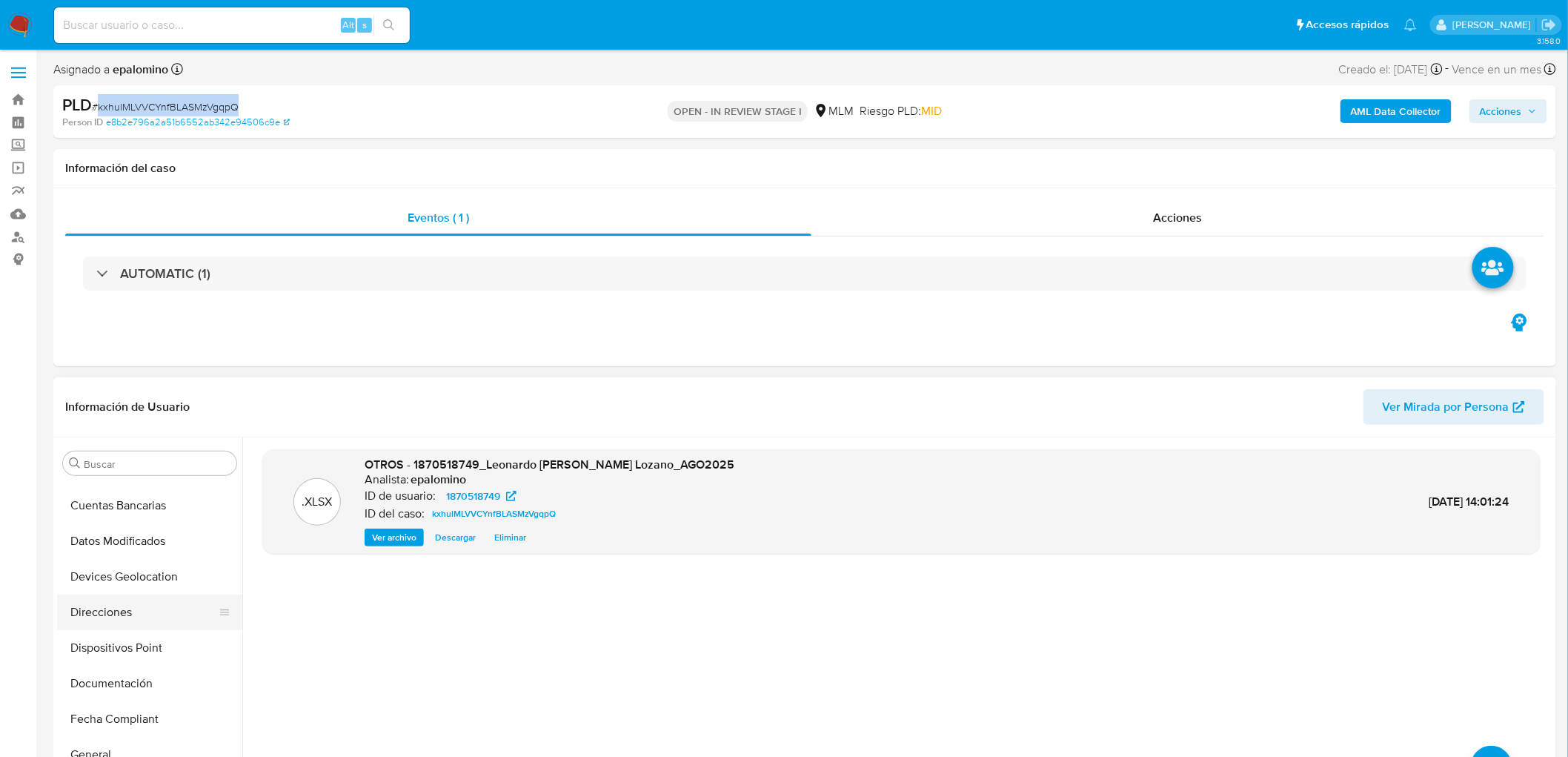
scroll to position [0, 0]
click at [159, 603] on button "Cruces y Relaciones" at bounding box center [143, 606] width 174 height 36
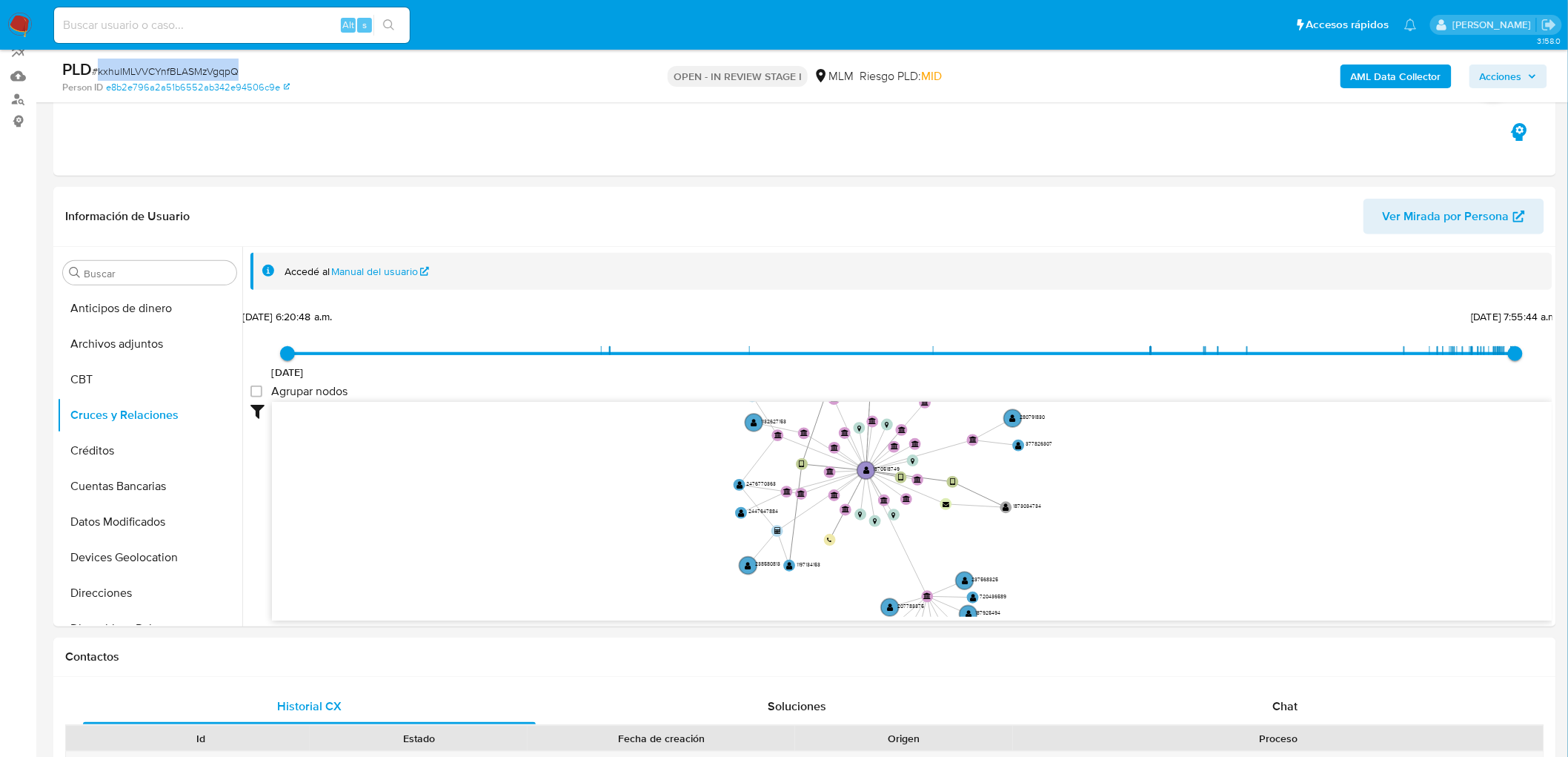
scroll to position [53, 0]
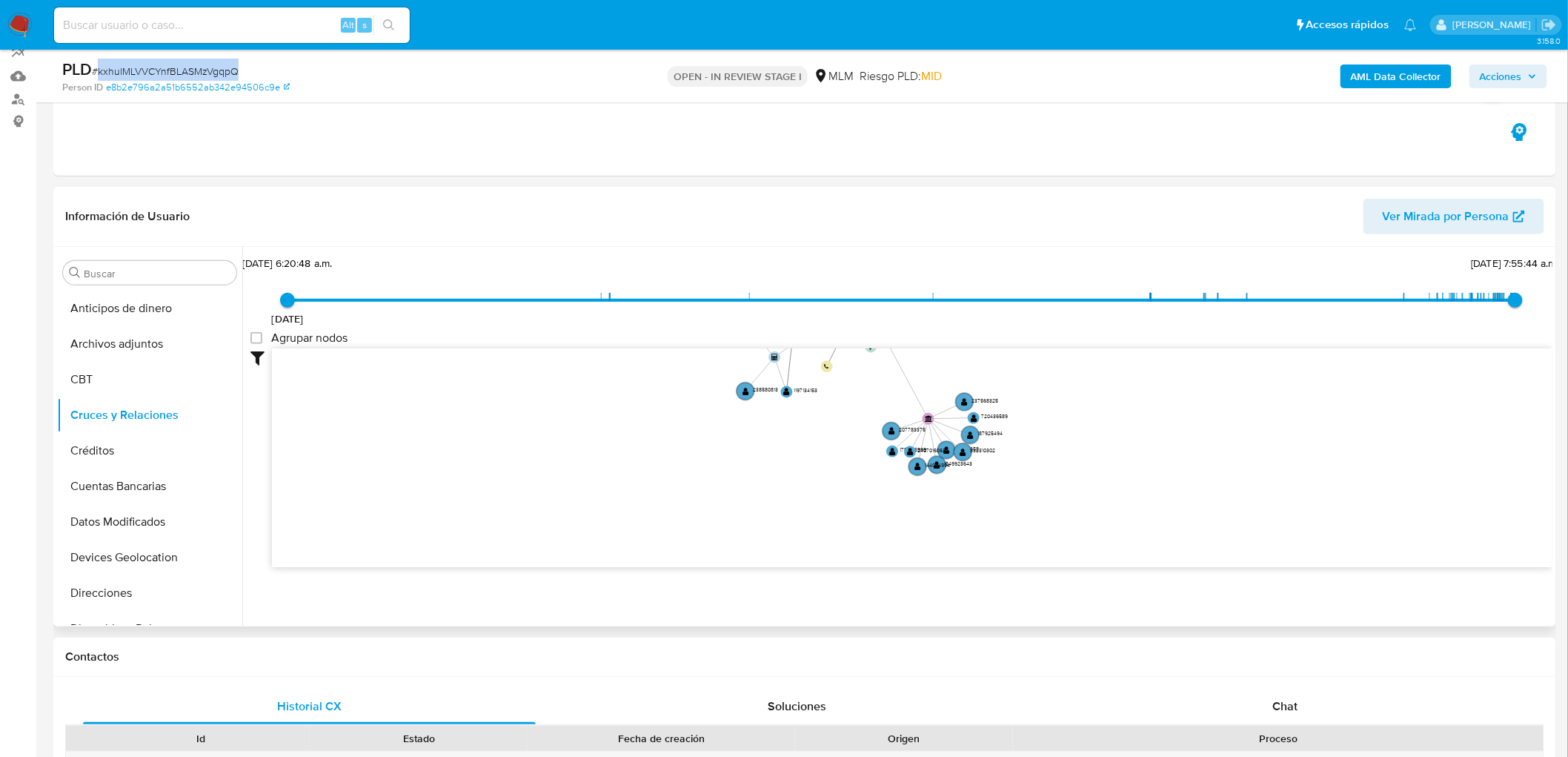
drag, startPoint x: 805, startPoint y: 471, endPoint x: 793, endPoint y: 346, distance: 125.6
click at [793, 348] on icon "device-66ceb614b262d6f96f7b2443  user-1870518749  1870518749 device-63121d3e0…" at bounding box center [911, 455] width 1280 height 215
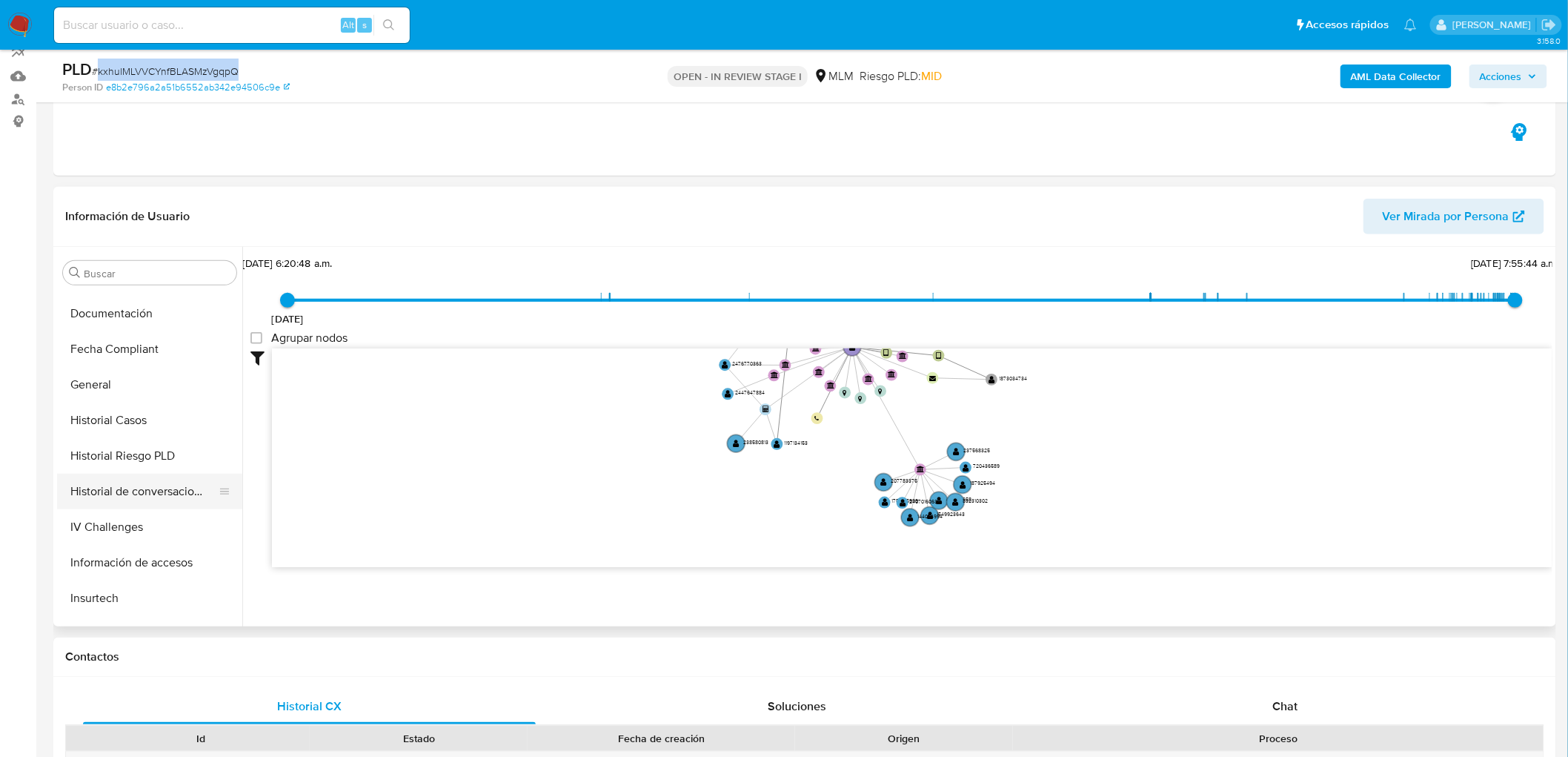
scroll to position [411, 0]
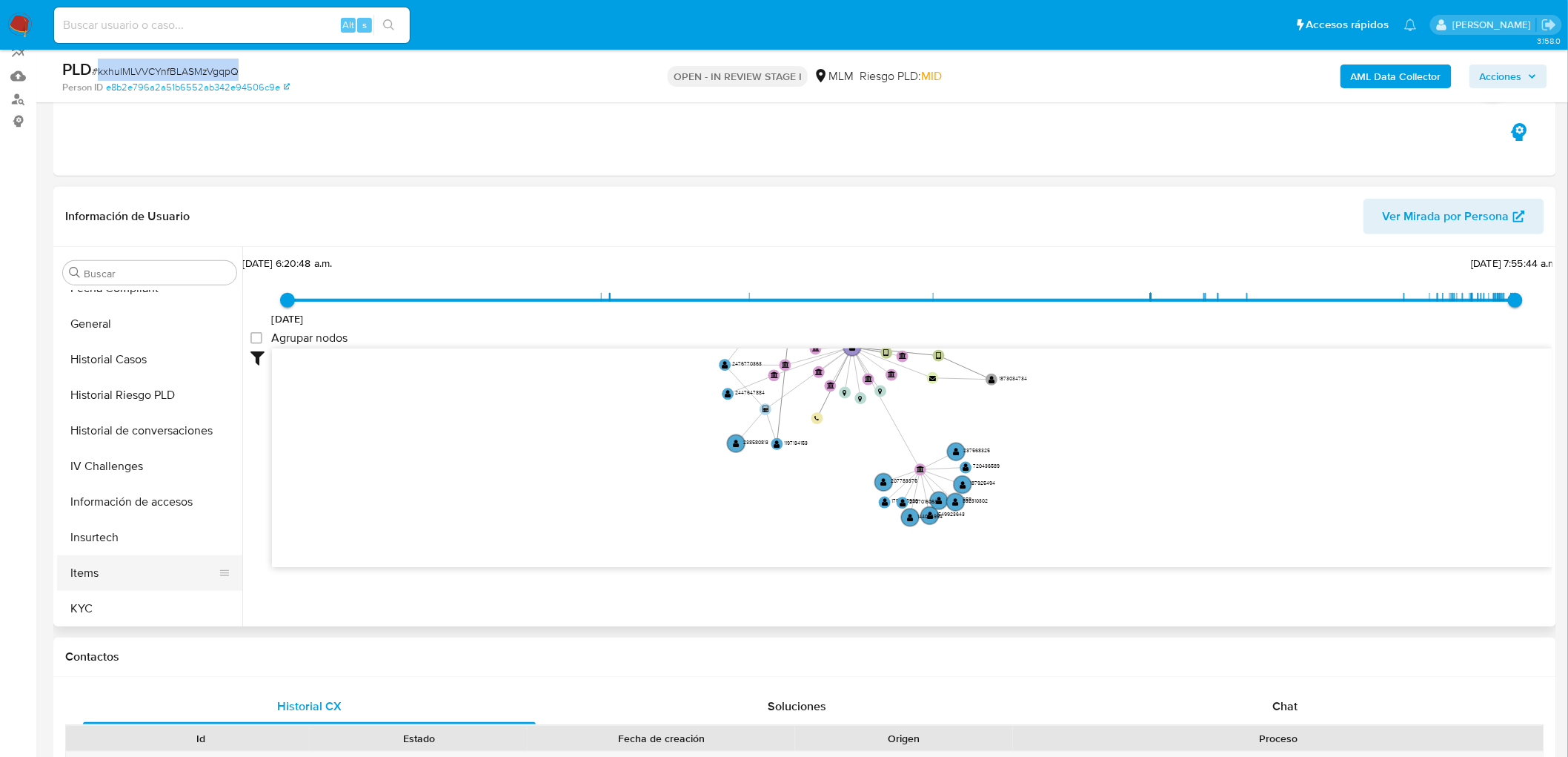
click at [104, 588] on button "Items" at bounding box center [143, 573] width 174 height 36
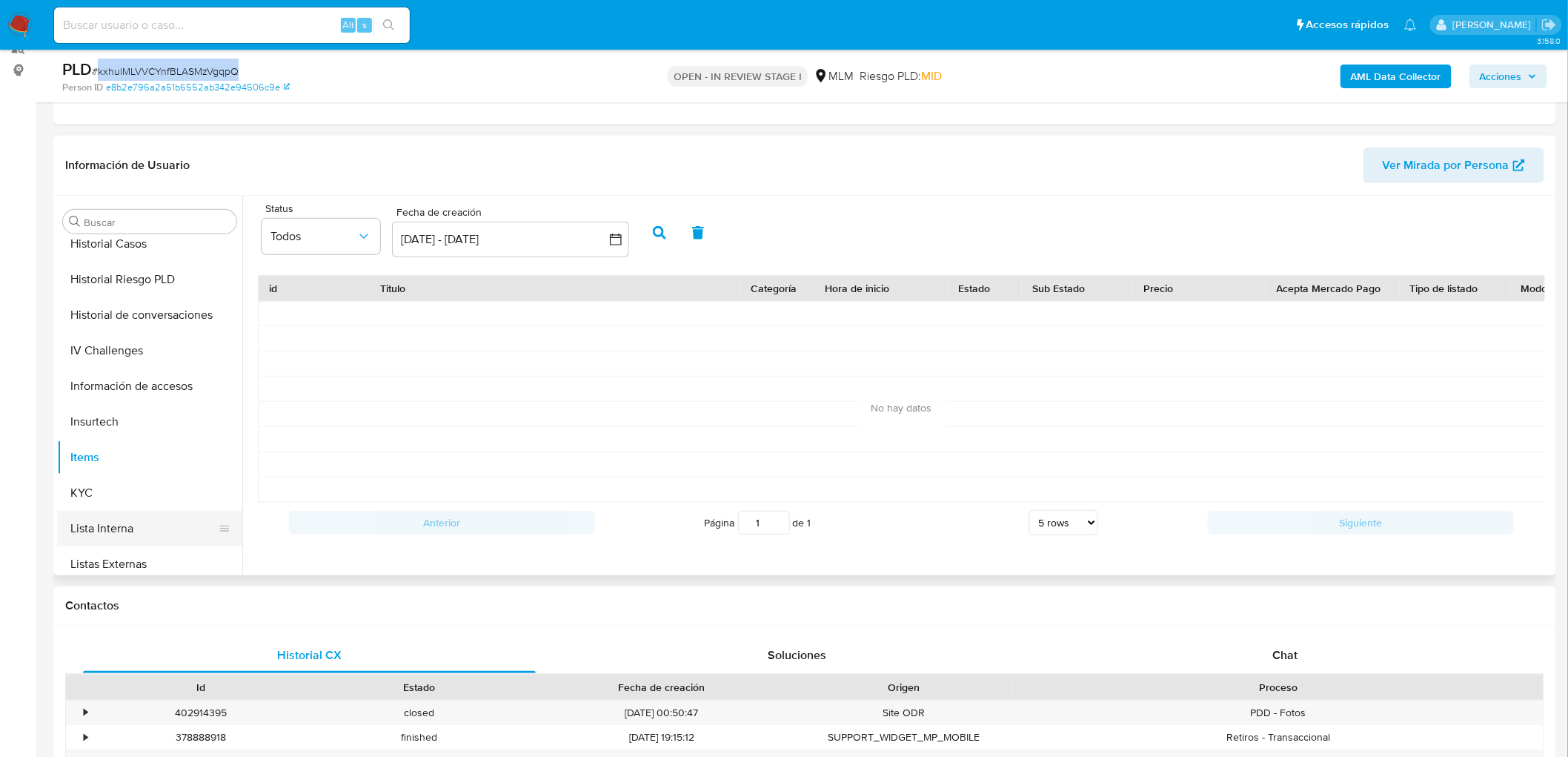
scroll to position [576, 0]
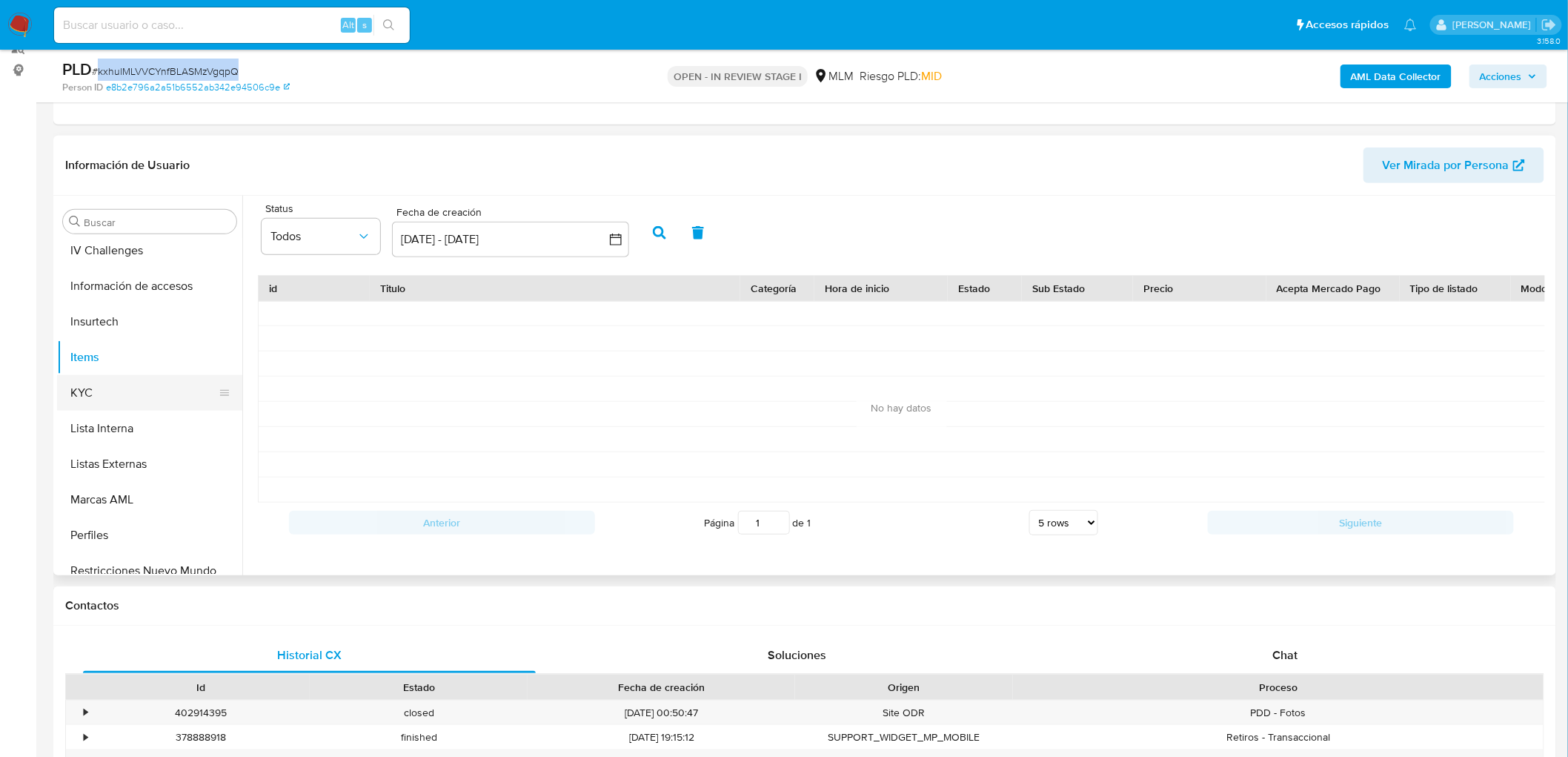
click at [112, 401] on button "KYC" at bounding box center [143, 393] width 174 height 36
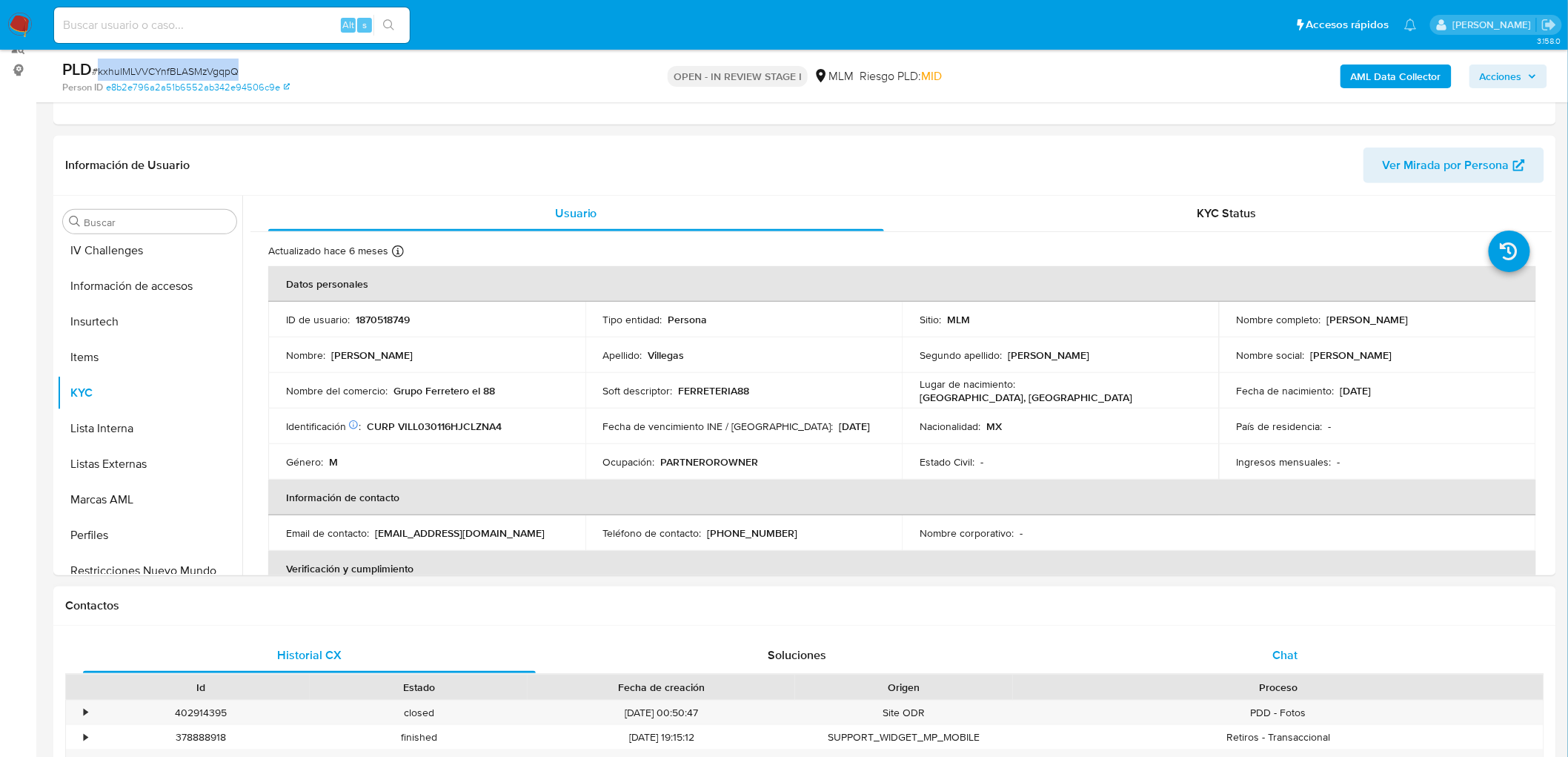
click at [1296, 658] on span "Chat" at bounding box center [1286, 654] width 25 height 17
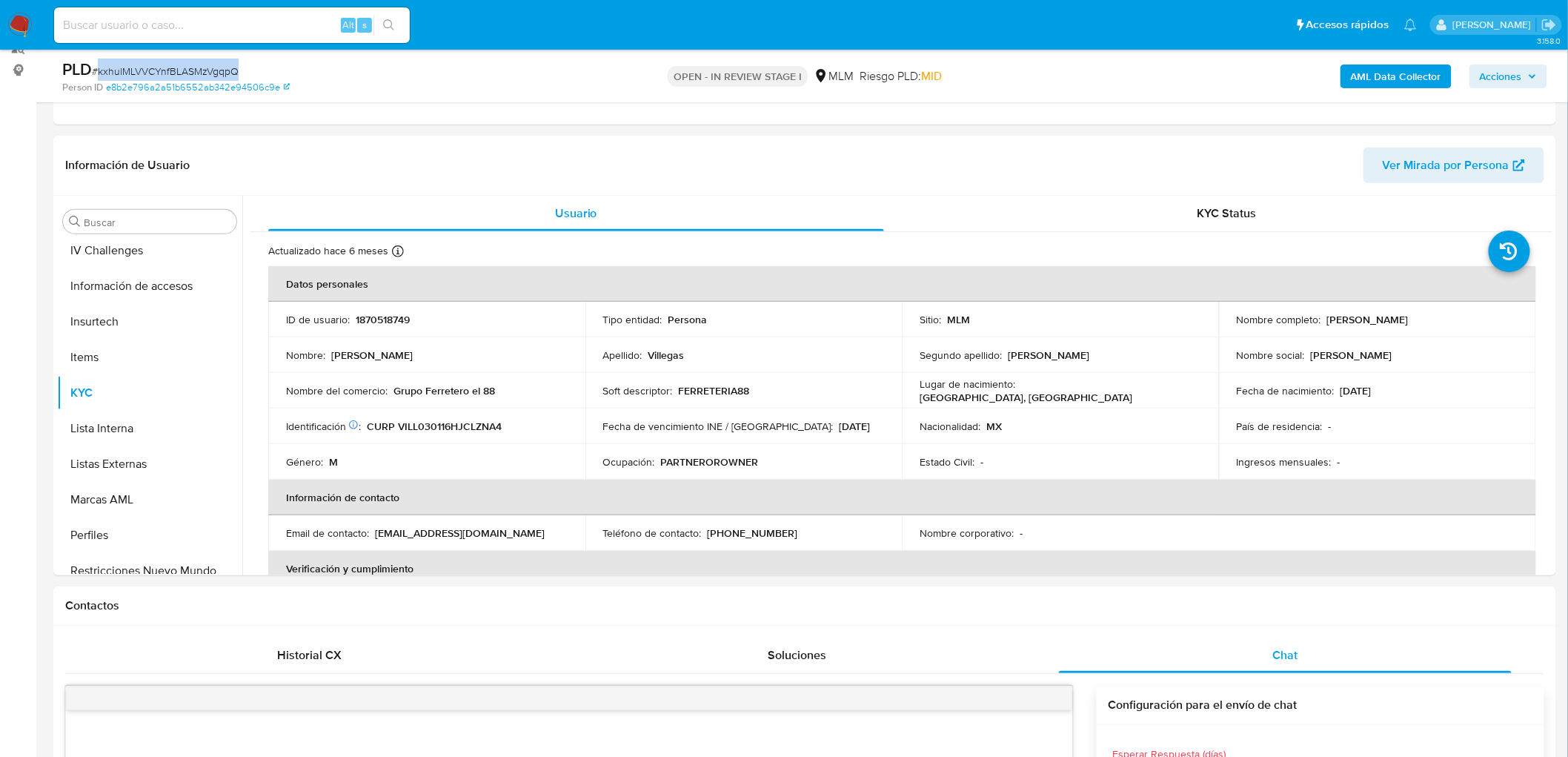
scroll to position [569, 0]
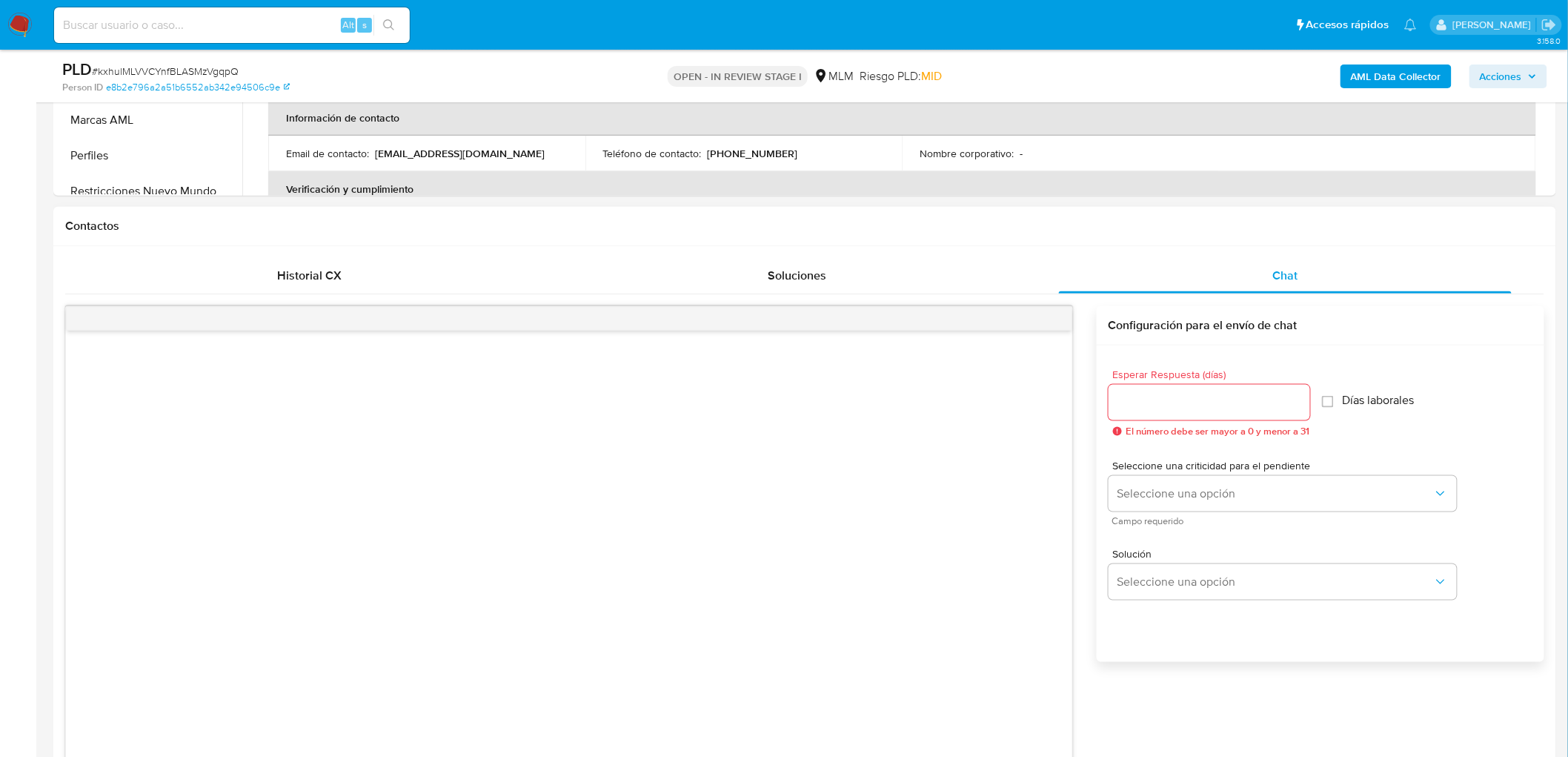
click at [1156, 399] on input "Esperar Respuesta (días)" at bounding box center [1209, 402] width 202 height 19
type input "5"
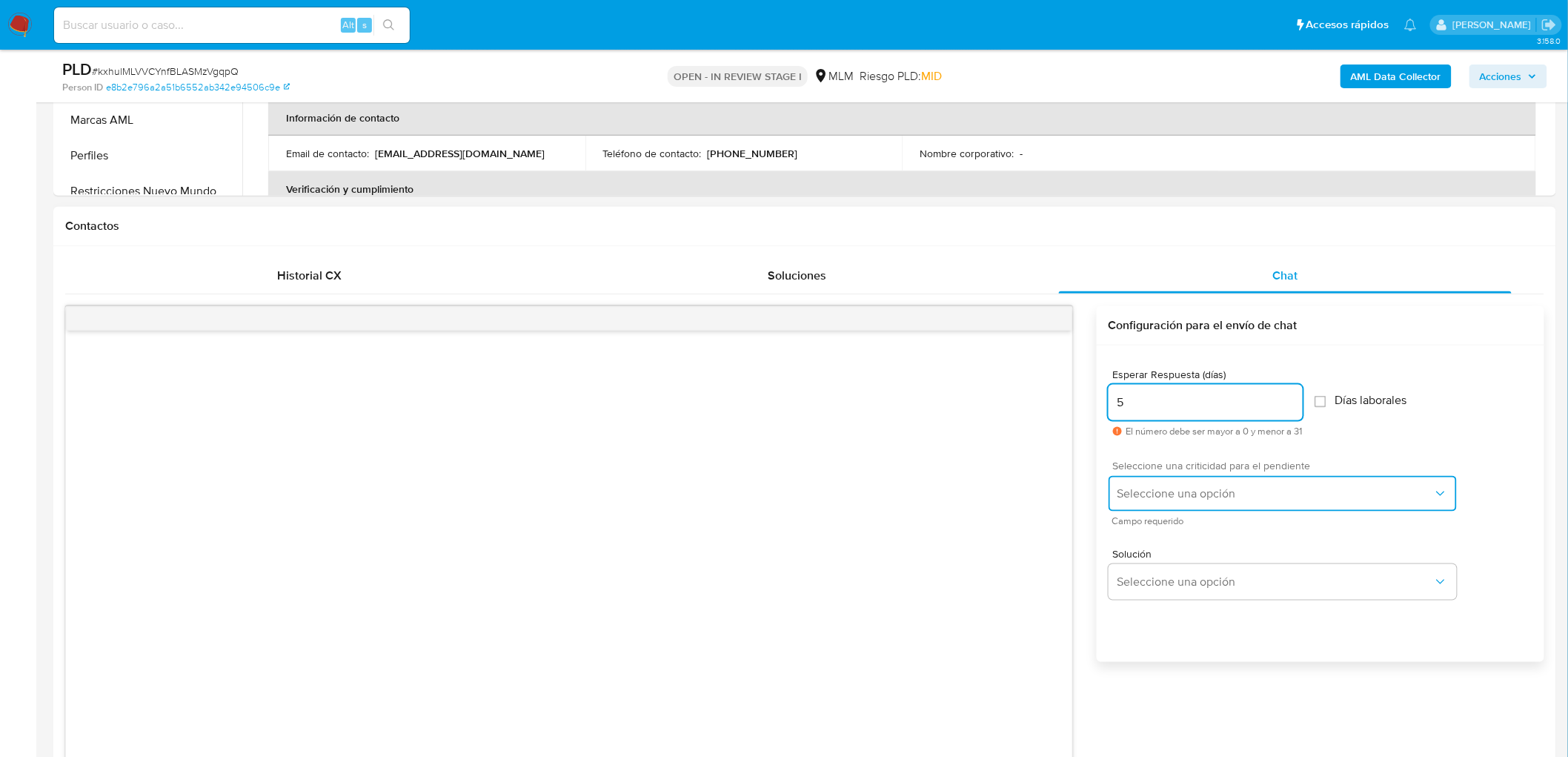
click at [1165, 478] on button "Seleccione una opción" at bounding box center [1282, 494] width 348 height 36
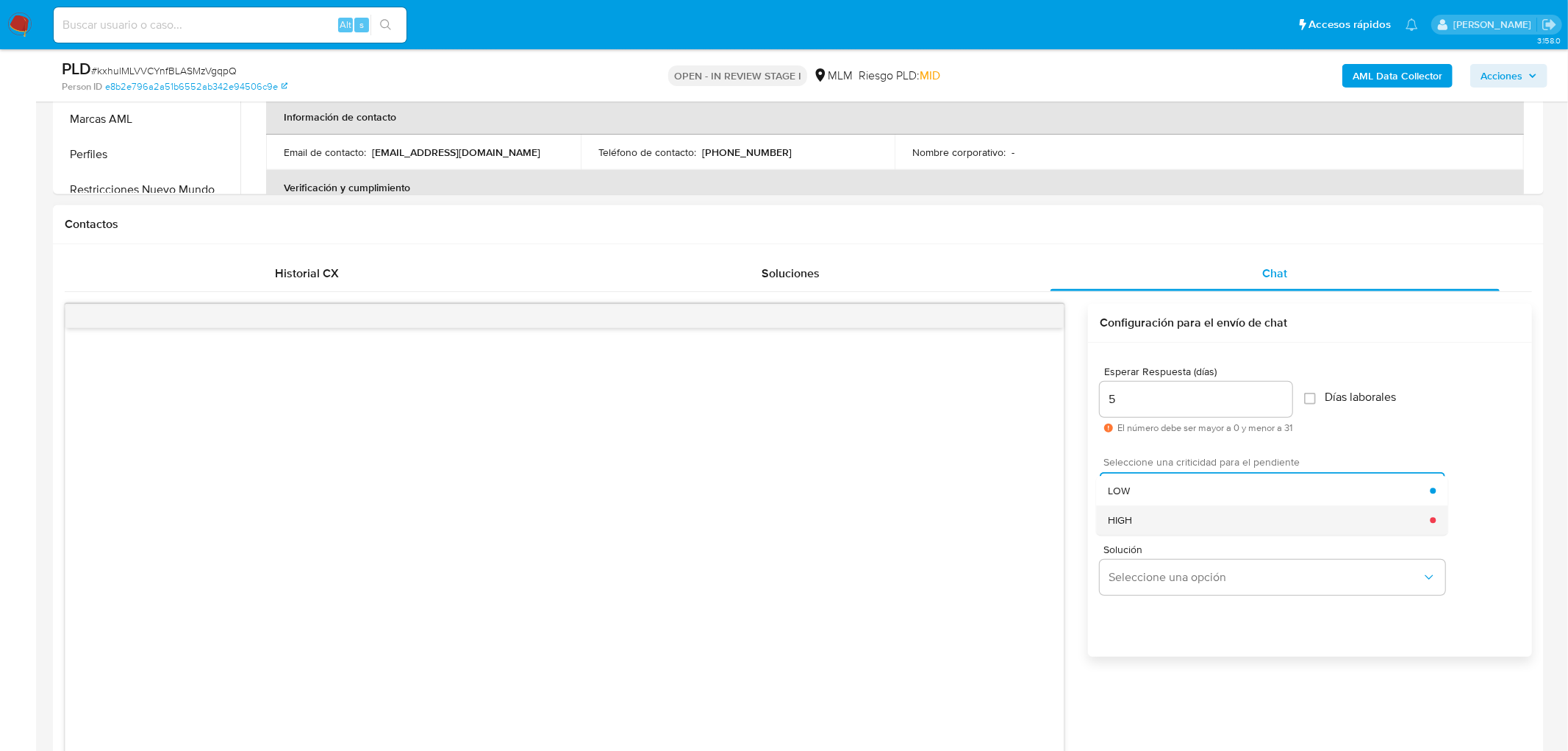
click at [1147, 509] on div "HIGH" at bounding box center [1268, 520] width 322 height 29
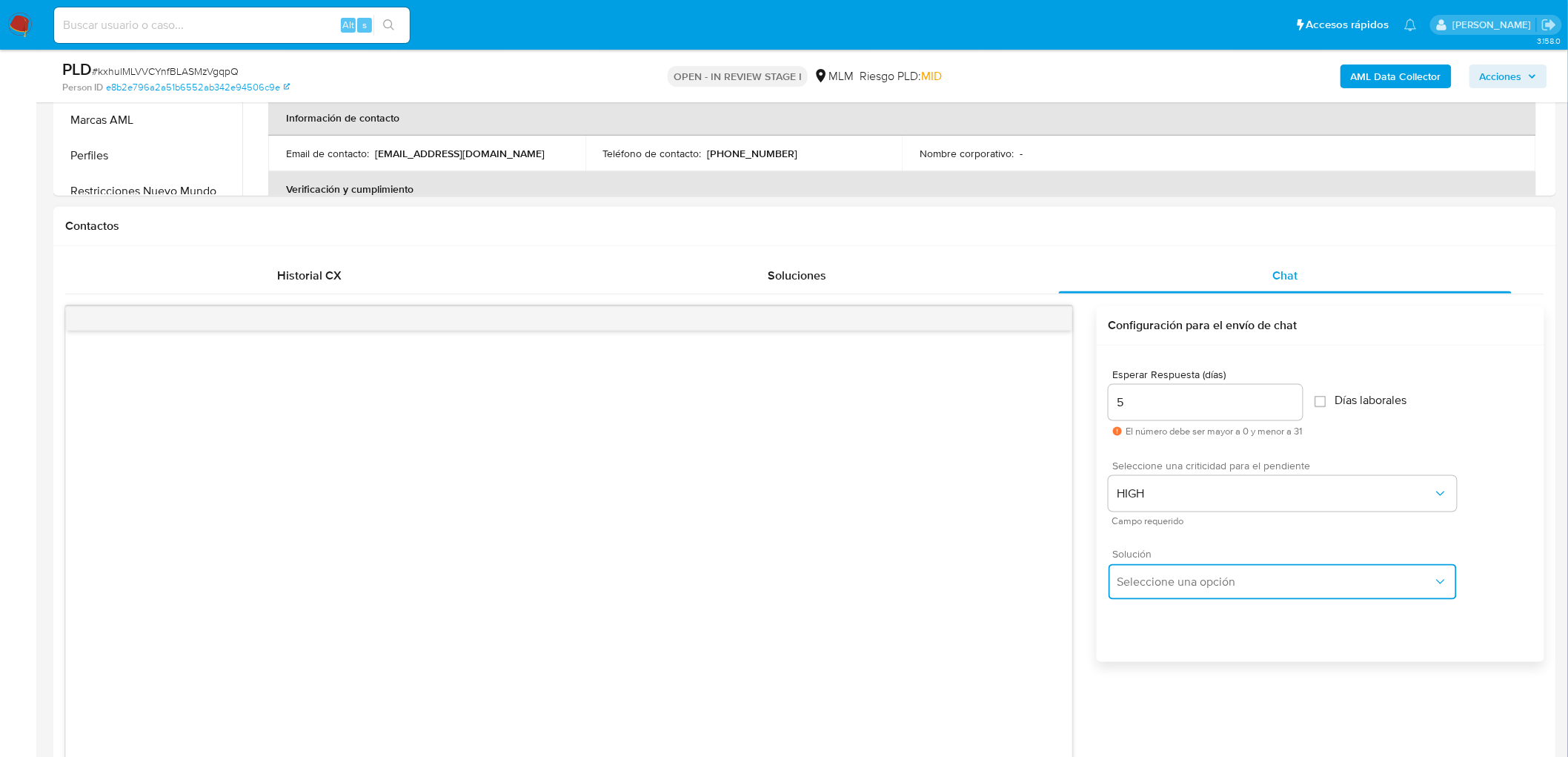
click at [1174, 586] on span "Seleccione una opción" at bounding box center [1275, 581] width 316 height 14
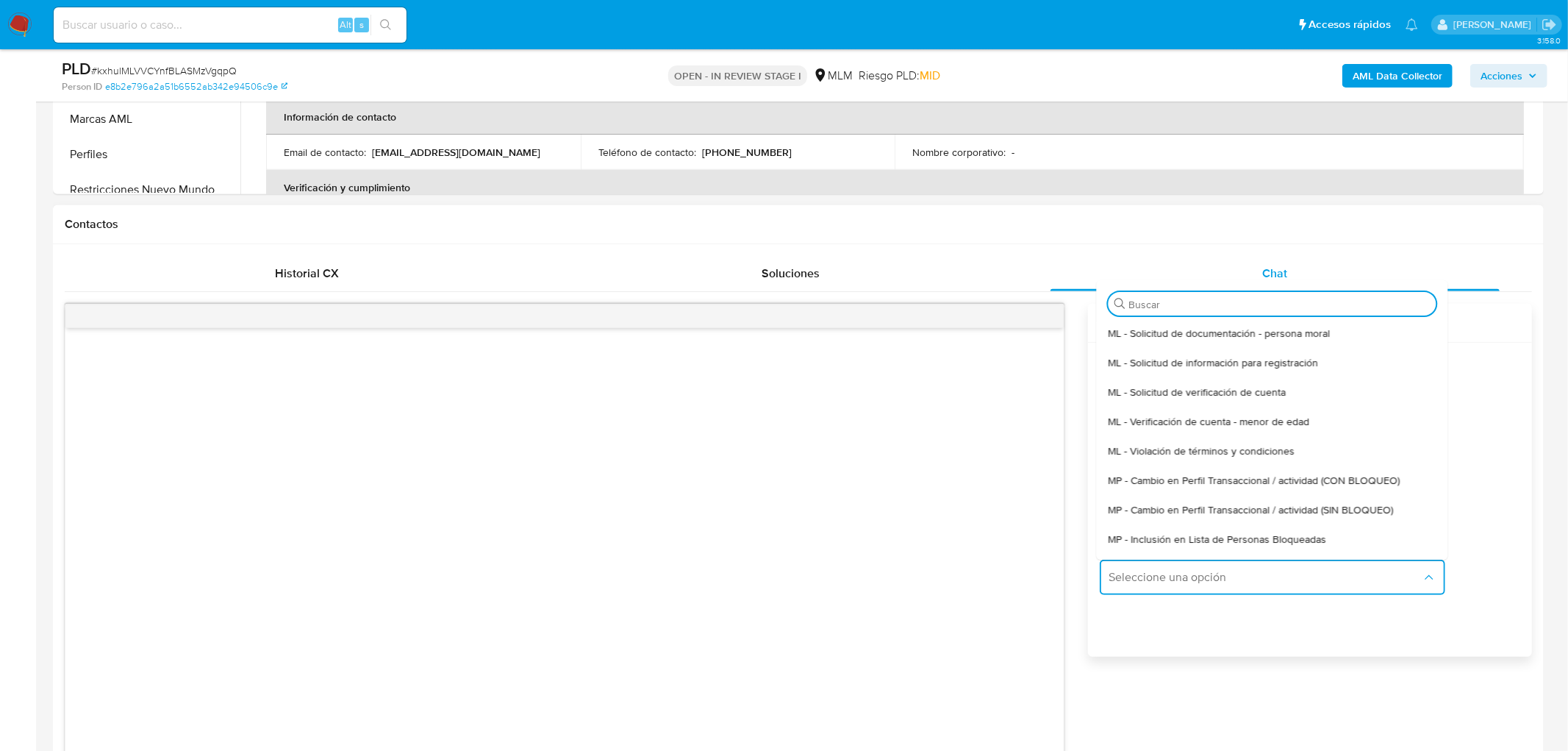
click at [1194, 393] on span "ML - Solicitud de verificación de cuenta" at bounding box center [1196, 392] width 178 height 13
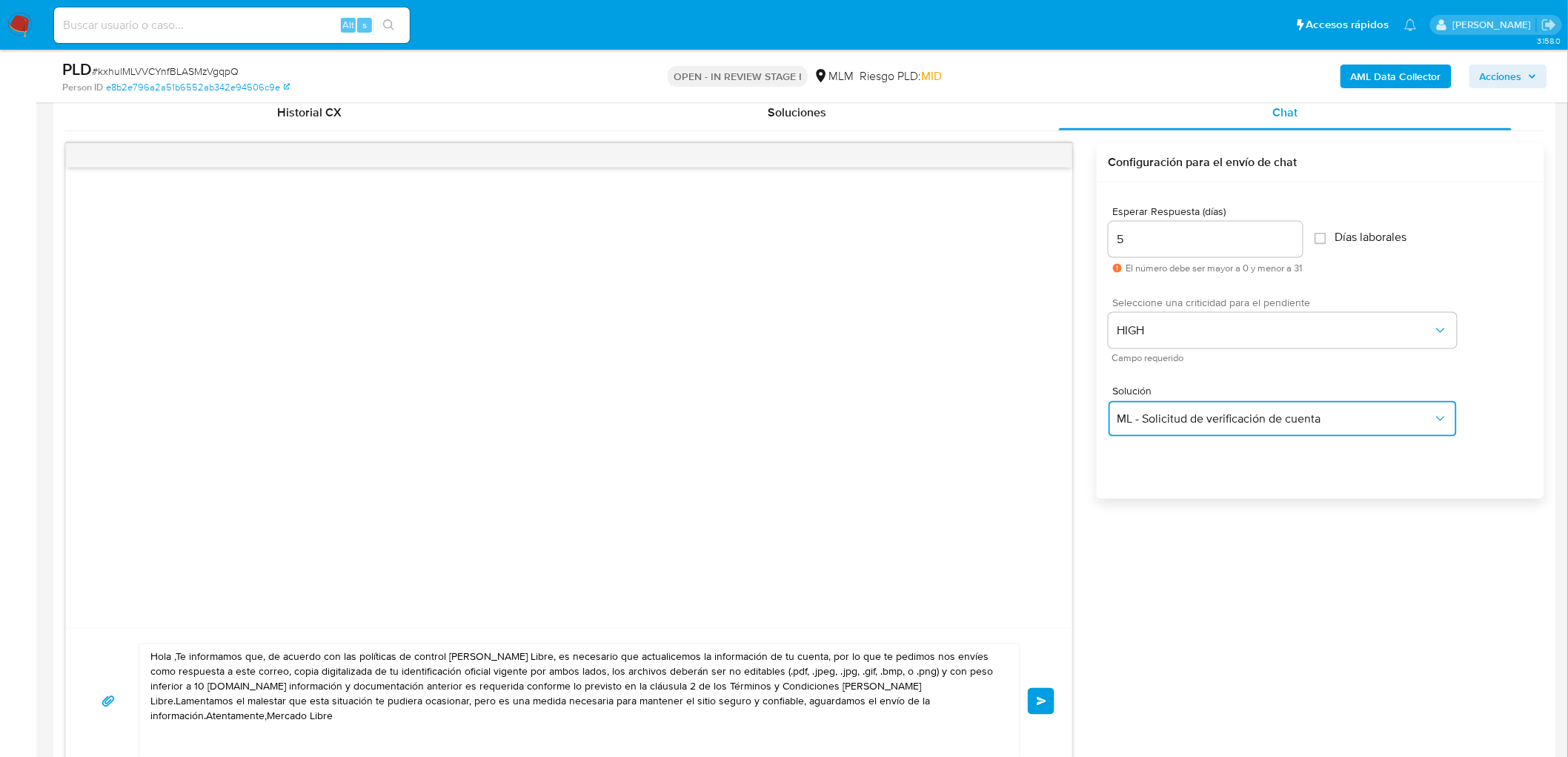
scroll to position [816, 0]
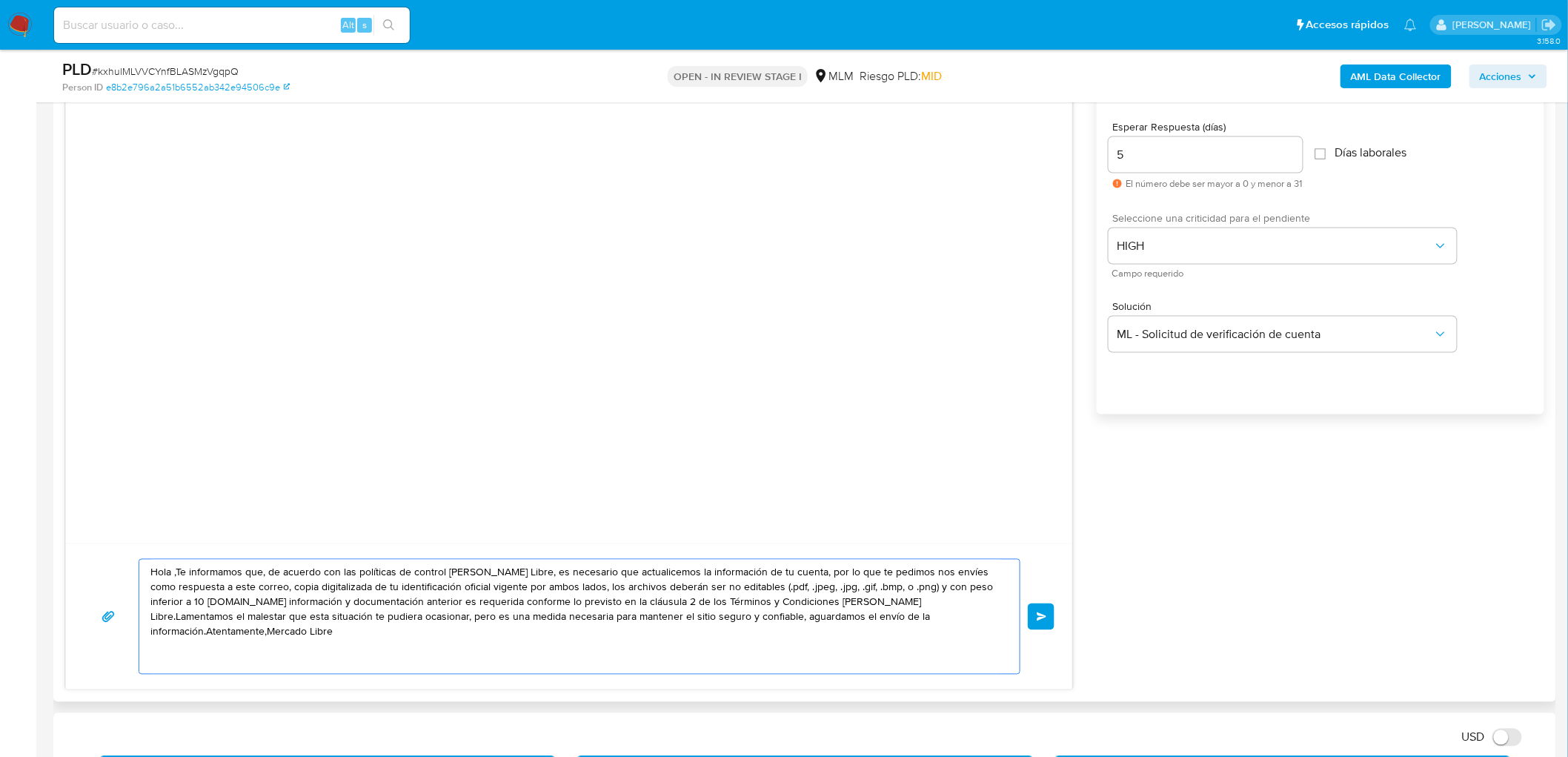
drag, startPoint x: 950, startPoint y: 631, endPoint x: 139, endPoint y: 557, distance: 814.4
click at [139, 557] on div "Hola ,Te informamos que, de acuerdo con las políticas de control de Mercado Lib…" at bounding box center [569, 617] width 1006 height 146
paste textarea "Estimado Leonardo Villegas Lozano. Te comunicamos que se ha identificado un cam…"
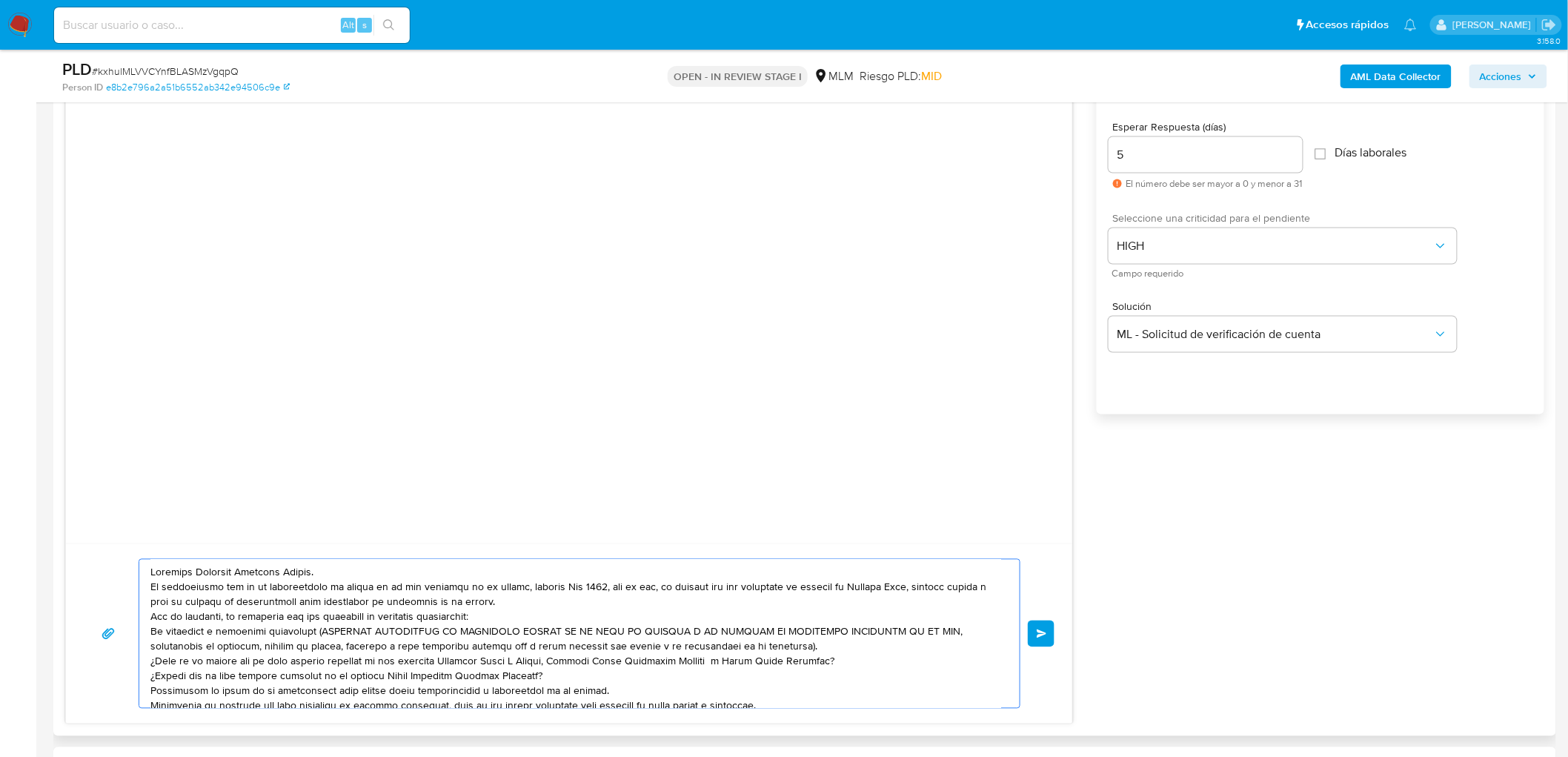
scroll to position [35, 0]
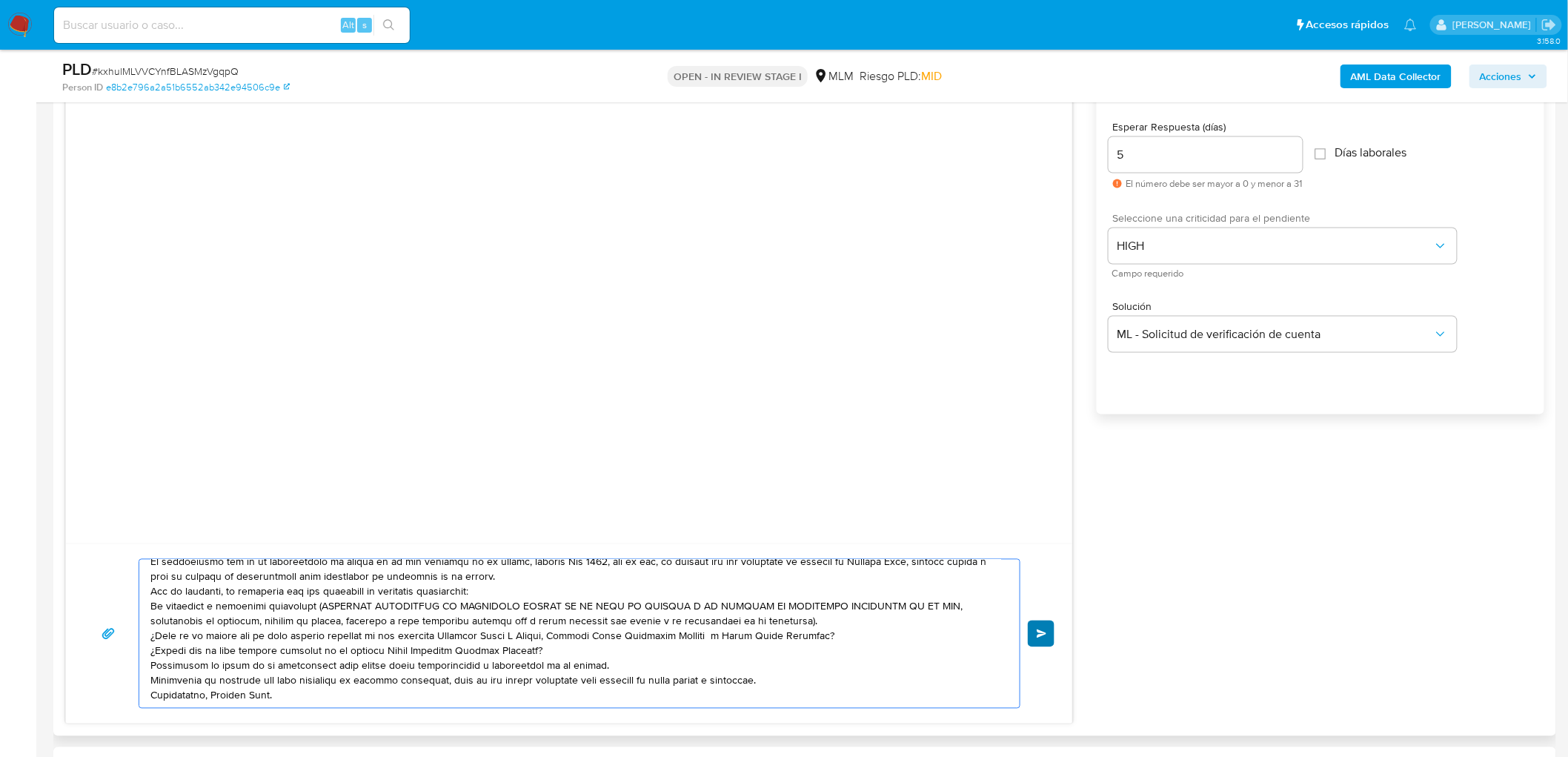
type textarea "Estimado Leonardo Villegas Lozano. Te comunicamos que se ha identificado un cam…"
drag, startPoint x: 1045, startPoint y: 633, endPoint x: 715, endPoint y: 41, distance: 677.8
click at [1044, 633] on span "Enviar" at bounding box center [1042, 634] width 11 height 9
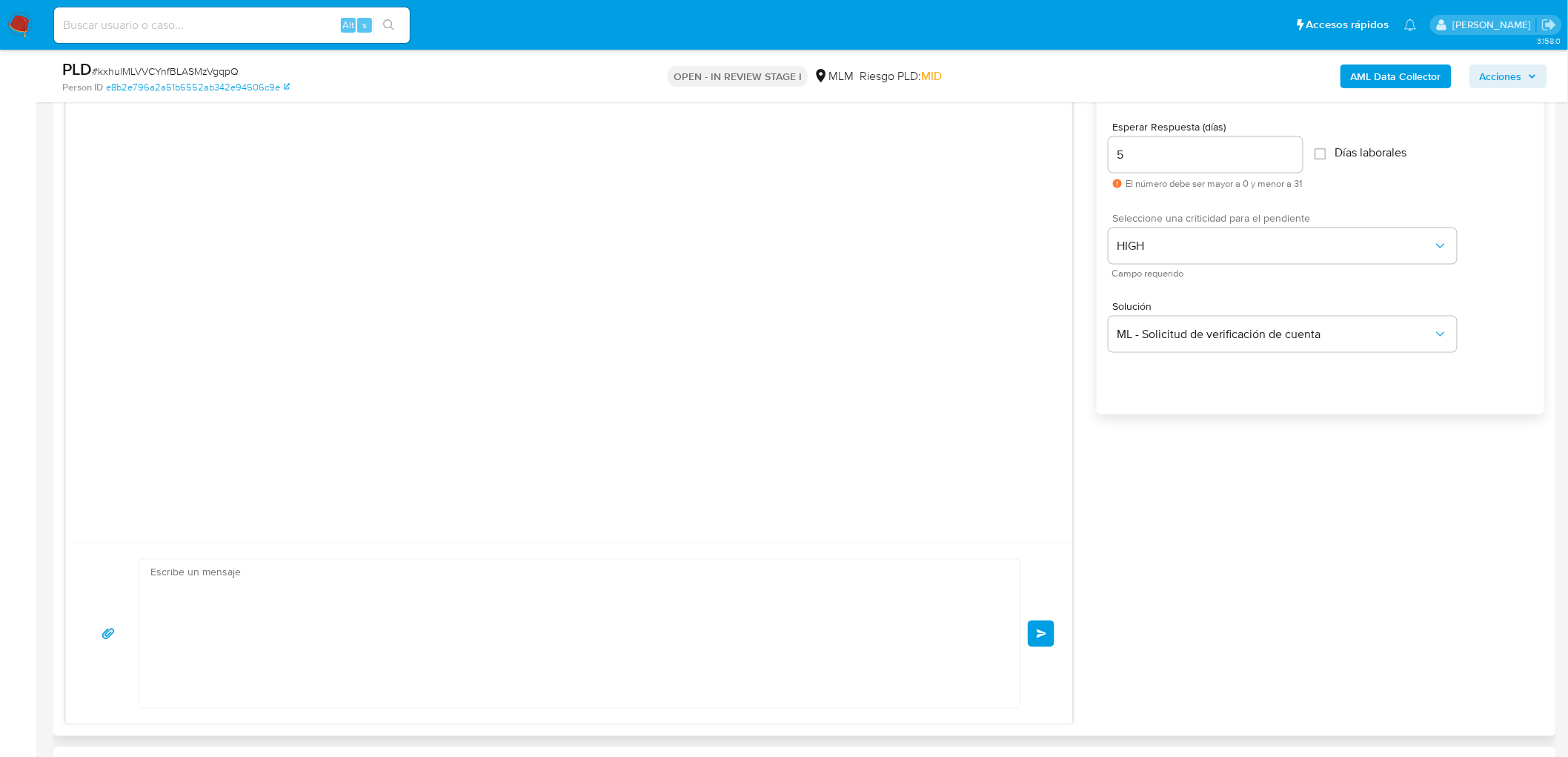
scroll to position [0, 0]
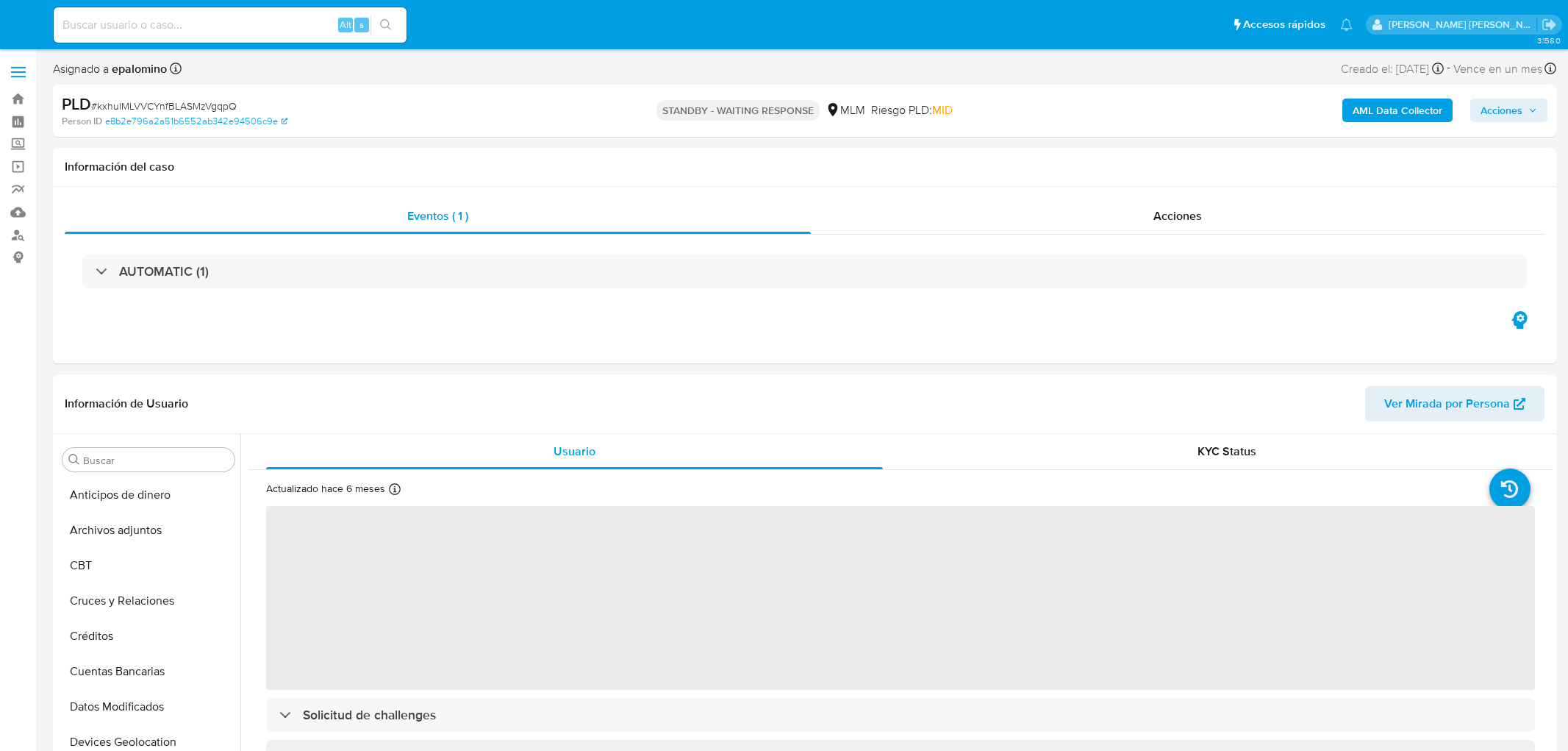
select select "10"
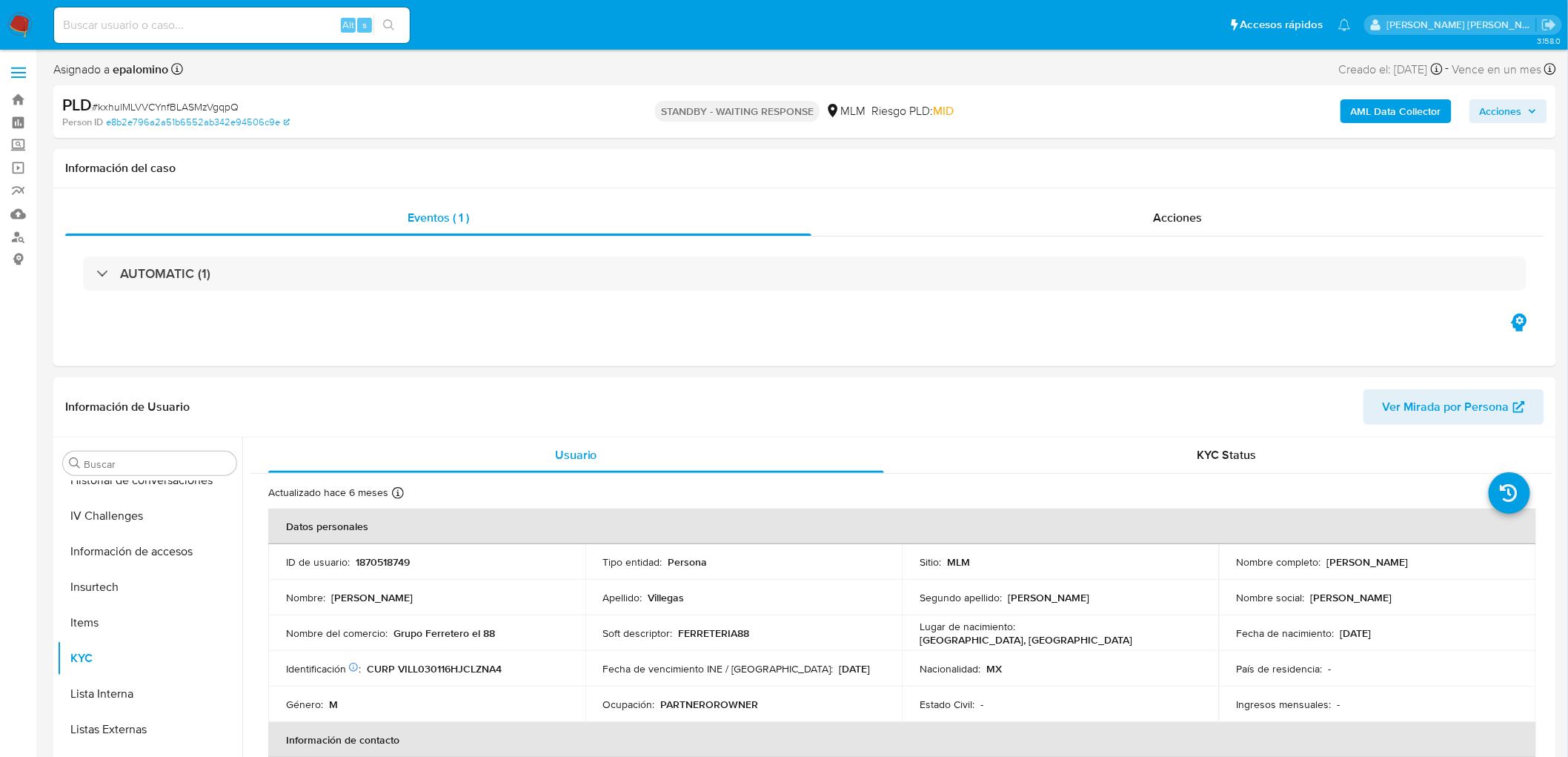
scroll to position [626, 0]
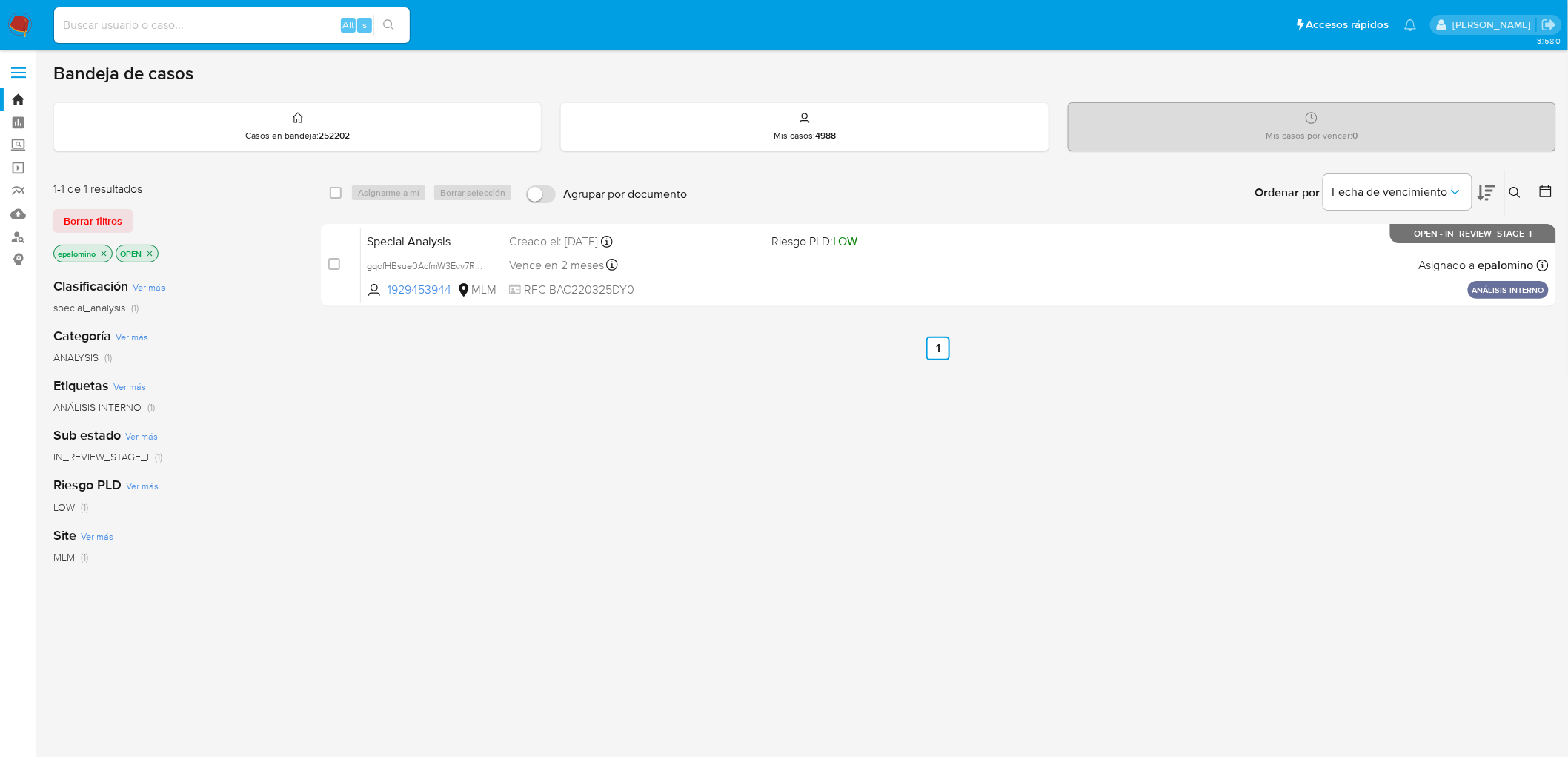
drag, startPoint x: 694, startPoint y: 521, endPoint x: 707, endPoint y: 502, distance: 23.0
click at [694, 521] on div "select-all-cases-checkbox Asignarme a mí Borrar selección Agrupar por documento…" at bounding box center [938, 505] width 1235 height 671
click at [80, 223] on span "Borrar filtros" at bounding box center [93, 221] width 58 height 21
